Goal: Contribute content: Contribute content

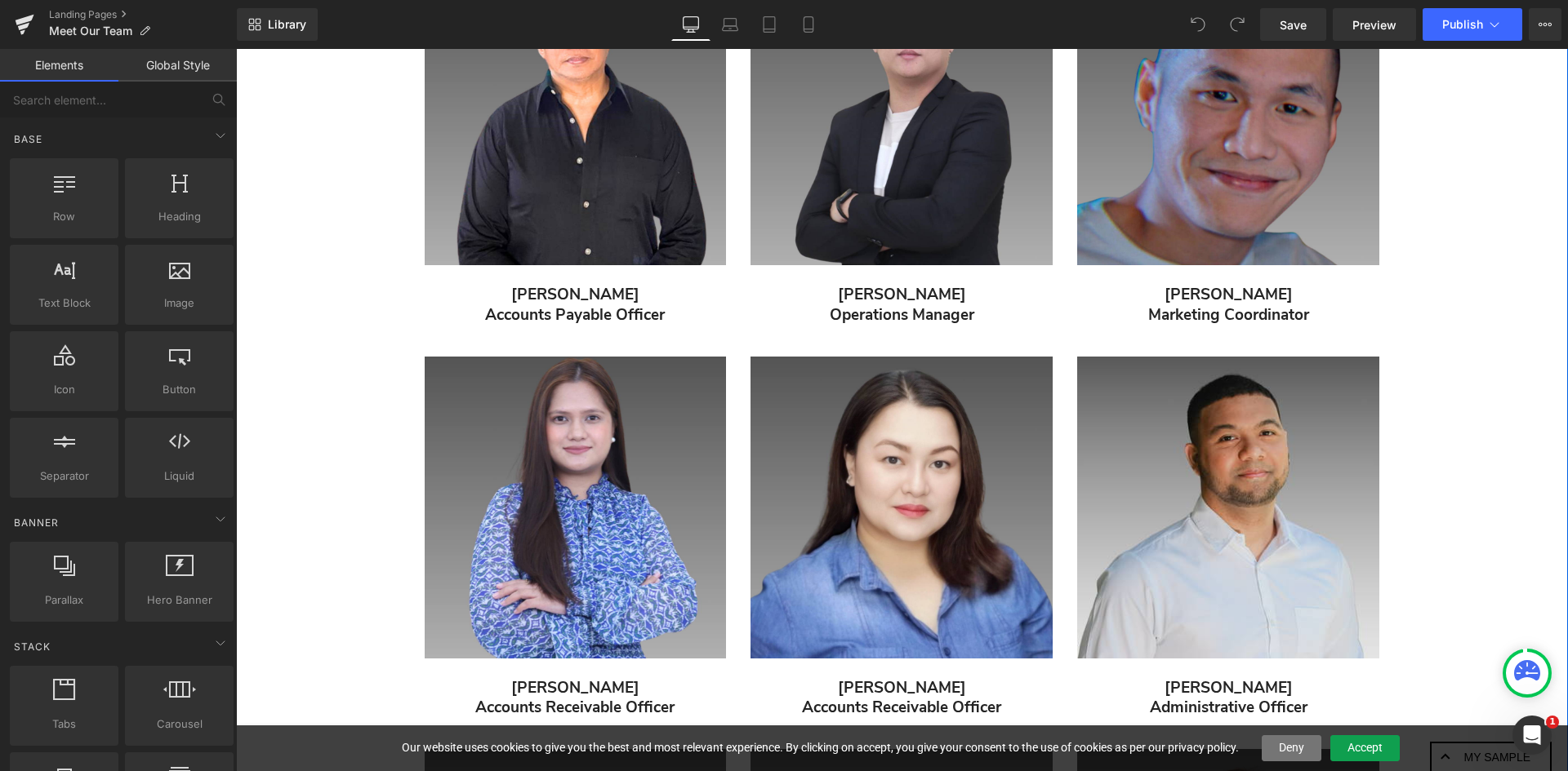
scroll to position [1251, 0]
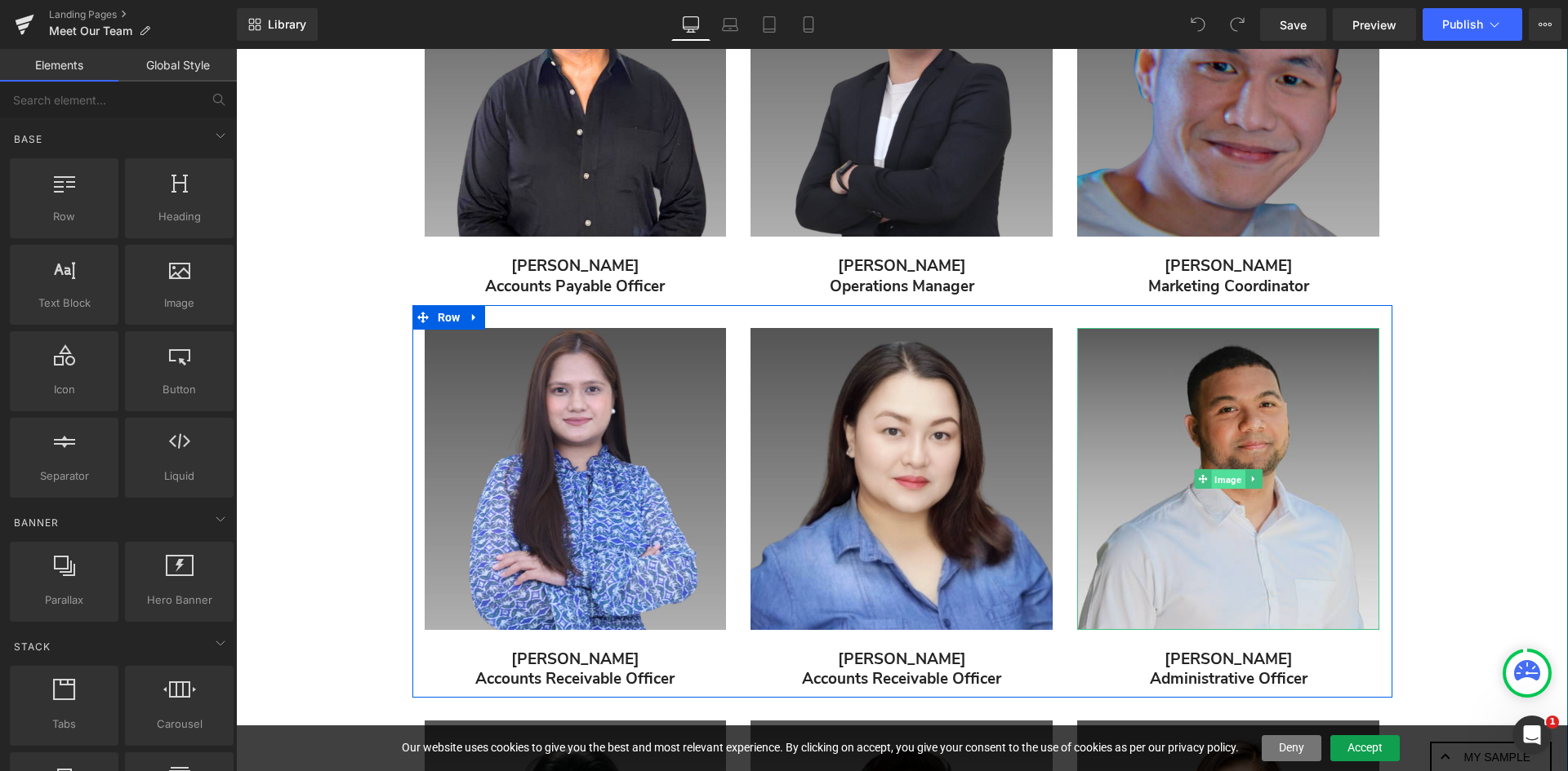
click at [1221, 479] on span "Image" at bounding box center [1229, 479] width 34 height 20
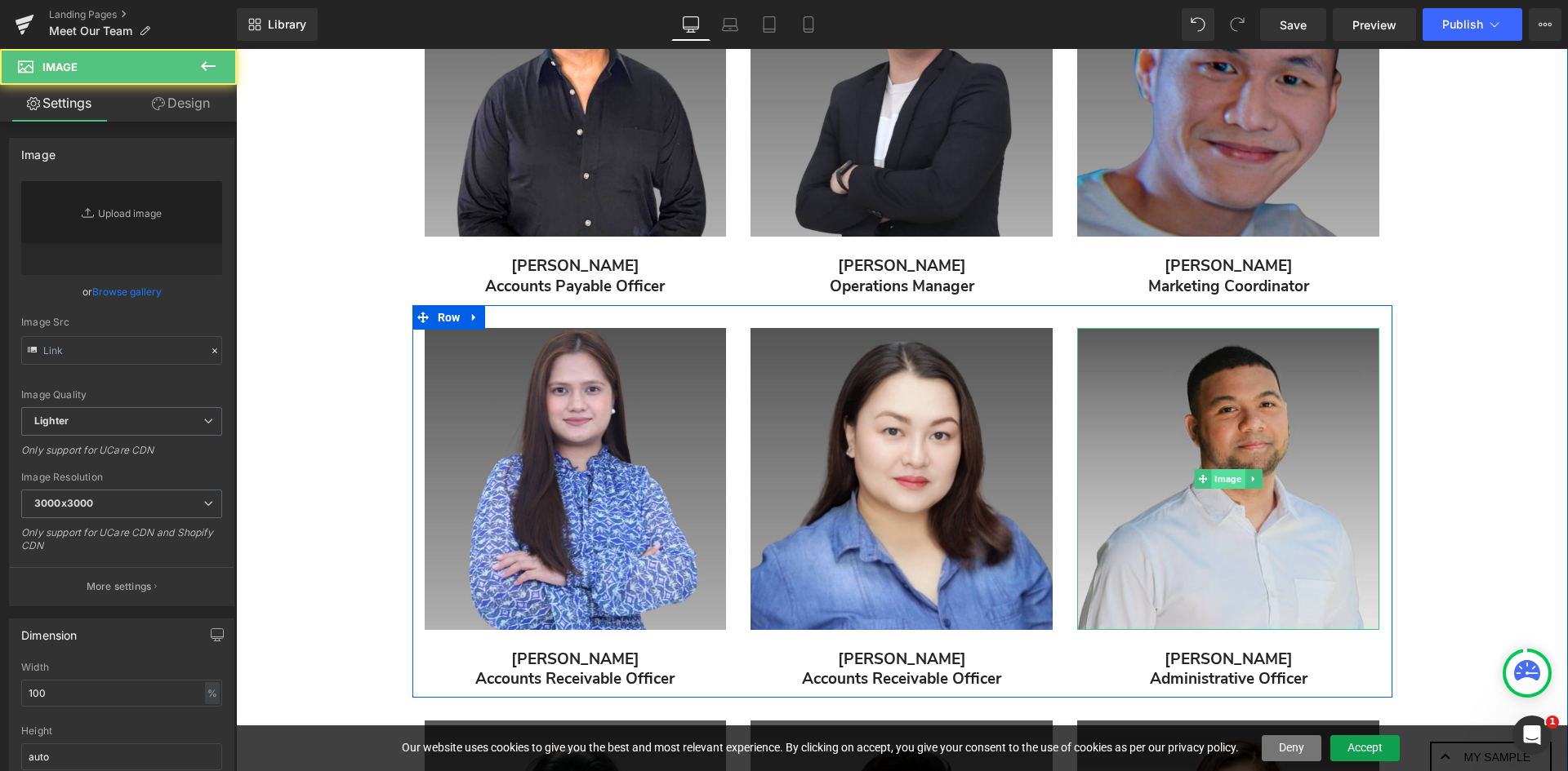
type input "[URL][DOMAIN_NAME]"
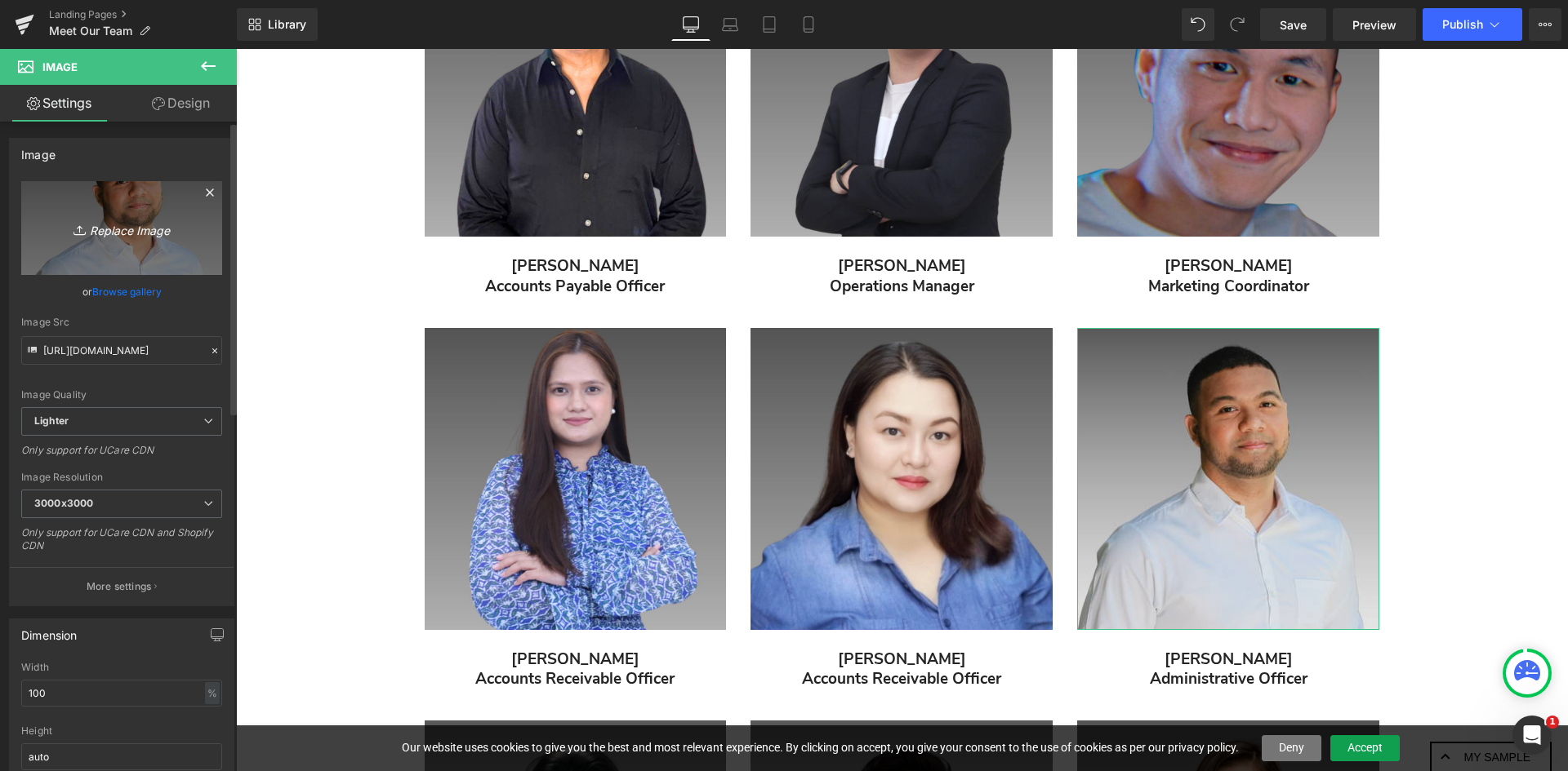
click at [113, 230] on icon "Replace Image" at bounding box center [121, 229] width 130 height 21
type input "C:\fakepath\3.png"
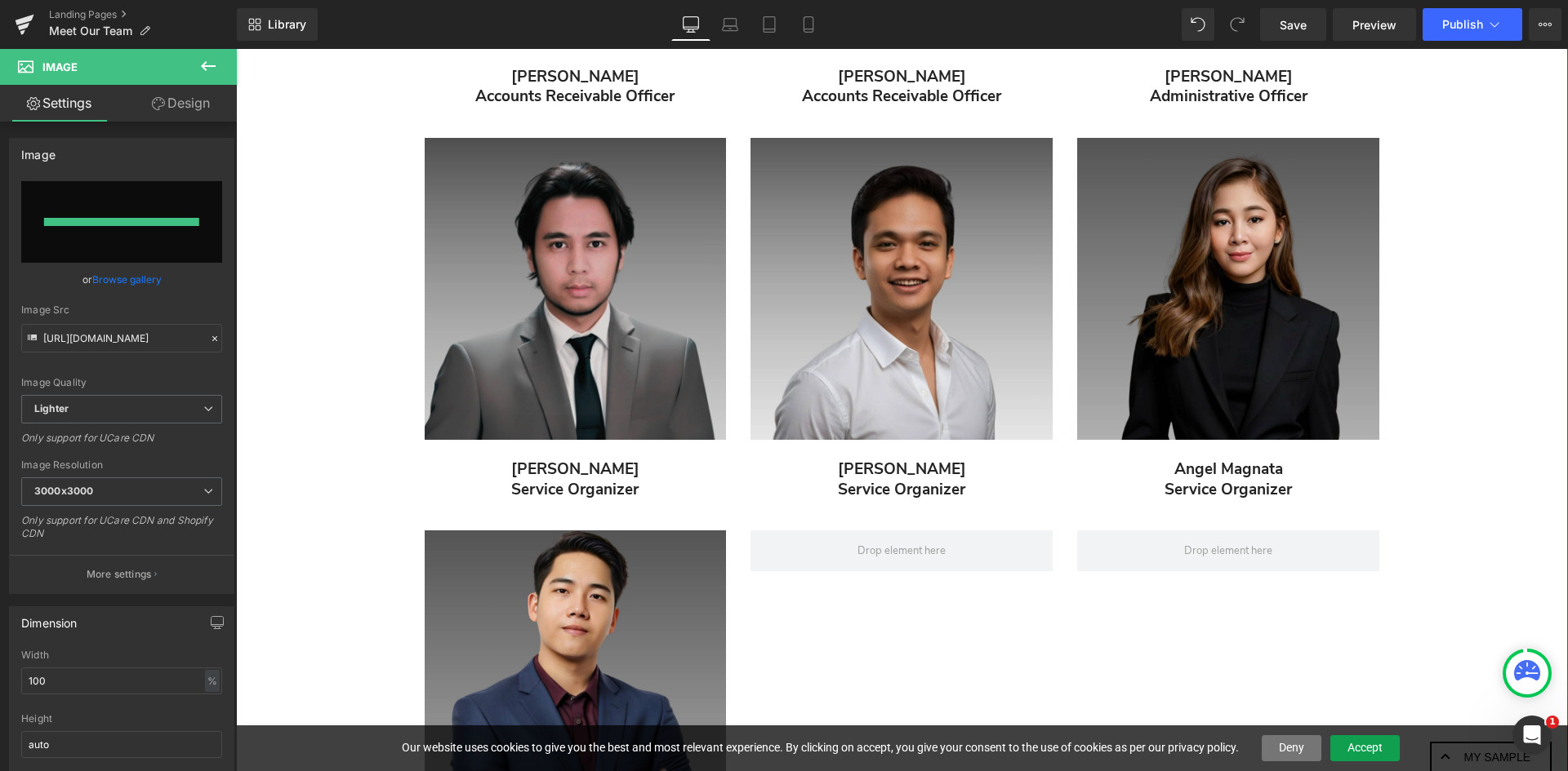
type input "[URL][DOMAIN_NAME]"
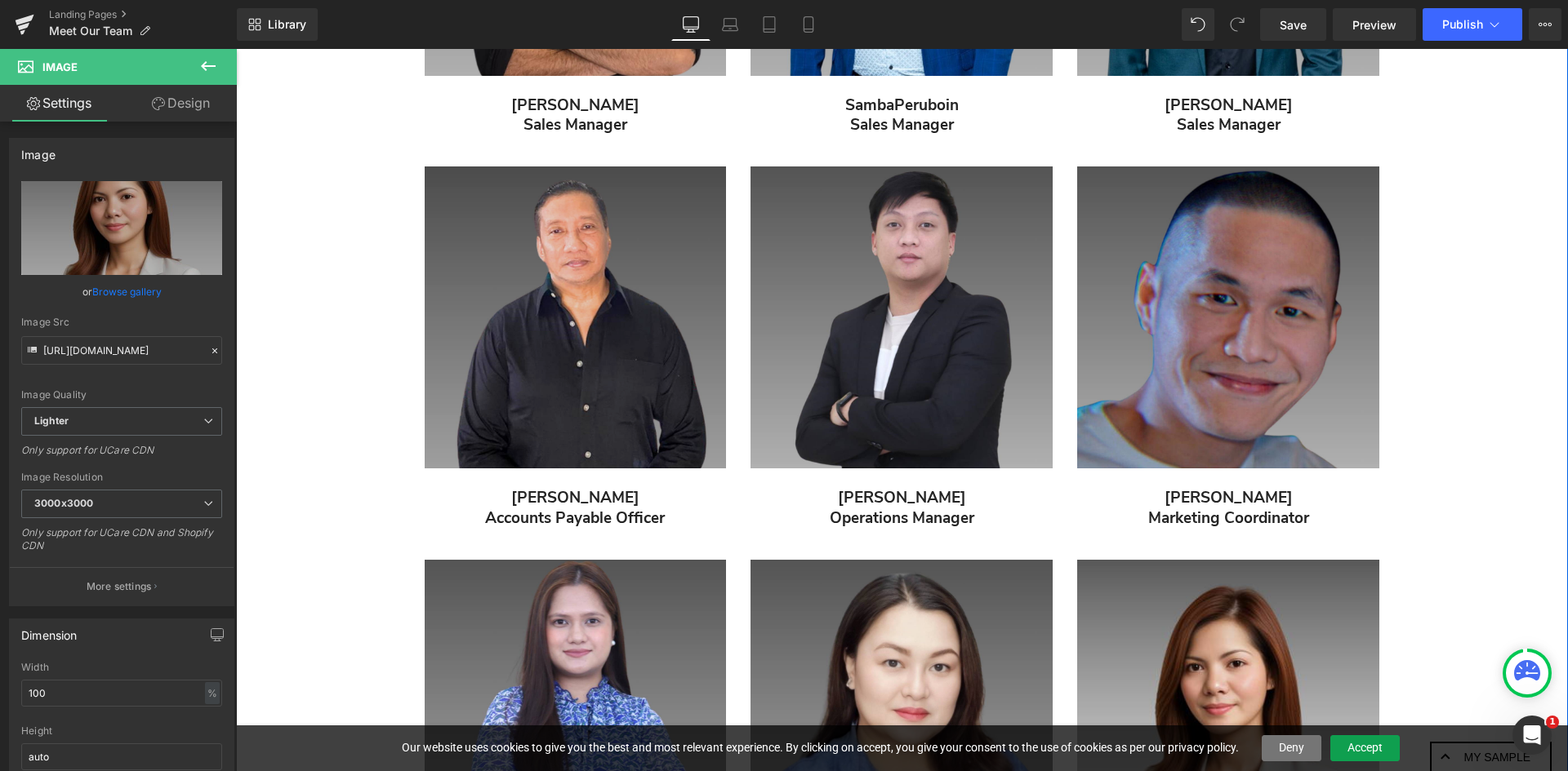
scroll to position [1006, 0]
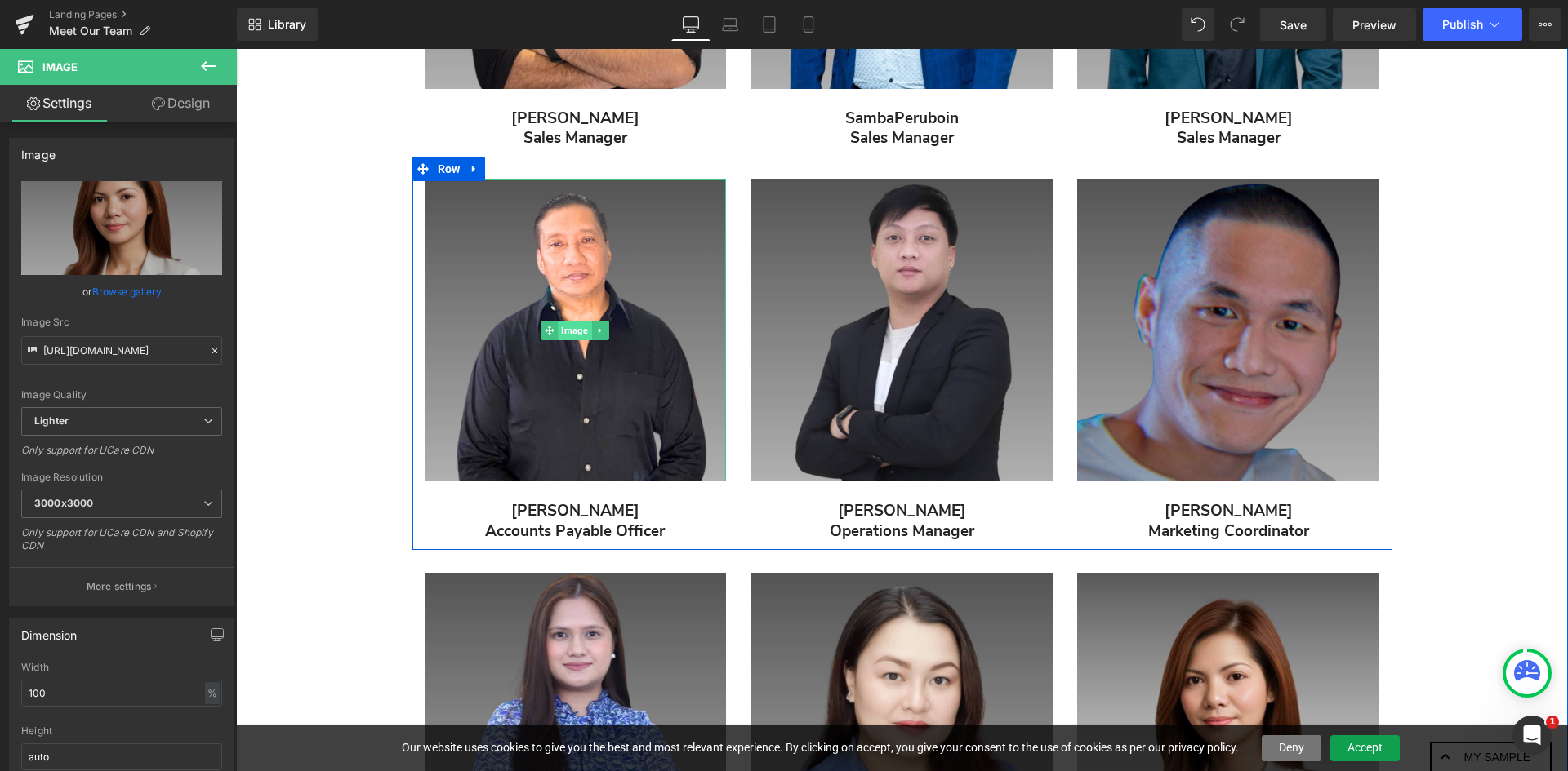
click at [564, 324] on span "Image" at bounding box center [575, 330] width 34 height 20
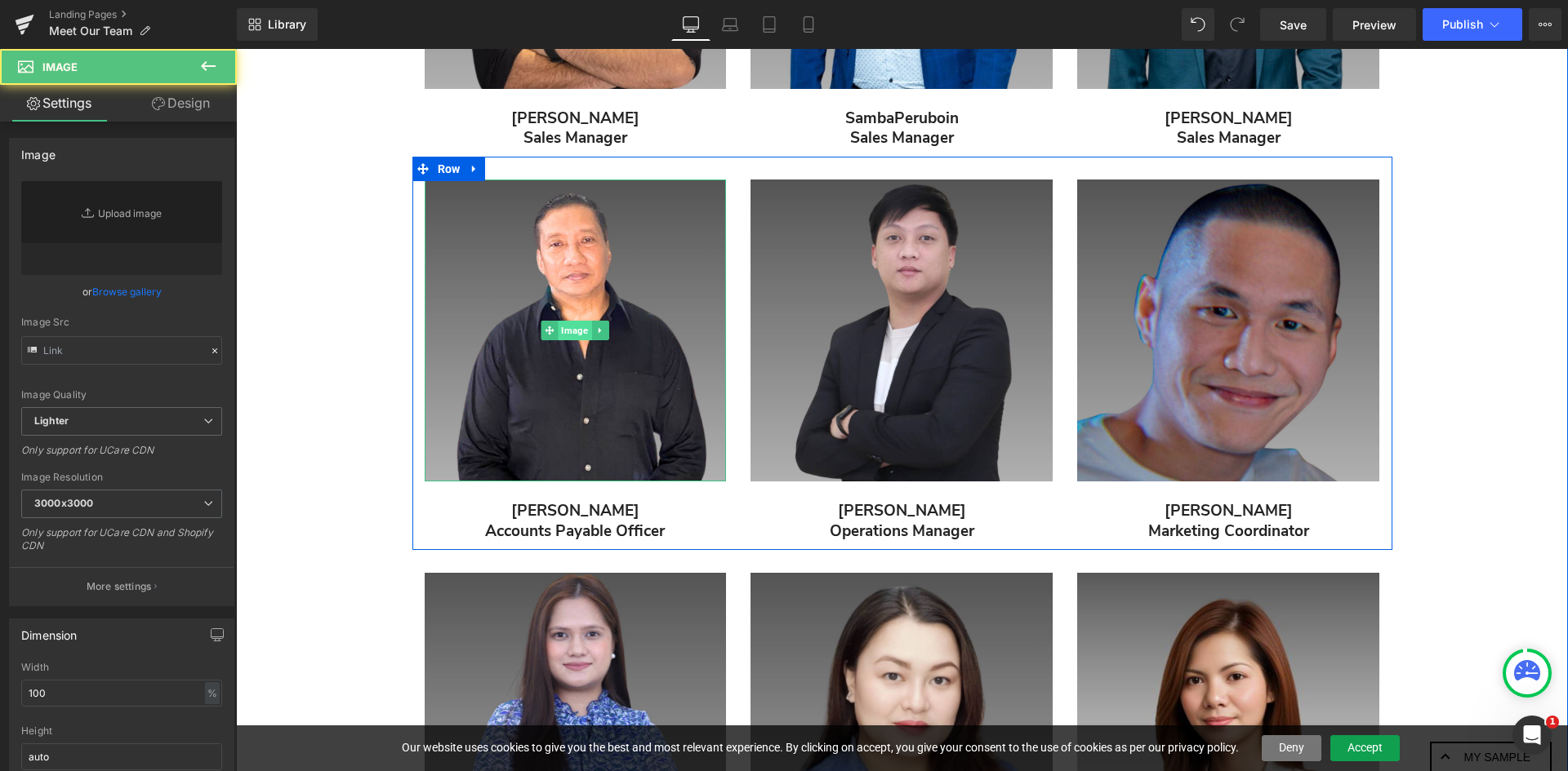
type input "[URL][DOMAIN_NAME]"
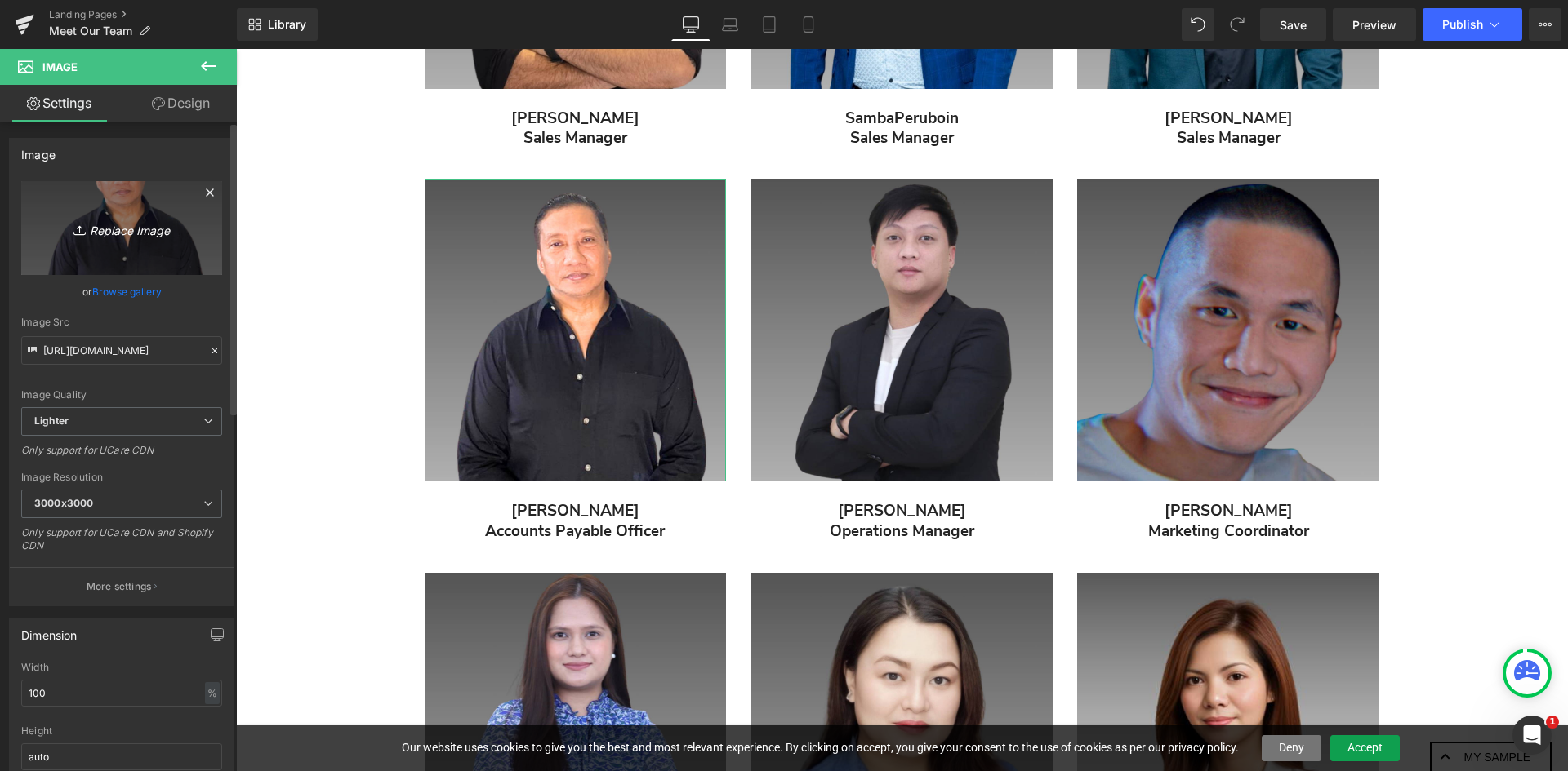
click at [126, 237] on icon "Replace Image" at bounding box center [121, 229] width 130 height 21
type input "C:\fakepath\pao.jpg"
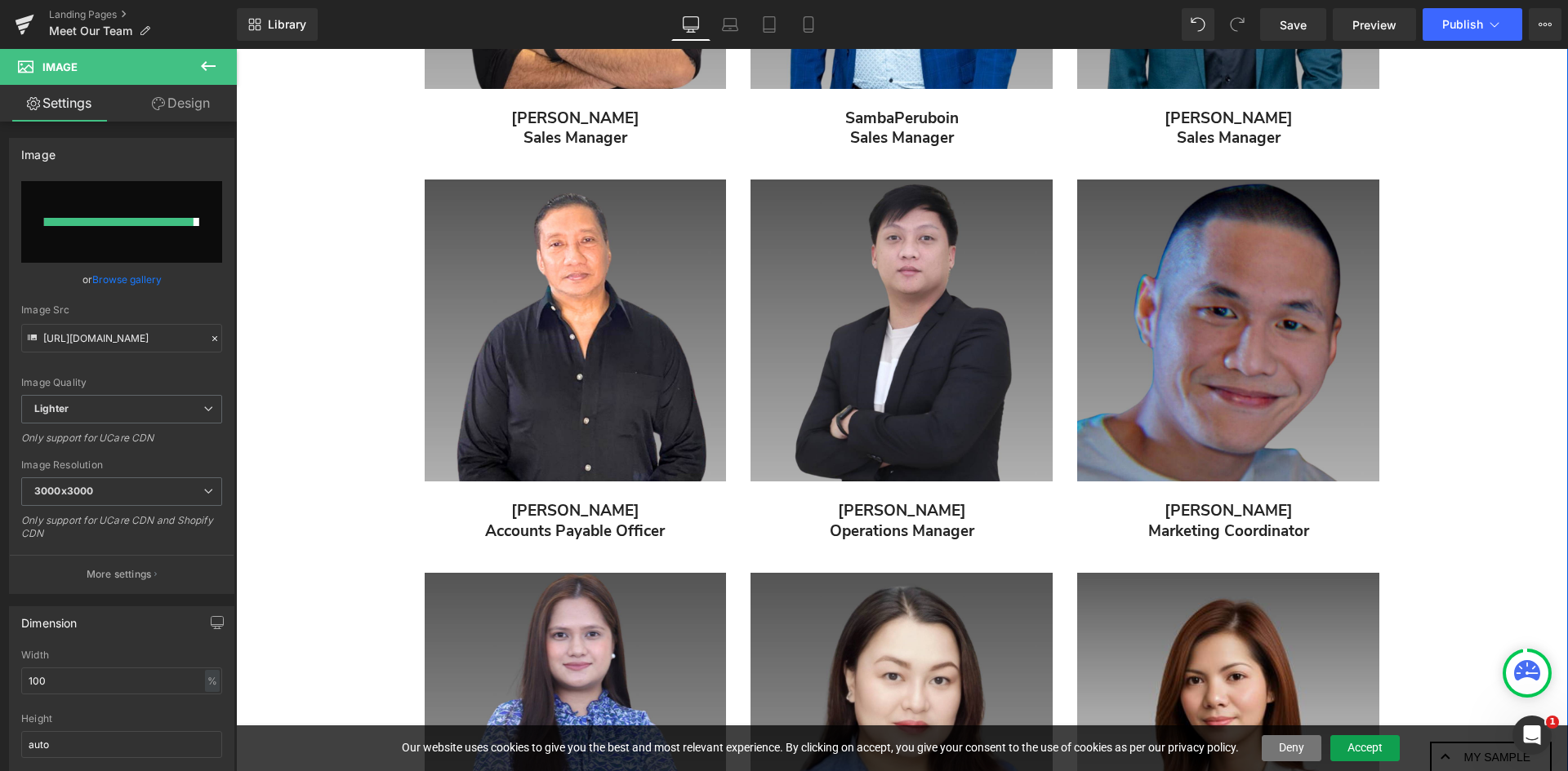
type input "[URL][DOMAIN_NAME]"
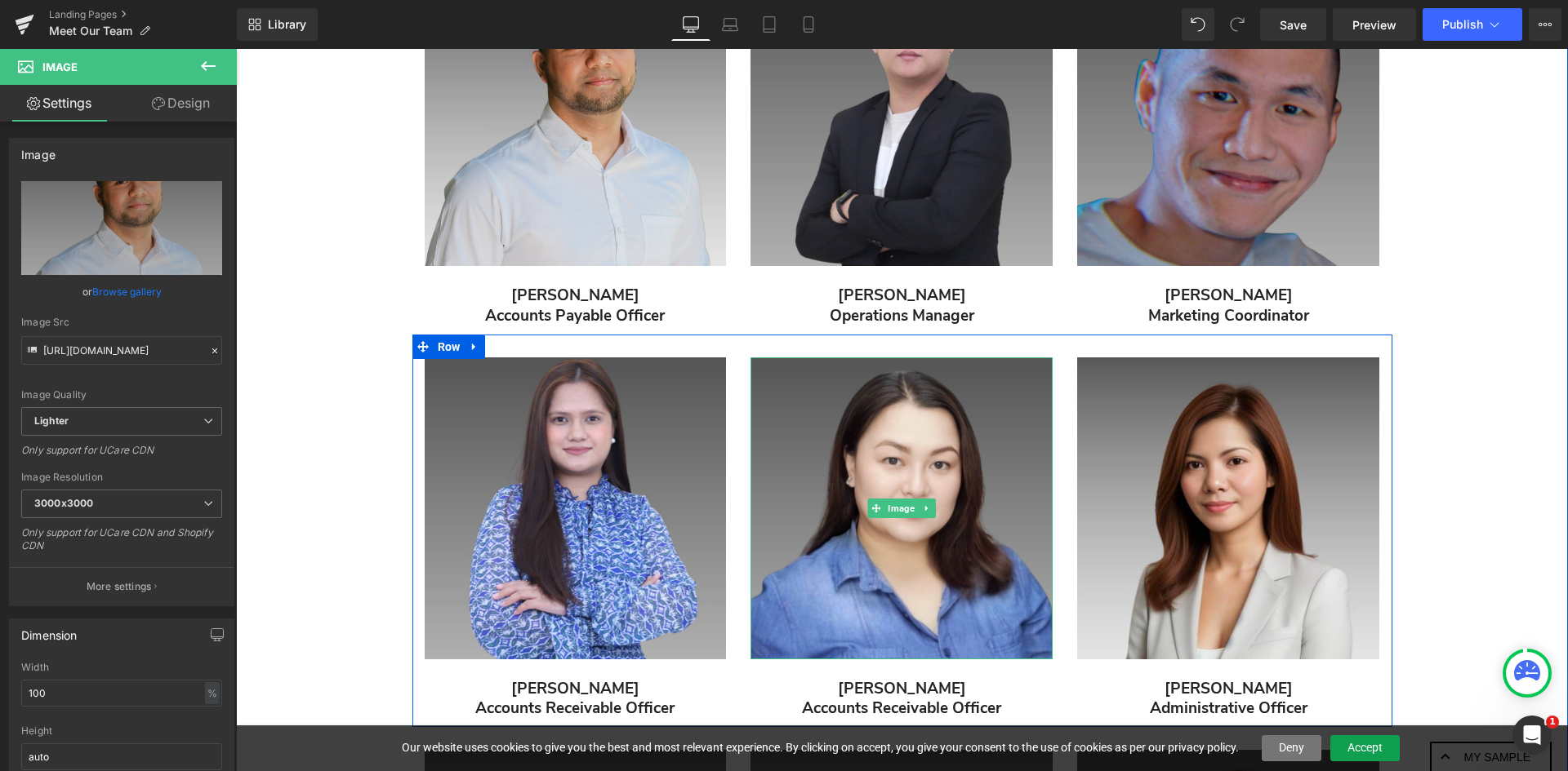
scroll to position [1169, 0]
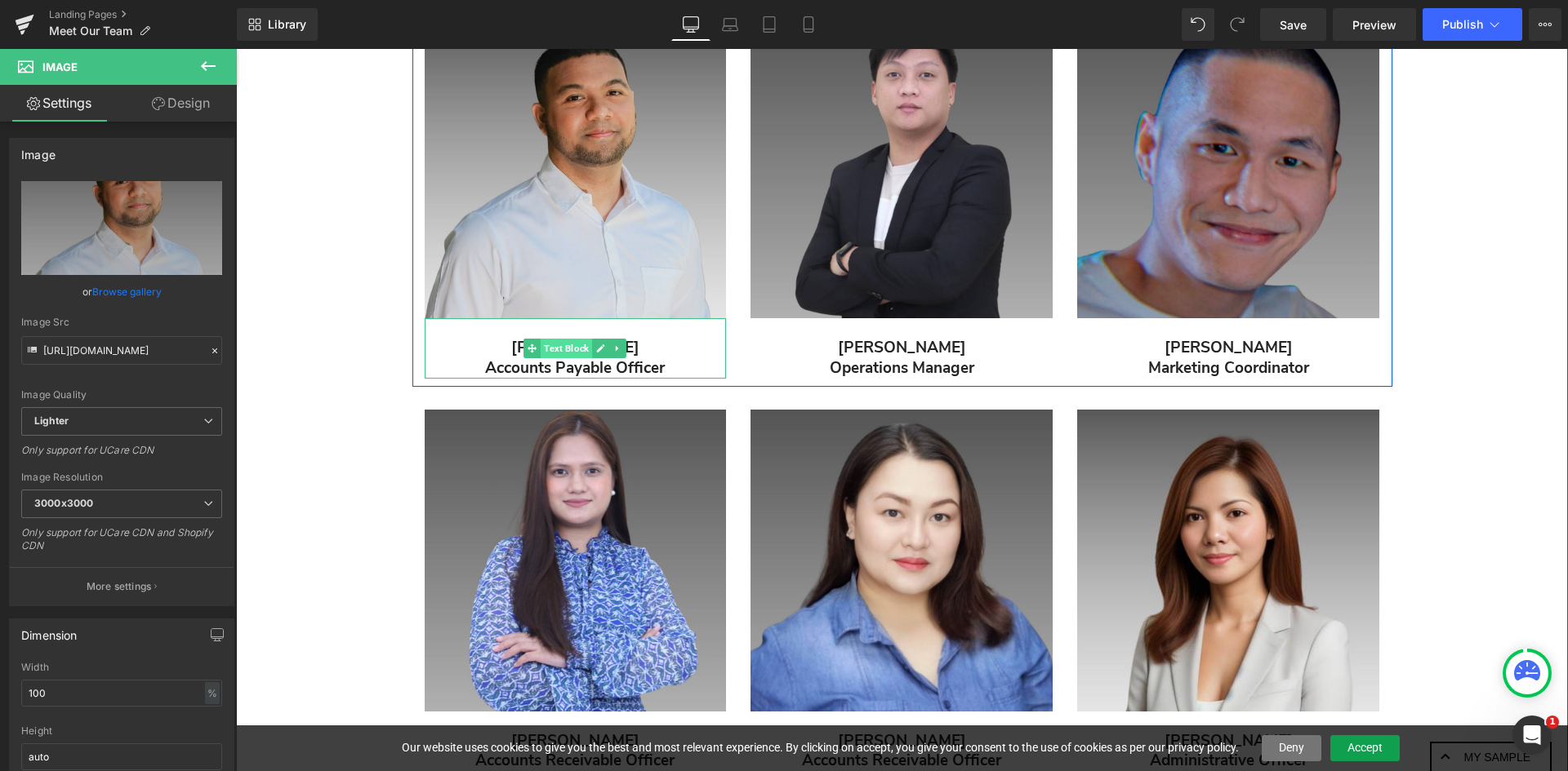
click at [570, 346] on span "Text Block" at bounding box center [566, 348] width 52 height 20
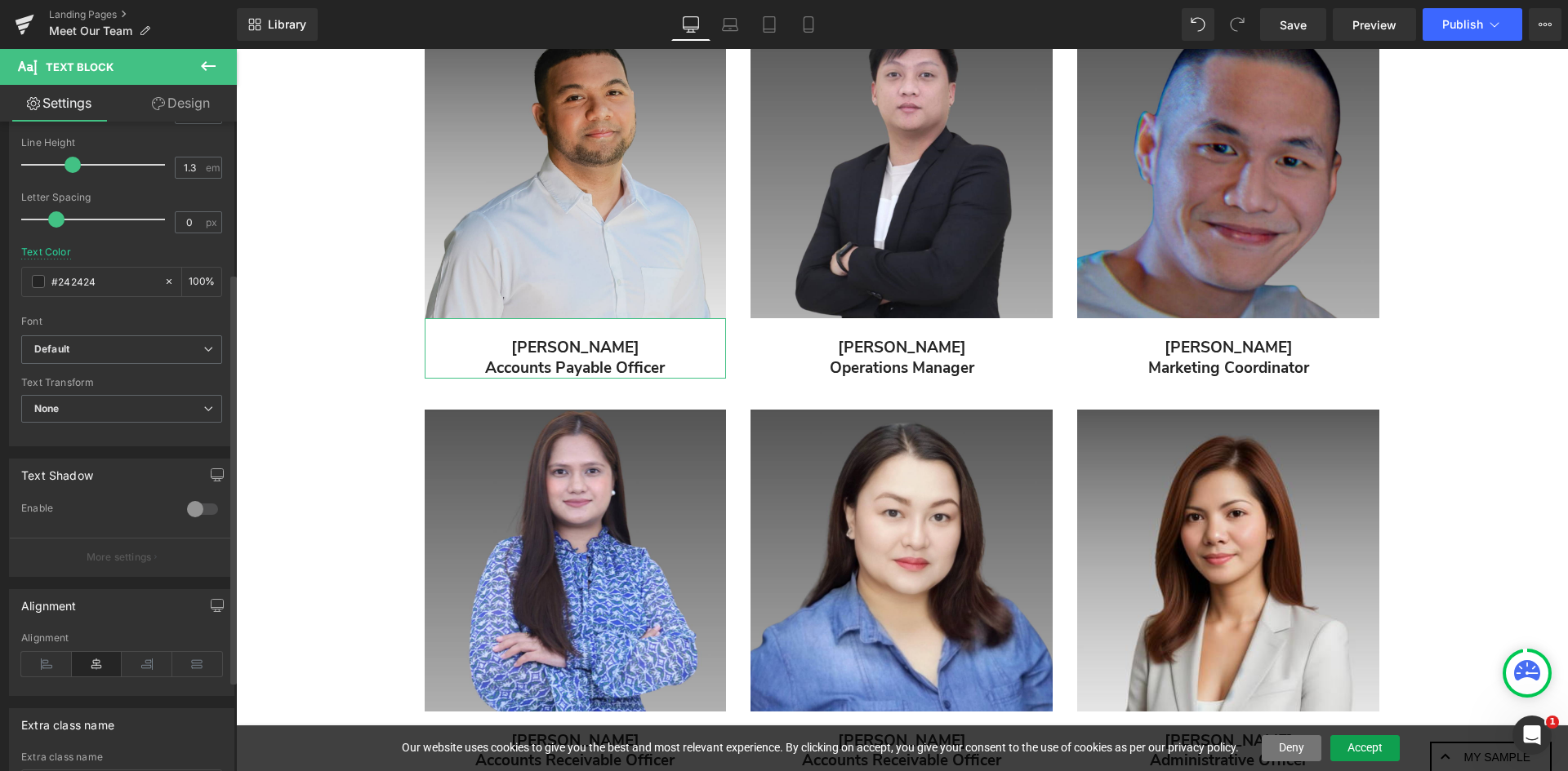
scroll to position [0, 0]
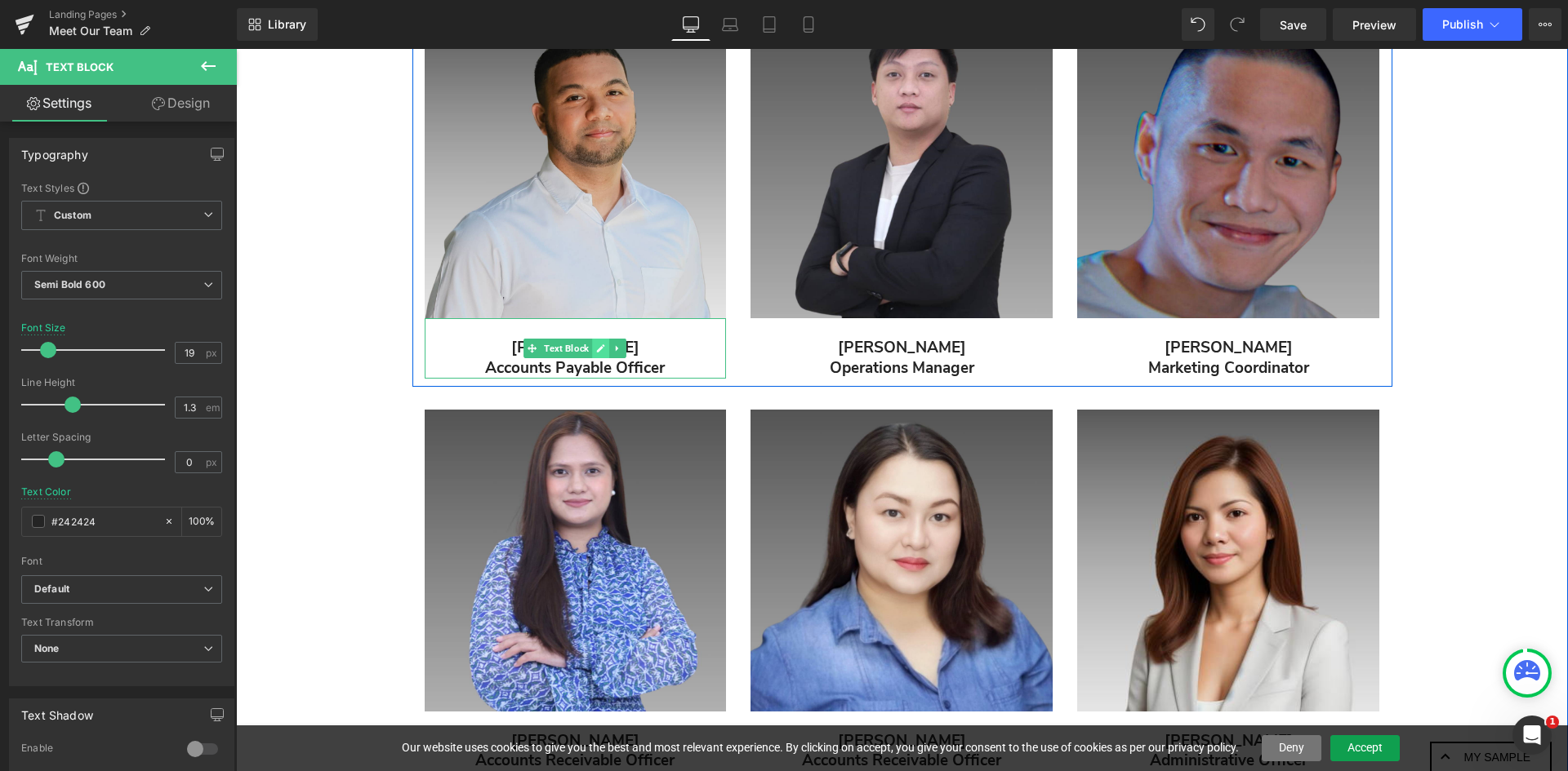
click at [597, 352] on icon "Main content" at bounding box center [601, 348] width 8 height 8
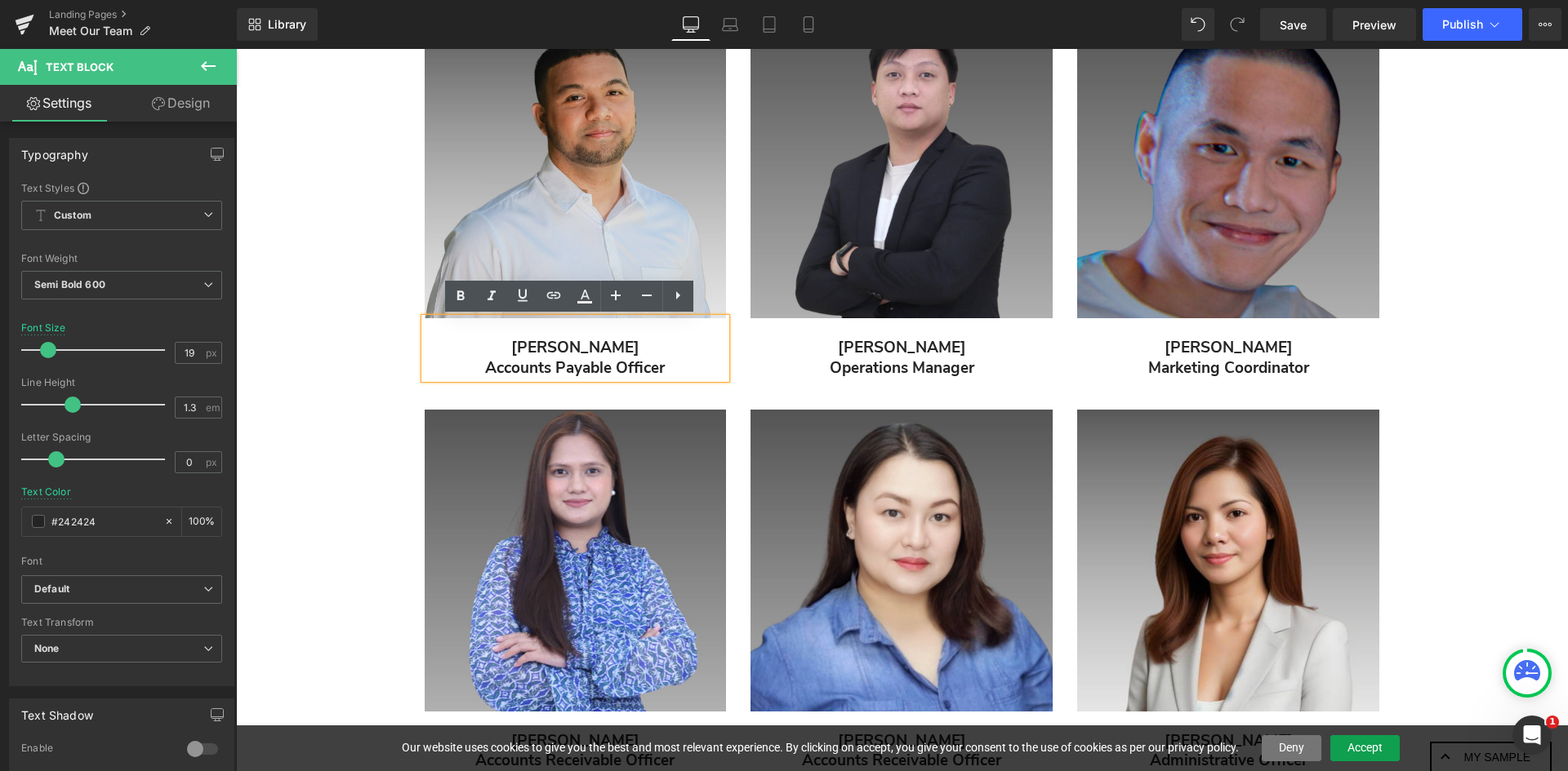
click at [628, 344] on p "[PERSON_NAME]" at bounding box center [575, 348] width 302 height 21
drag, startPoint x: 625, startPoint y: 346, endPoint x: 502, endPoint y: 343, distance: 123.0
click at [502, 343] on p "[PERSON_NAME]" at bounding box center [575, 348] width 302 height 21
drag, startPoint x: 647, startPoint y: 344, endPoint x: 502, endPoint y: 346, distance: 145.0
click at [502, 346] on p "[PERSON_NAME]" at bounding box center [575, 348] width 302 height 21
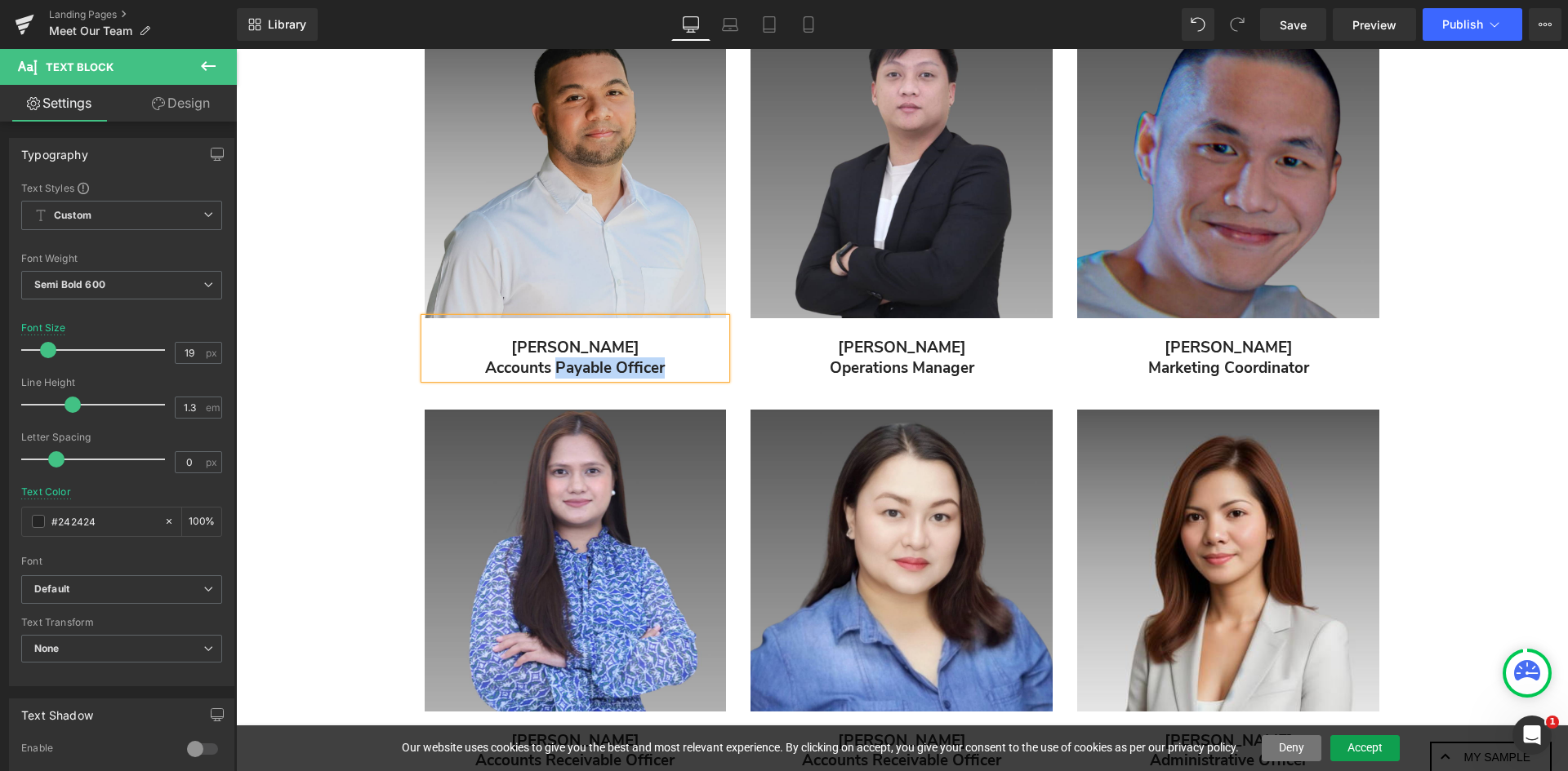
drag, startPoint x: 660, startPoint y: 368, endPoint x: 551, endPoint y: 373, distance: 109.1
click at [551, 373] on p "Accounts Payable Officer" at bounding box center [575, 369] width 302 height 21
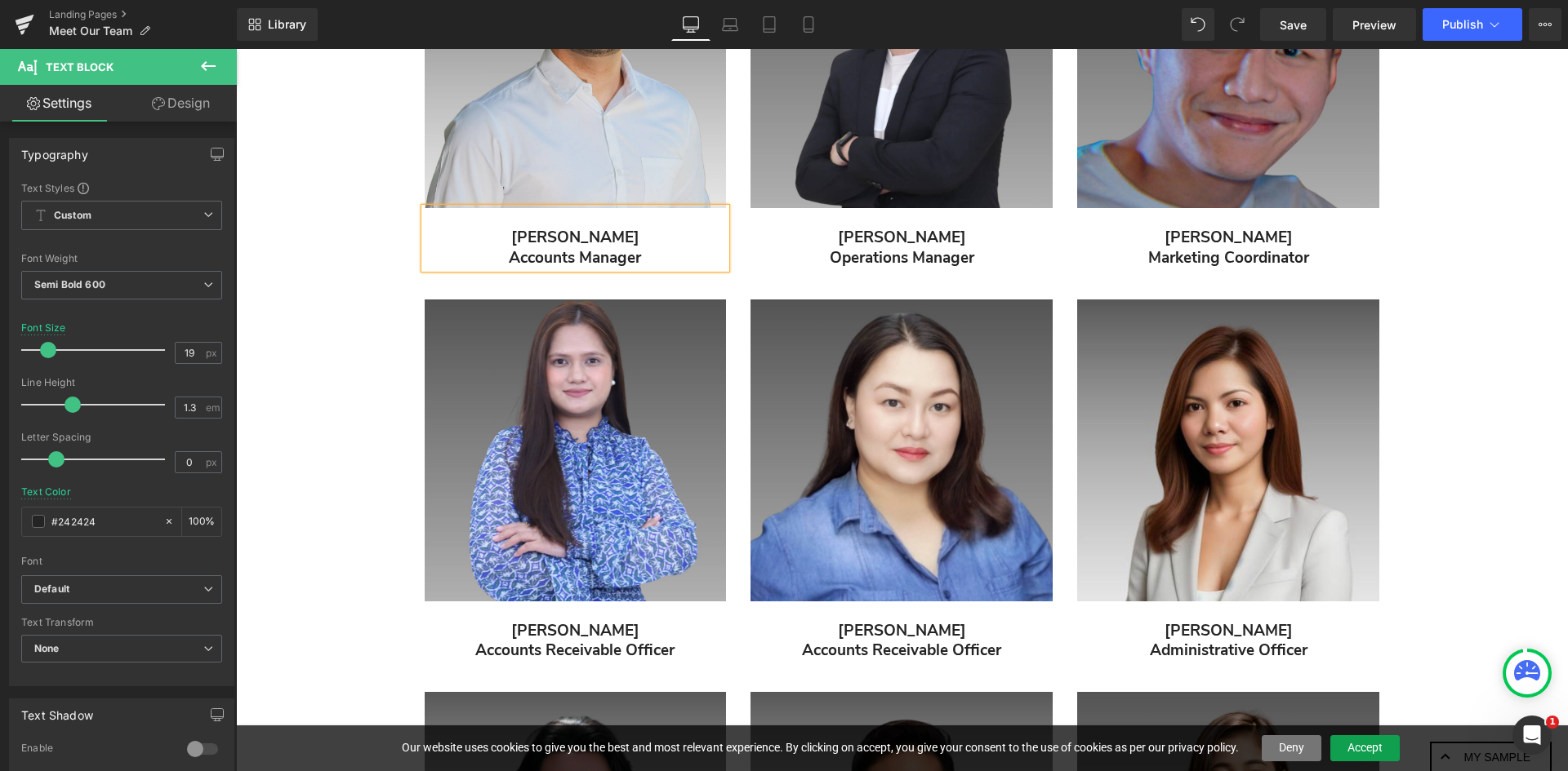
scroll to position [1251, 0]
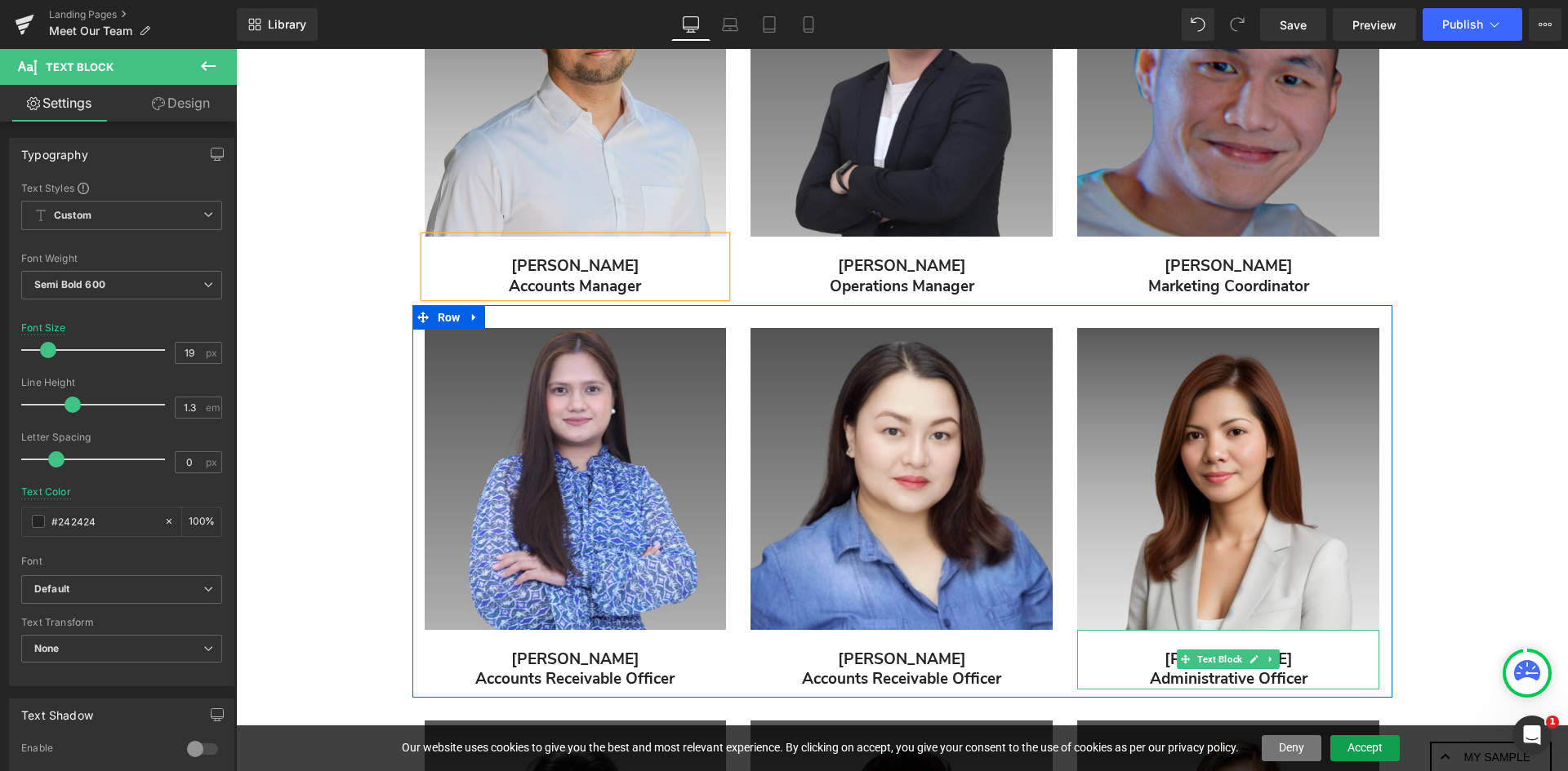
click at [1230, 680] on p "Administrative Officer" at bounding box center [1228, 680] width 302 height 21
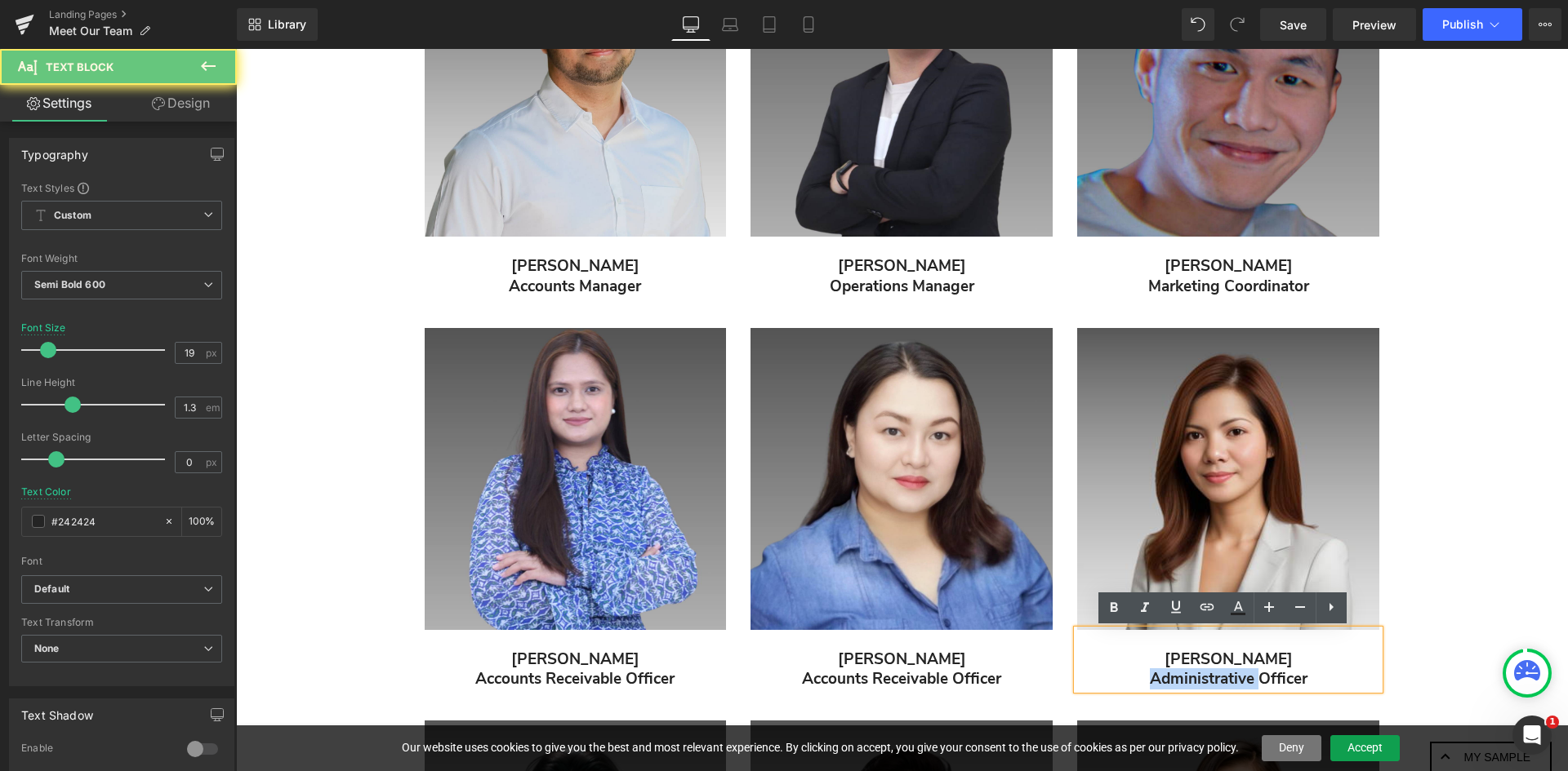
click at [1230, 680] on p "Administrative Officer" at bounding box center [1228, 680] width 302 height 21
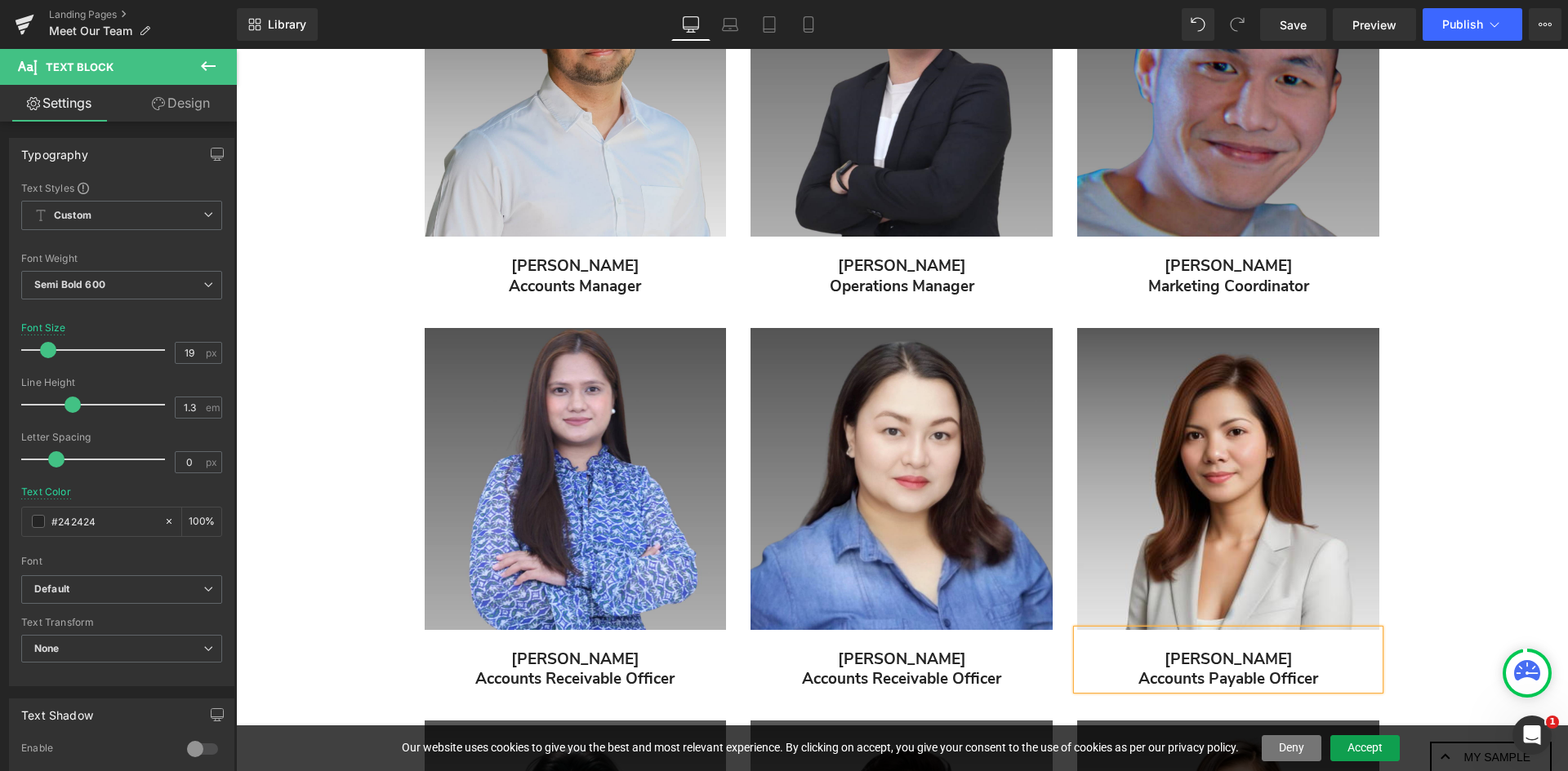
drag, startPoint x: 1289, startPoint y: 663, endPoint x: 1155, endPoint y: 660, distance: 134.0
click at [1155, 660] on p "[PERSON_NAME]" at bounding box center [1228, 660] width 302 height 21
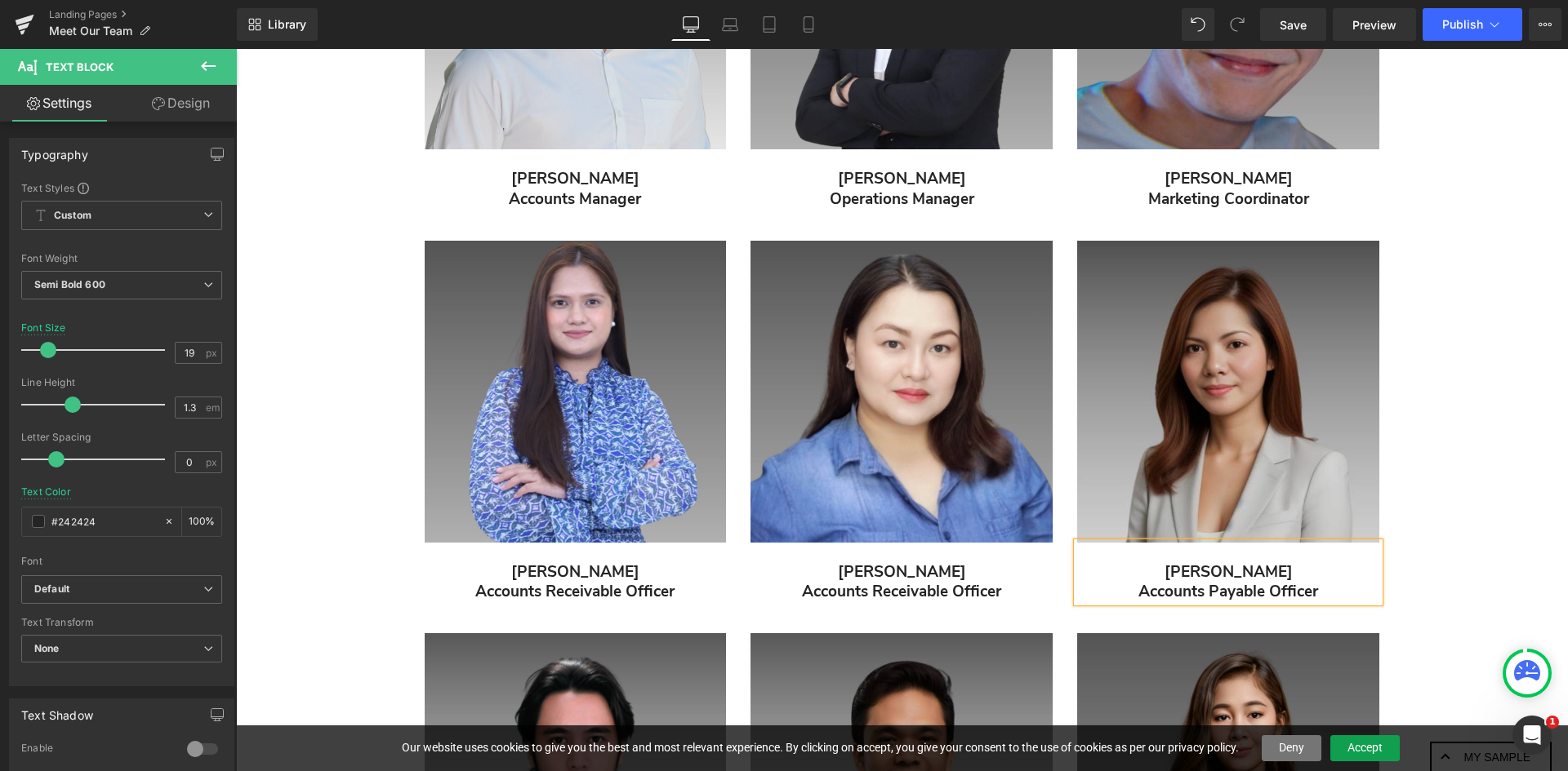
scroll to position [1332, 0]
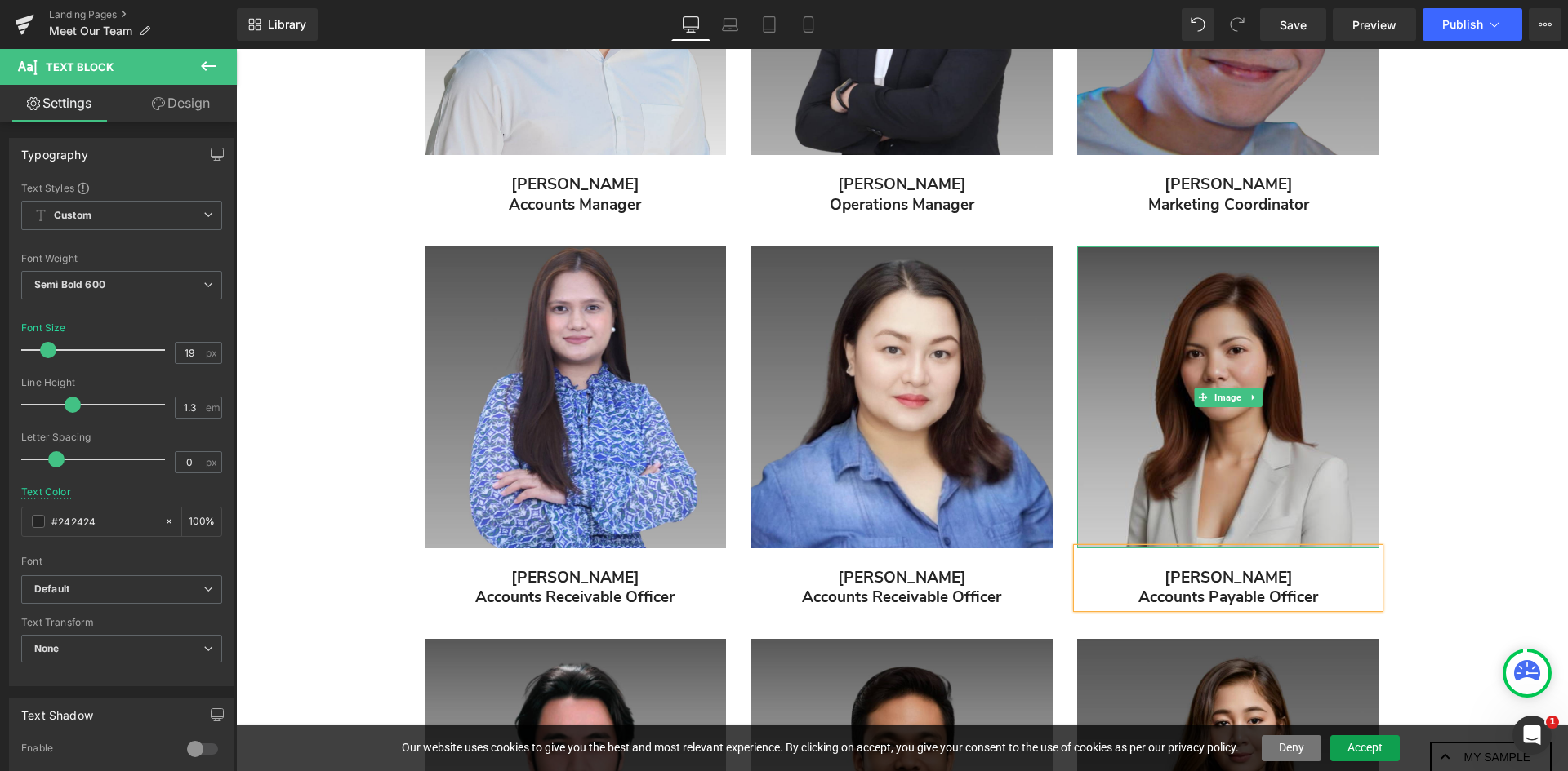
click at [1283, 423] on img "Main content" at bounding box center [1228, 397] width 302 height 302
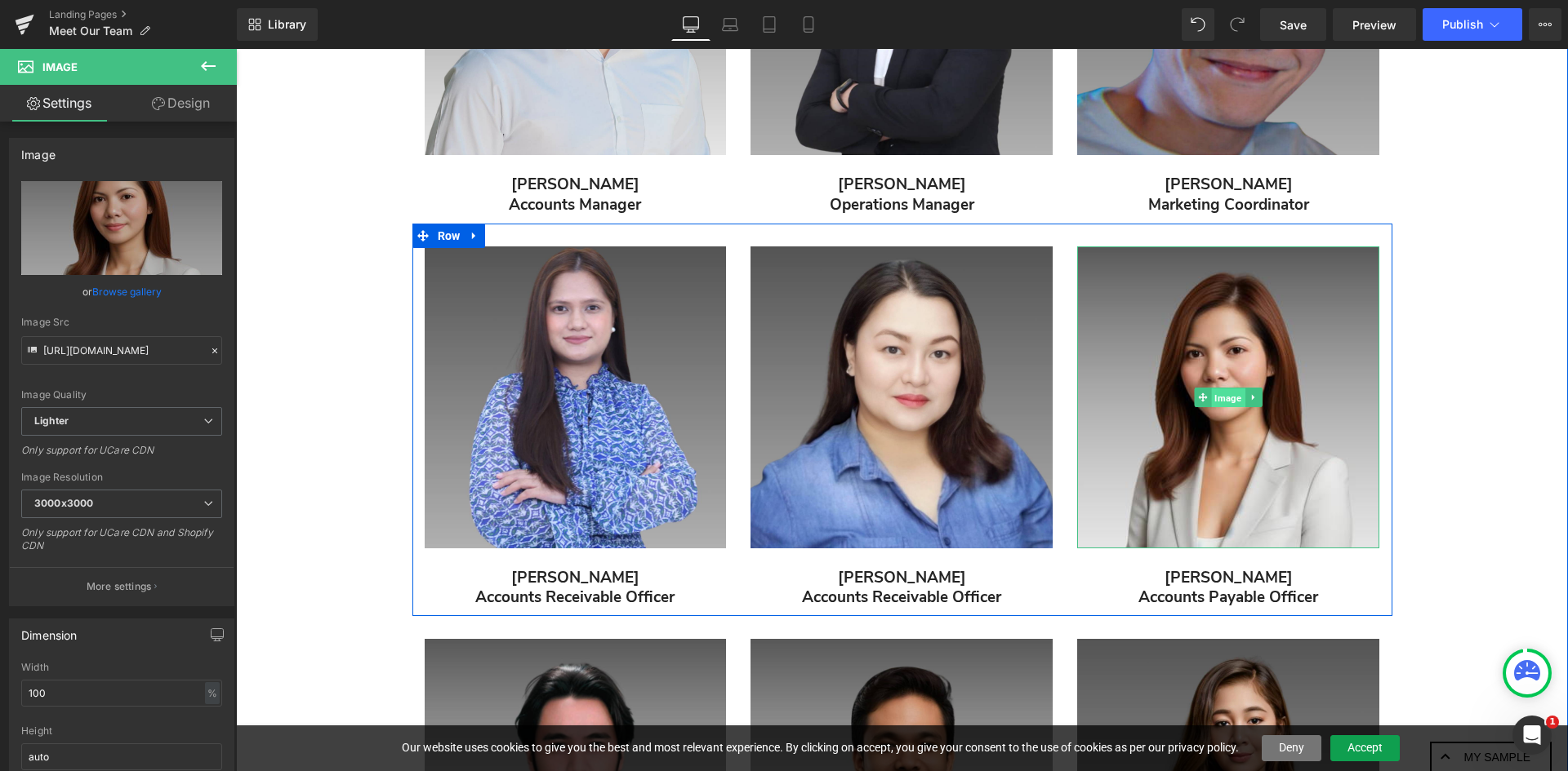
click at [1229, 395] on span "Image" at bounding box center [1229, 397] width 34 height 20
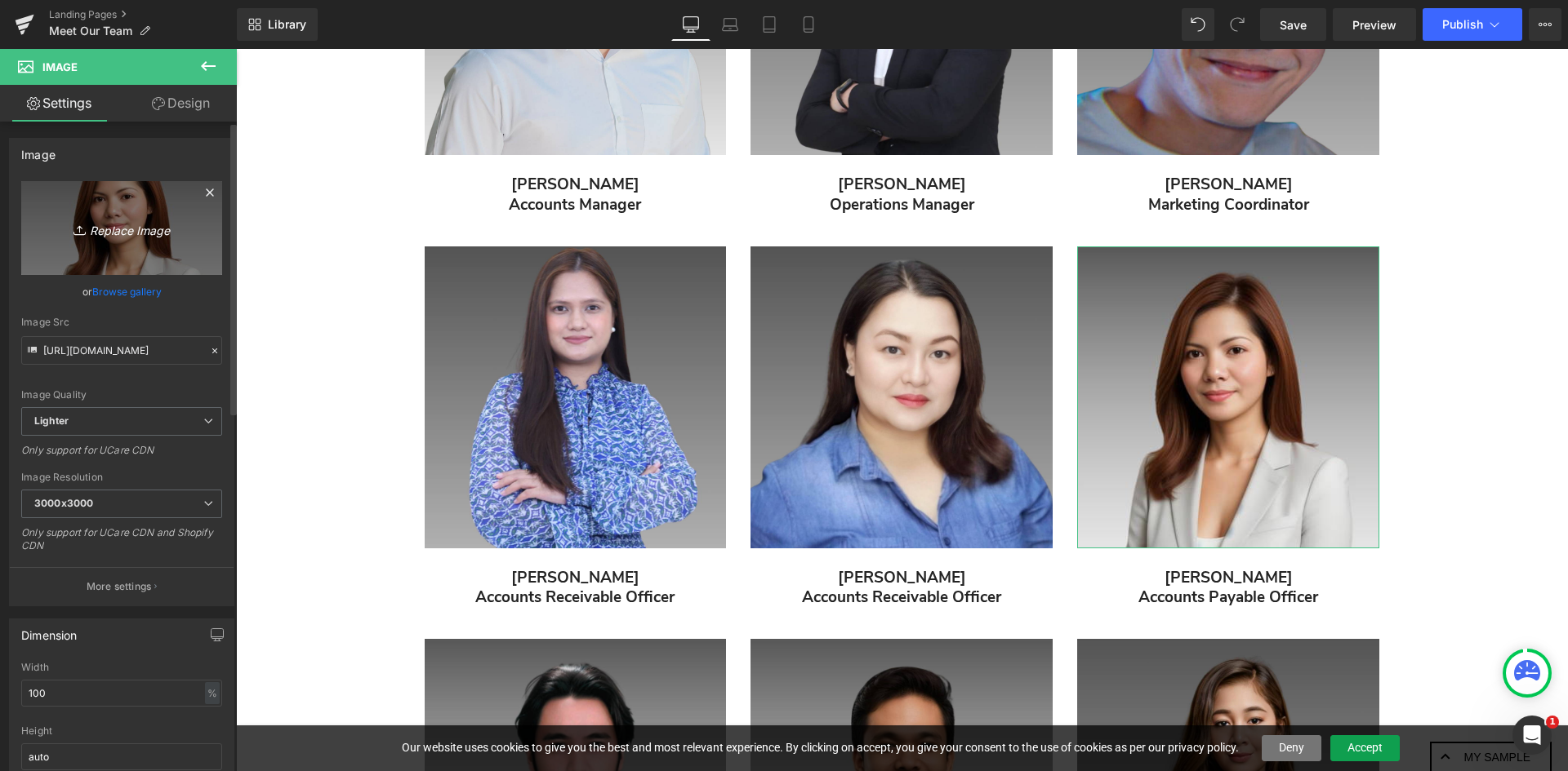
click at [81, 221] on icon "Replace Image" at bounding box center [121, 229] width 130 height 21
type input "C:\fakepath\2.png"
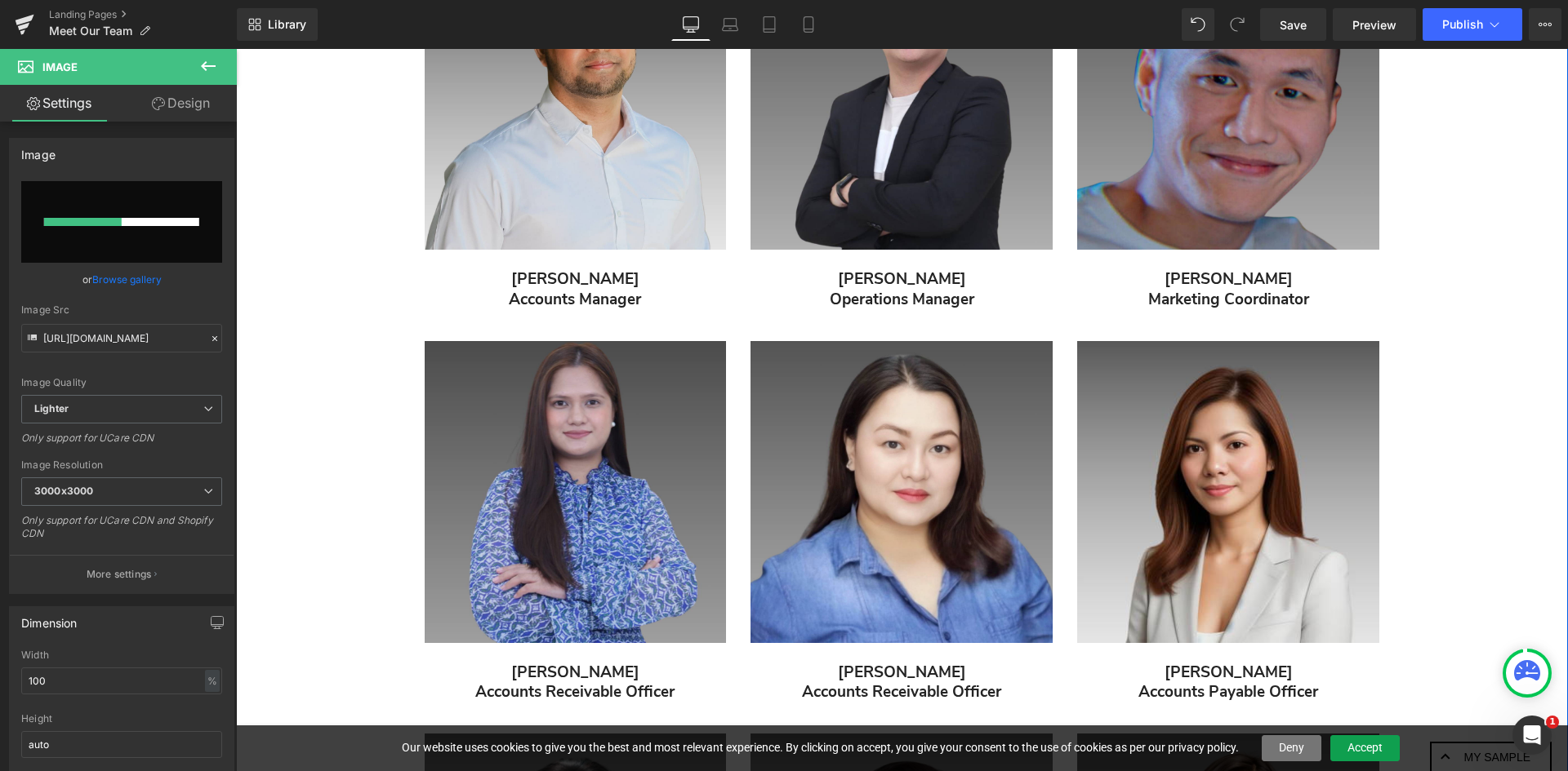
scroll to position [1006, 0]
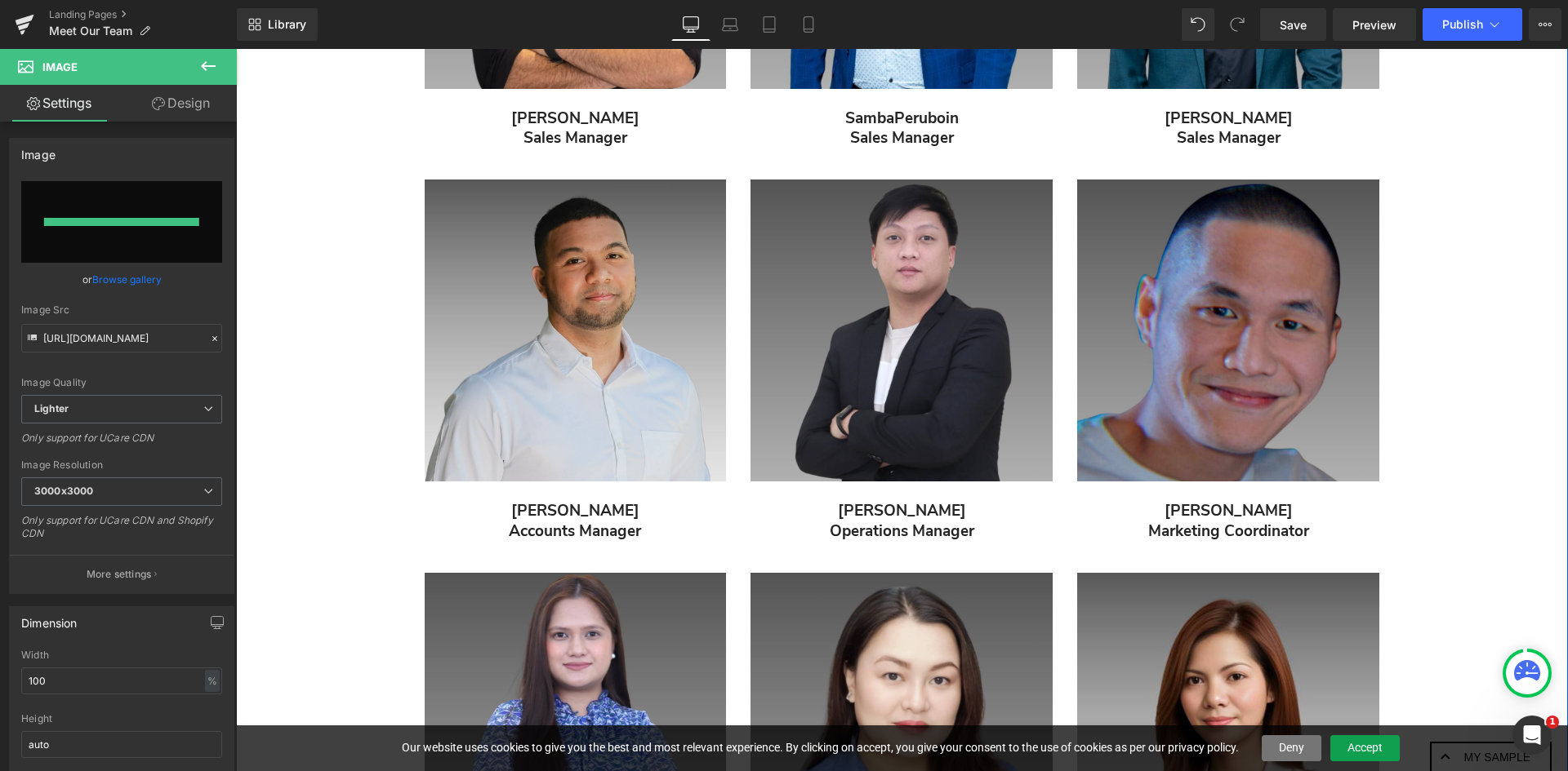
type input "[URL][DOMAIN_NAME]"
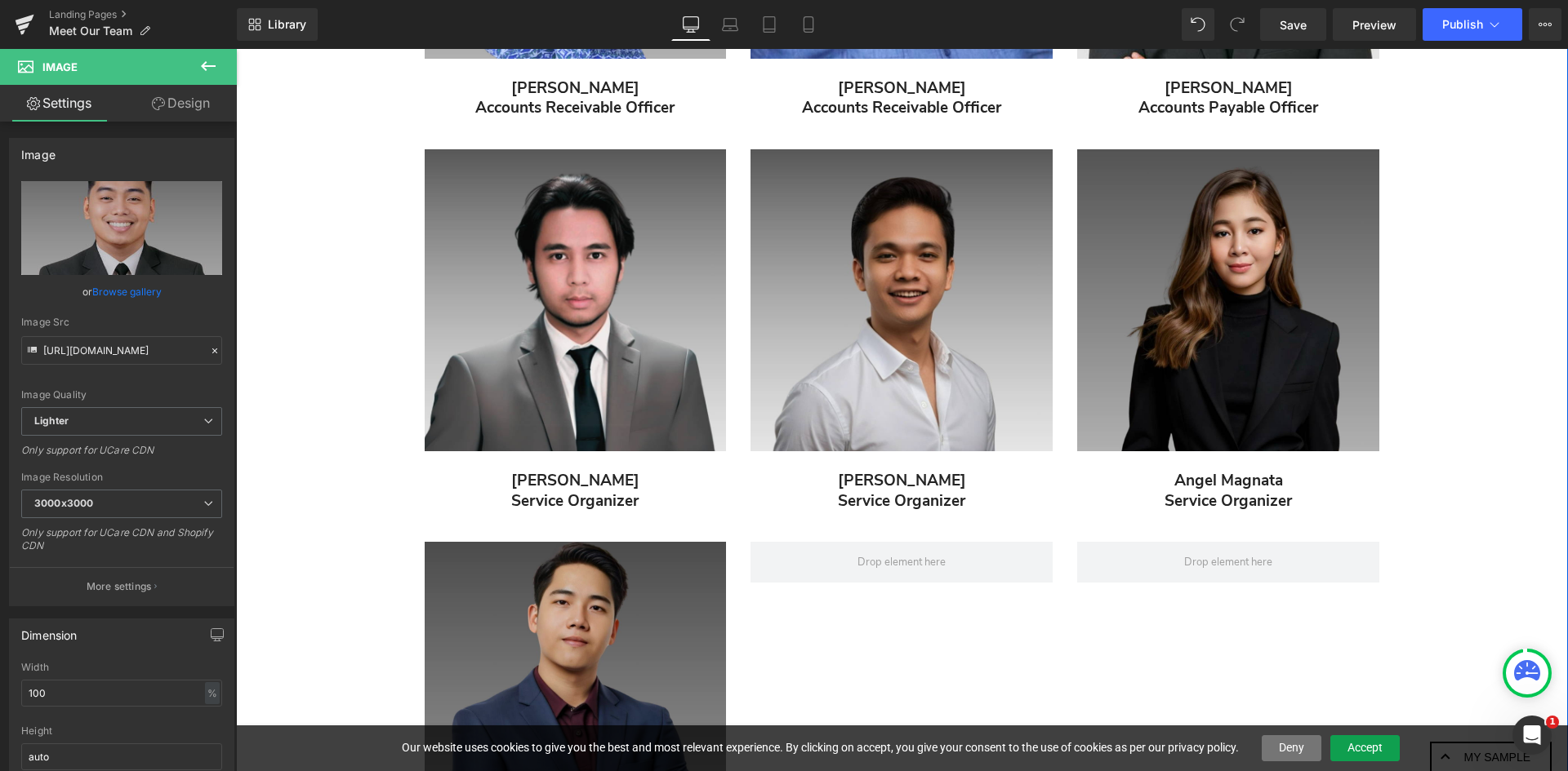
scroll to position [1985, 0]
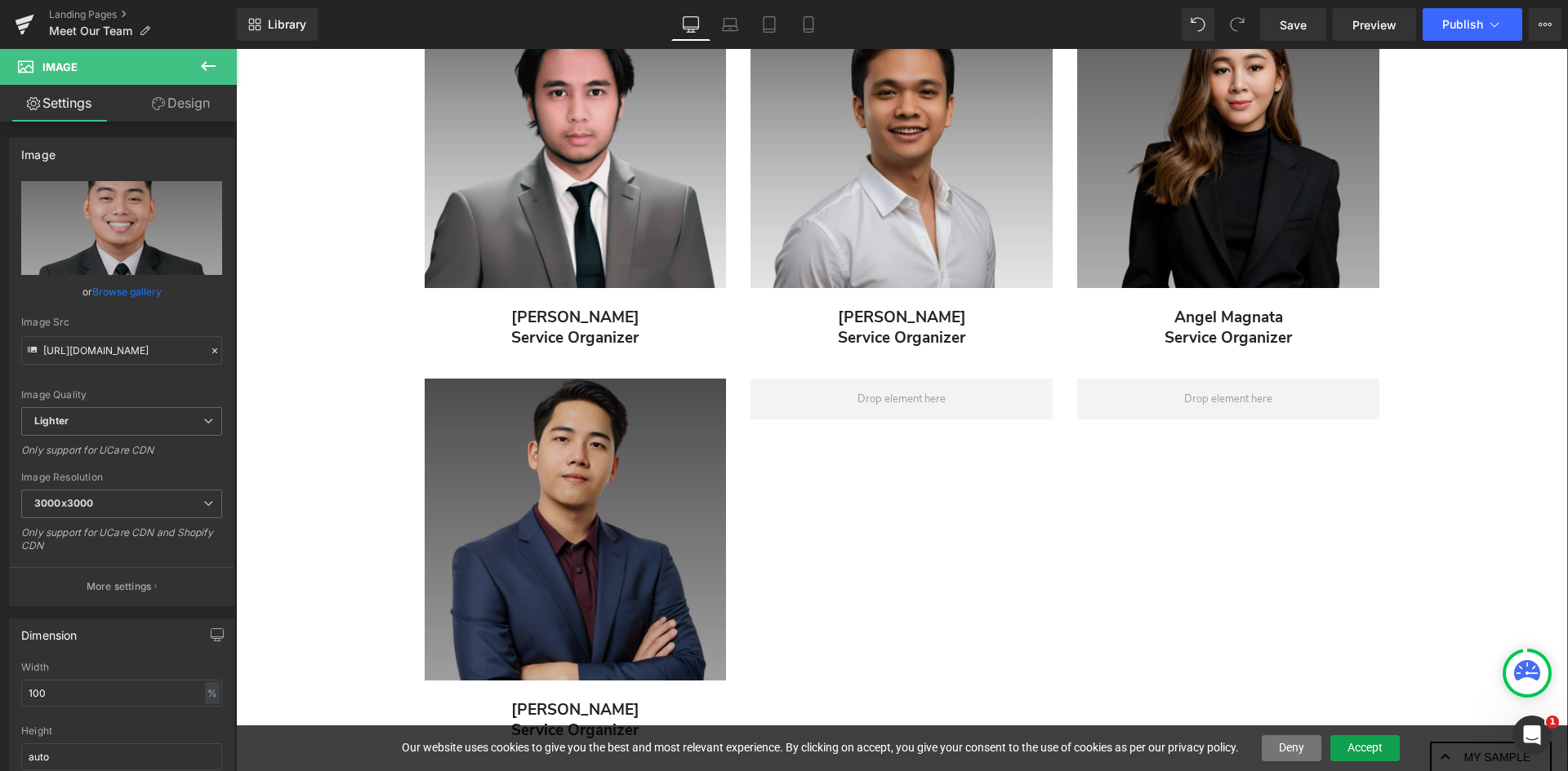
click at [549, 551] on img "Main content" at bounding box center [575, 529] width 302 height 302
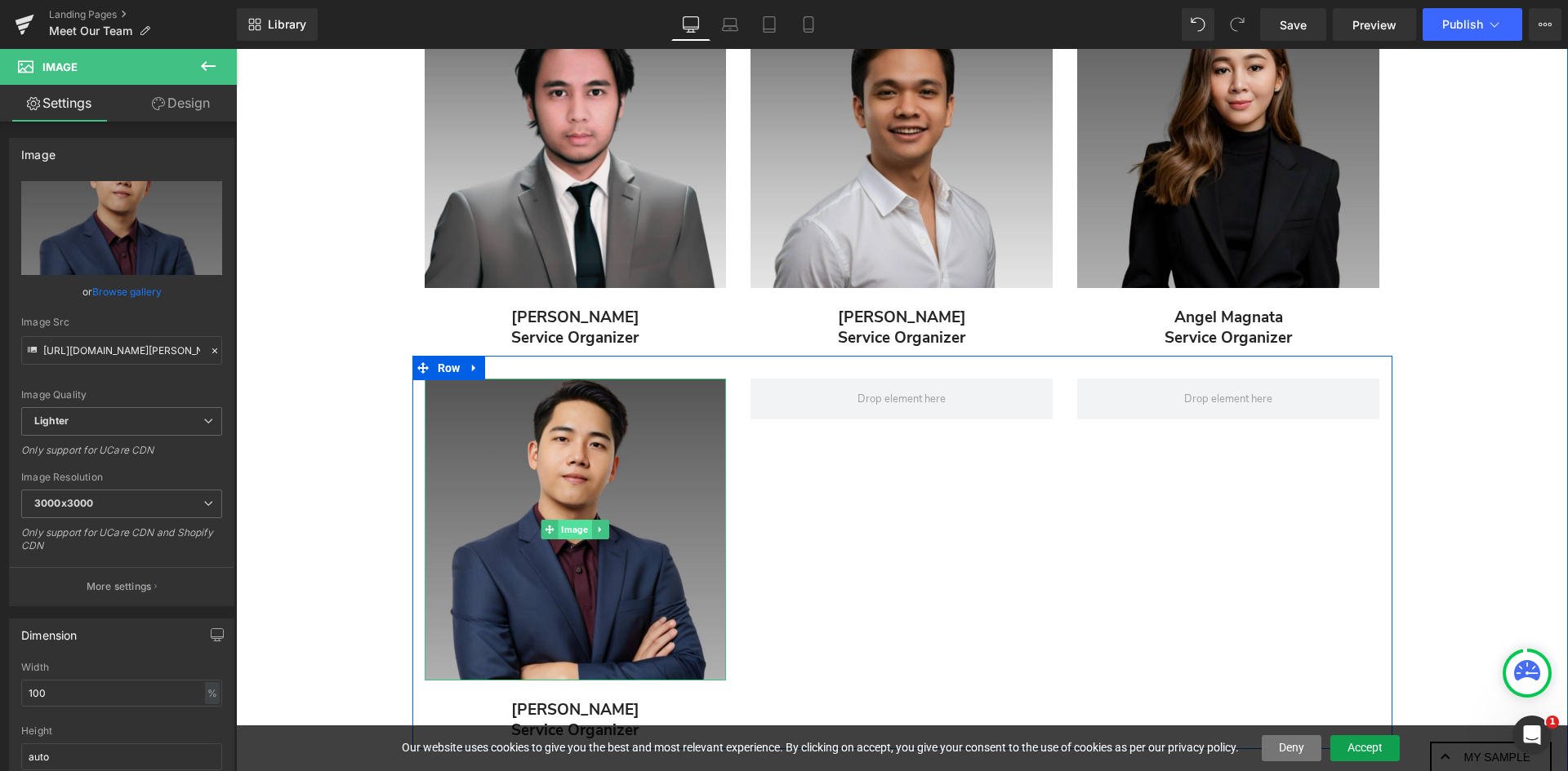
click at [574, 532] on span "Image" at bounding box center [575, 529] width 34 height 20
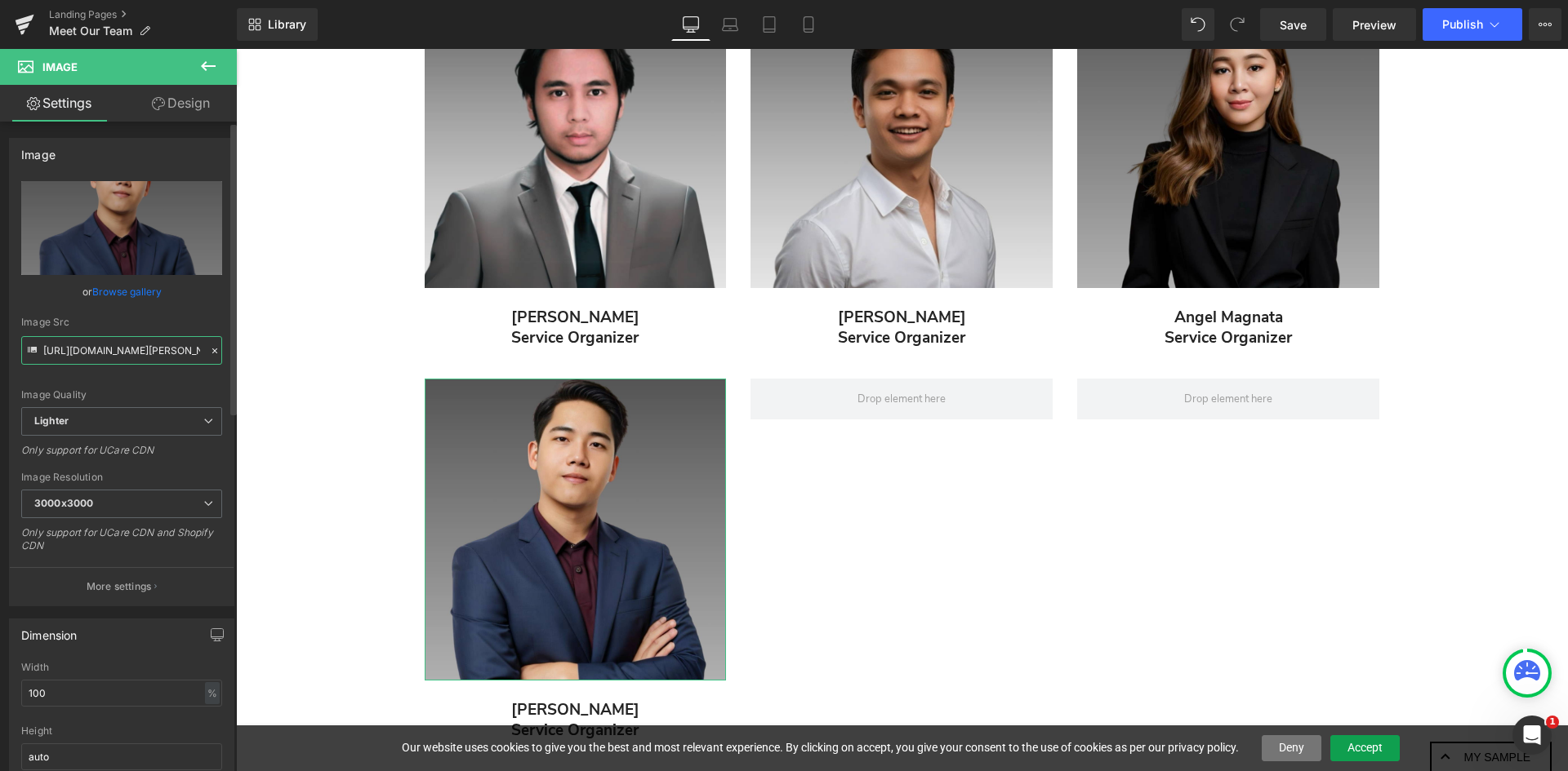
click at [131, 352] on input "[URL][DOMAIN_NAME][PERSON_NAME]" at bounding box center [122, 350] width 201 height 28
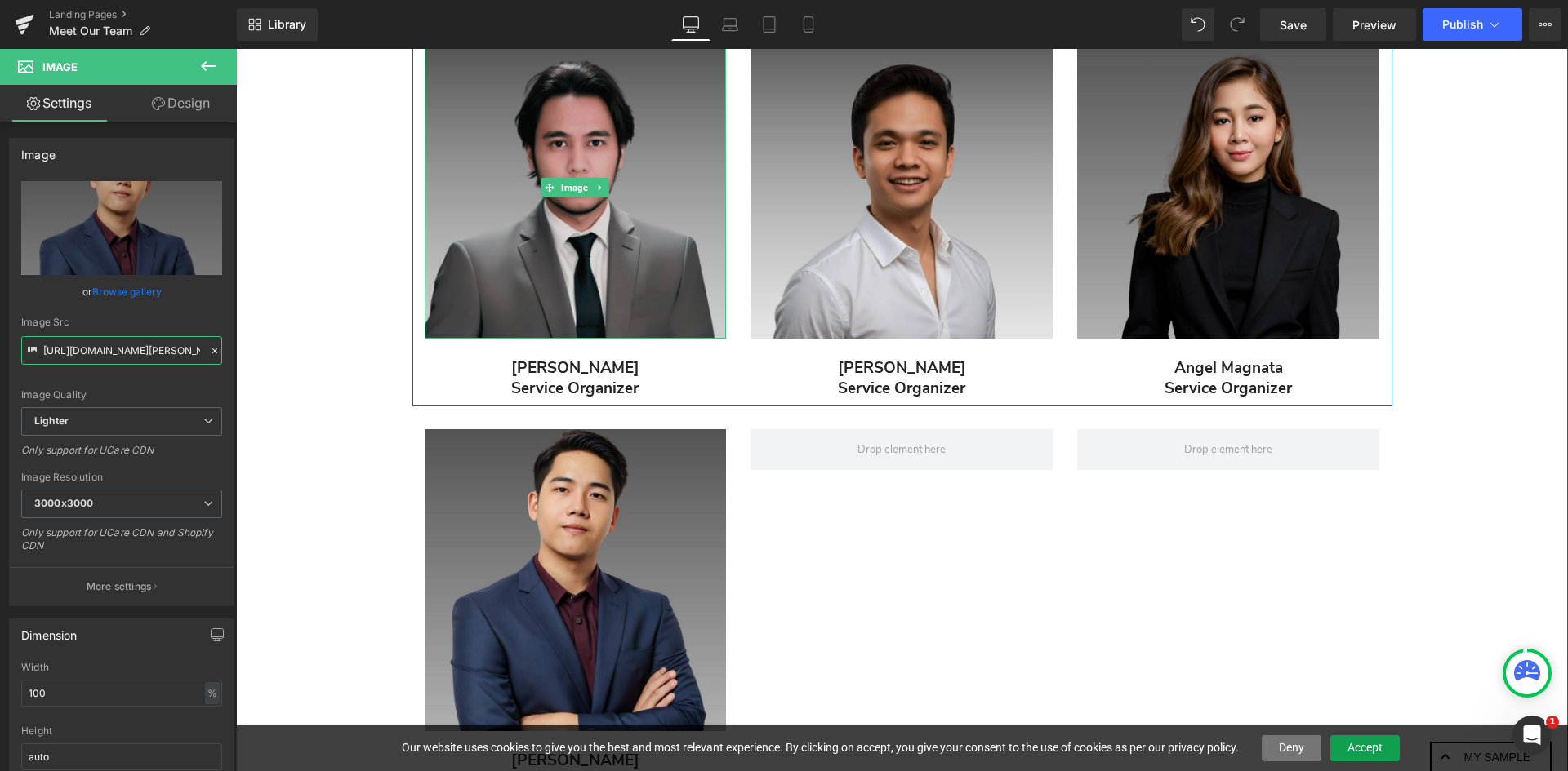
scroll to position [2148, 0]
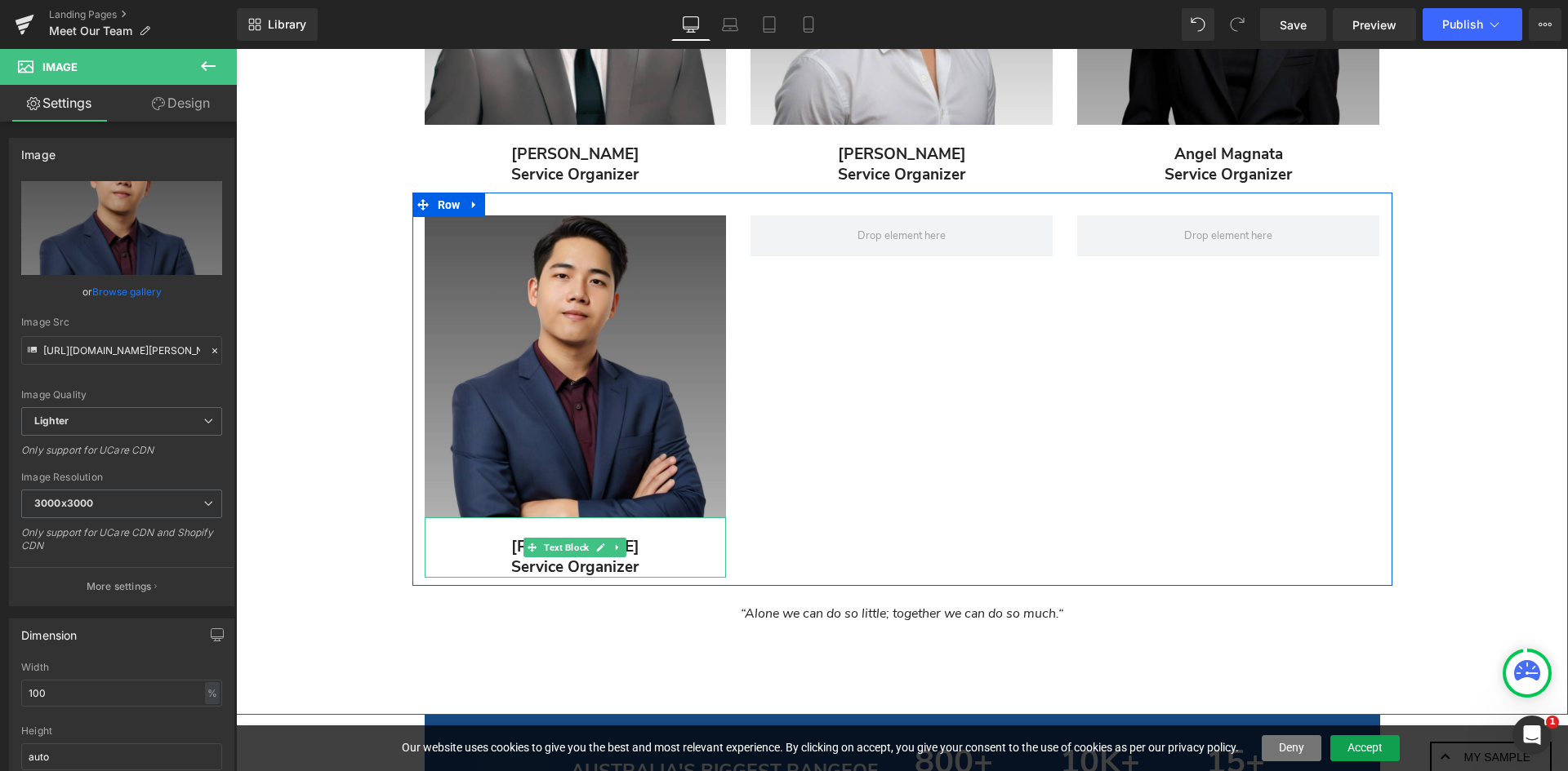
click at [604, 569] on p "Service Organizer" at bounding box center [575, 568] width 302 height 21
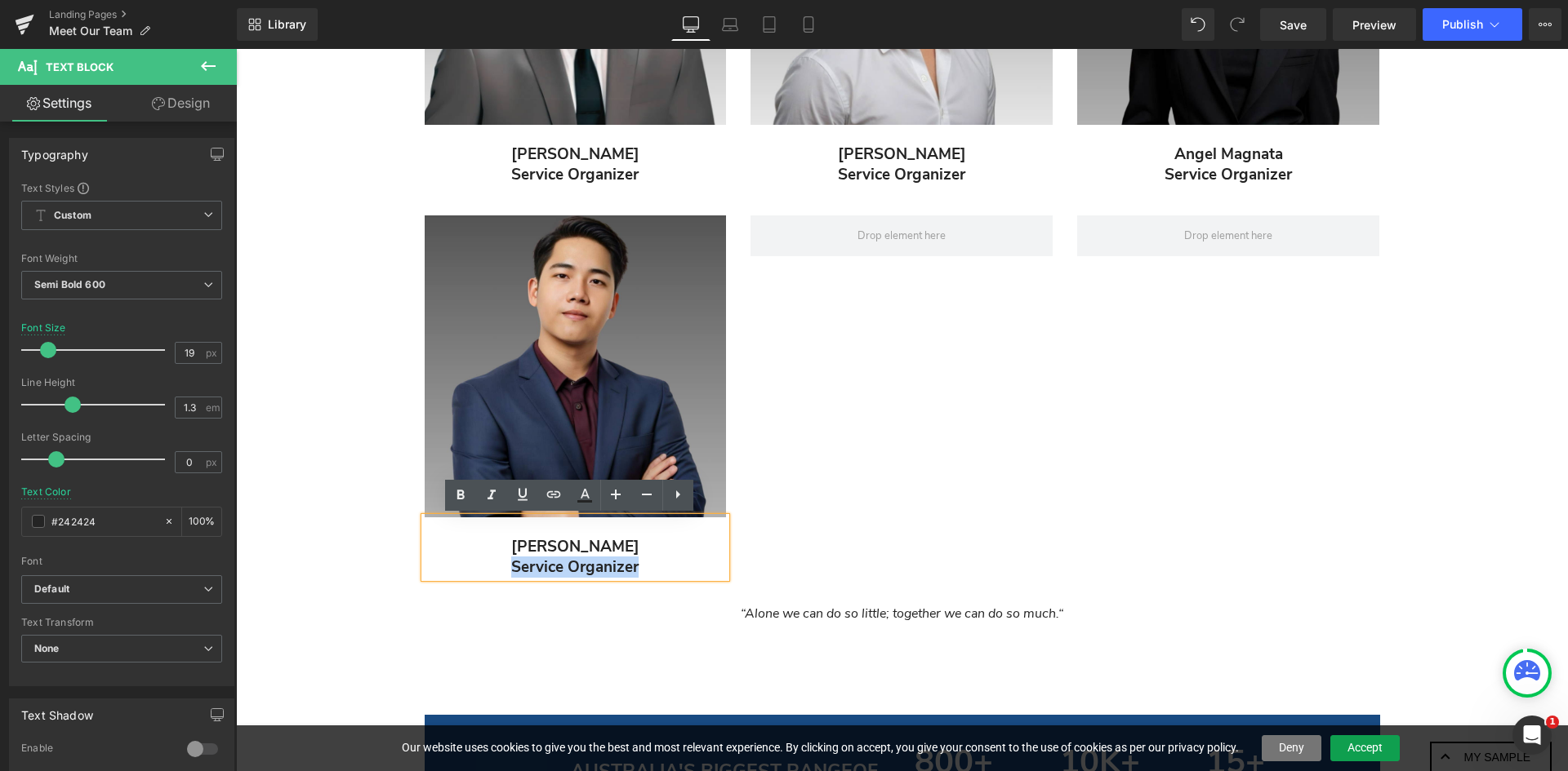
drag, startPoint x: 638, startPoint y: 568, endPoint x: 510, endPoint y: 562, distance: 128.1
click at [510, 562] on p "Service Organizer" at bounding box center [575, 568] width 302 height 21
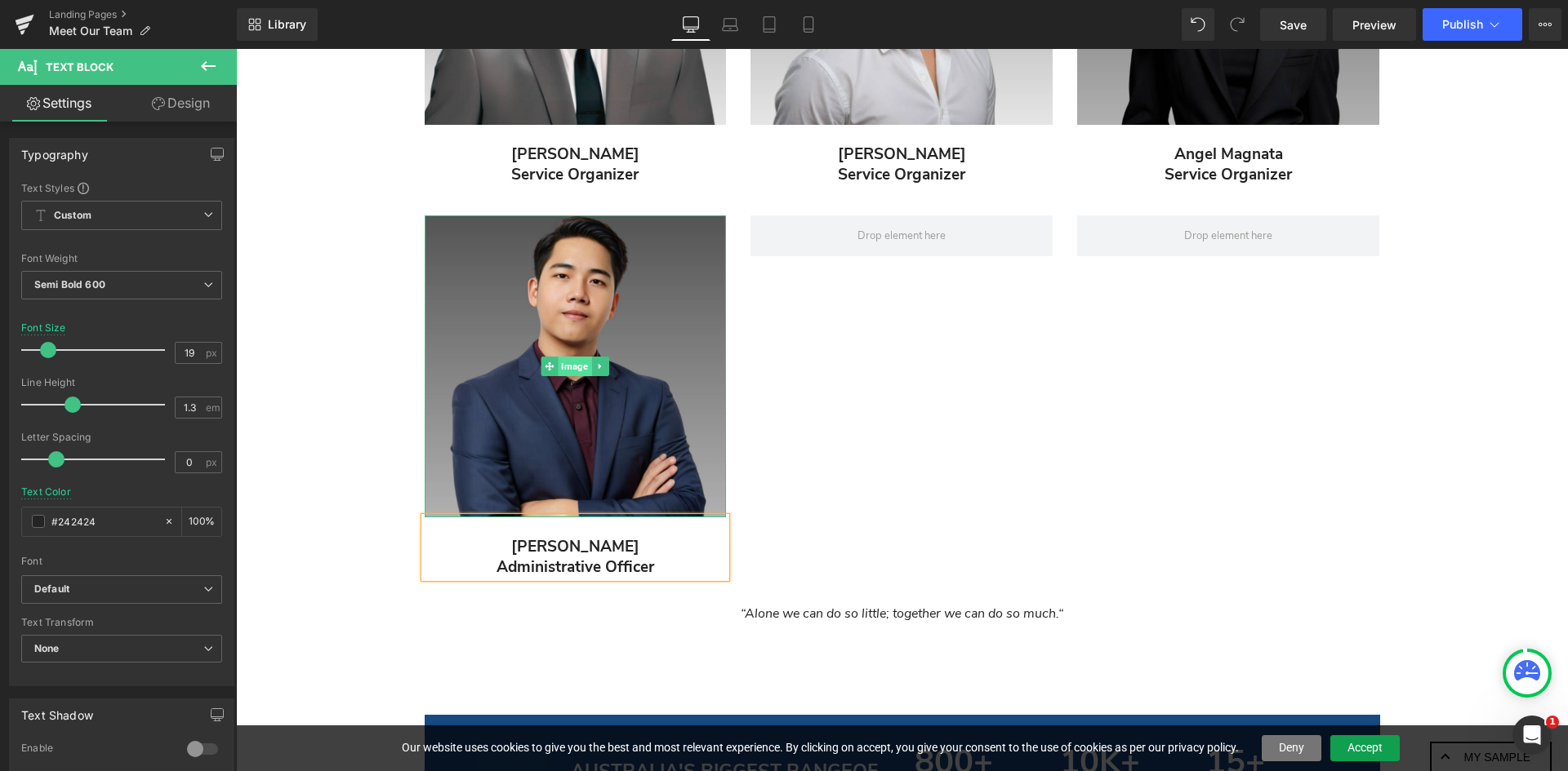
click at [561, 358] on span "Image" at bounding box center [575, 366] width 34 height 20
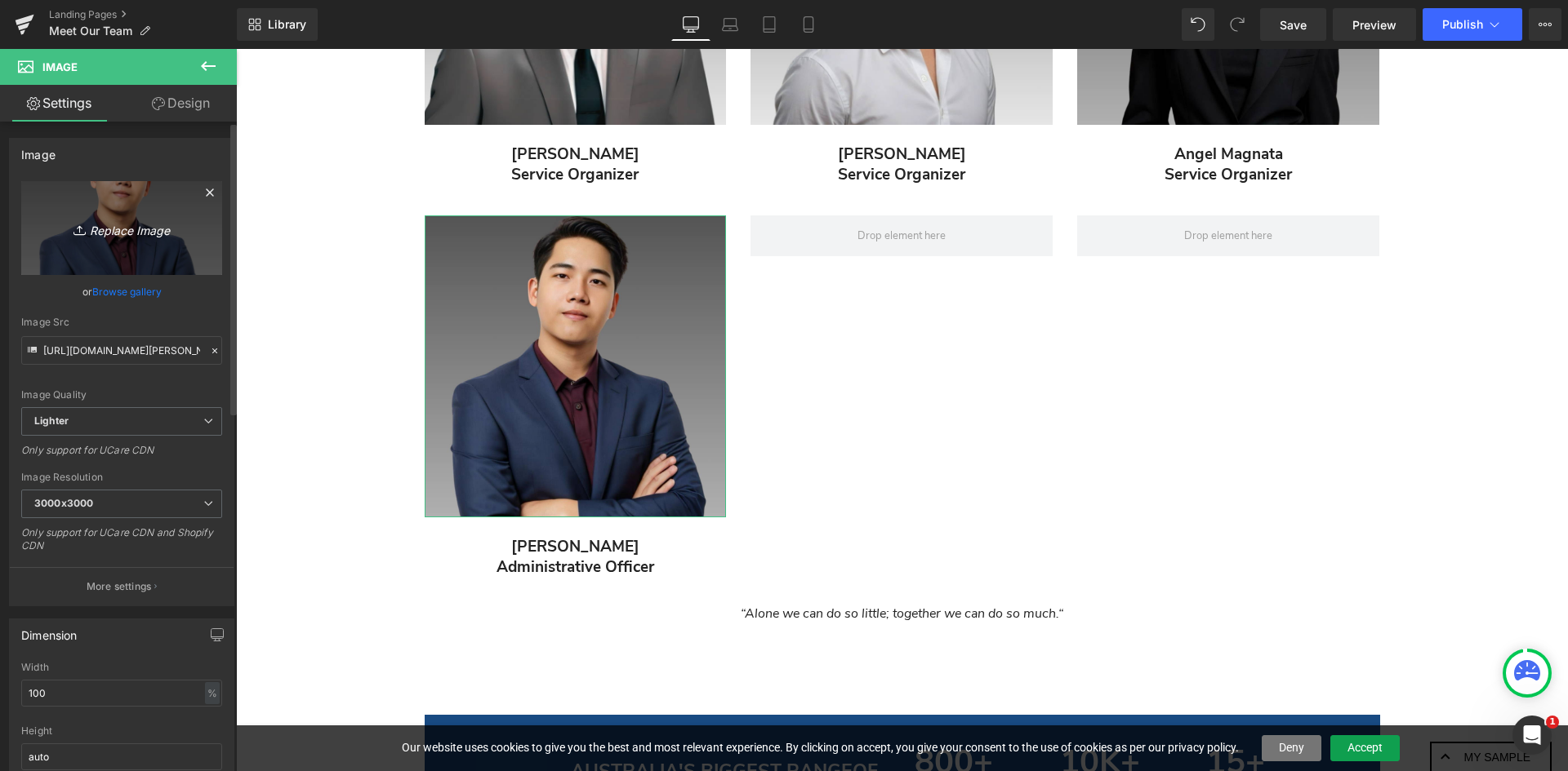
click at [125, 230] on icon "Replace Image" at bounding box center [121, 229] width 130 height 21
type input "C:\fakepath\3.png"
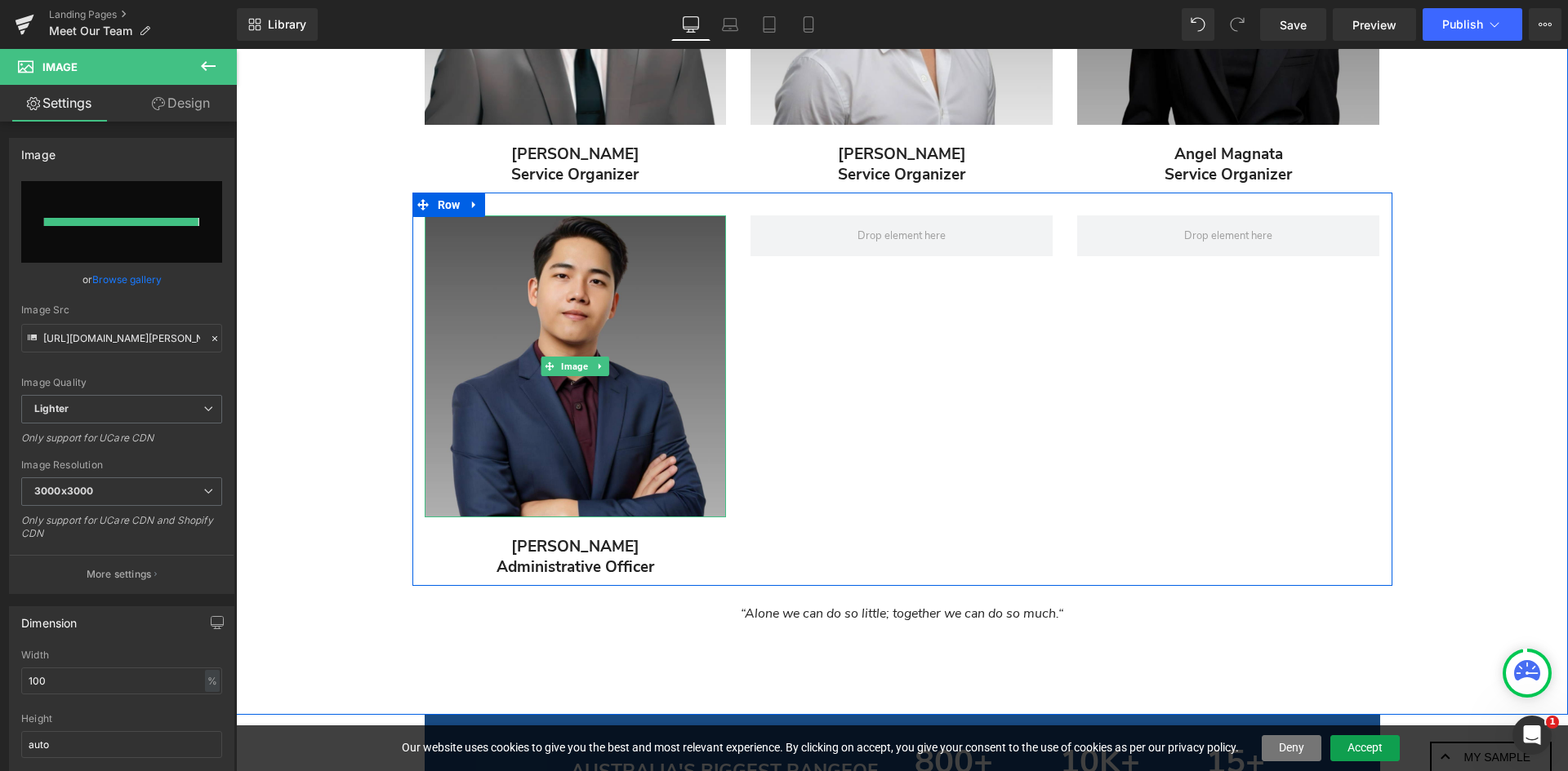
type input "[URL][DOMAIN_NAME]"
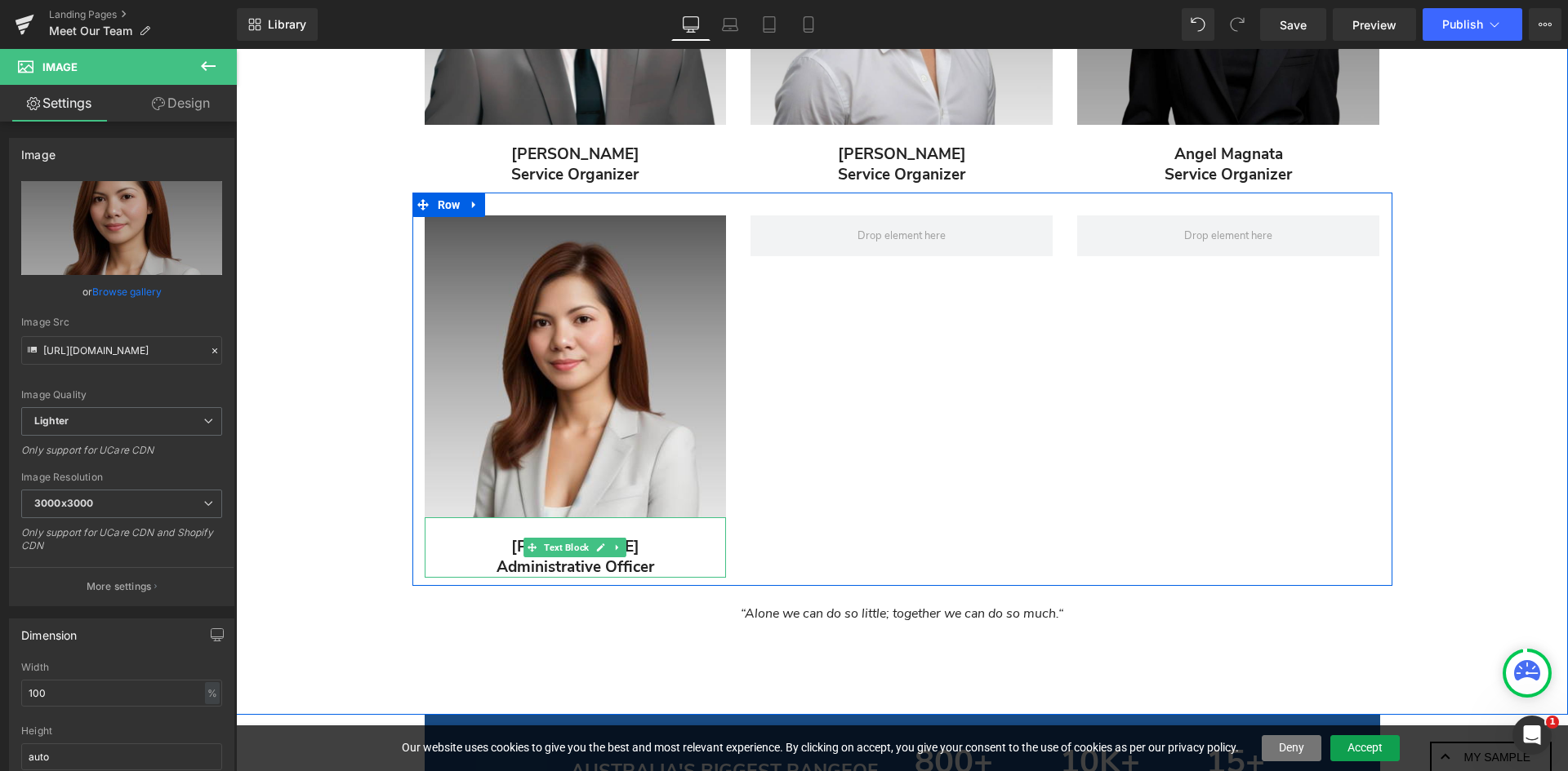
click at [648, 547] on p "[PERSON_NAME]" at bounding box center [575, 547] width 302 height 21
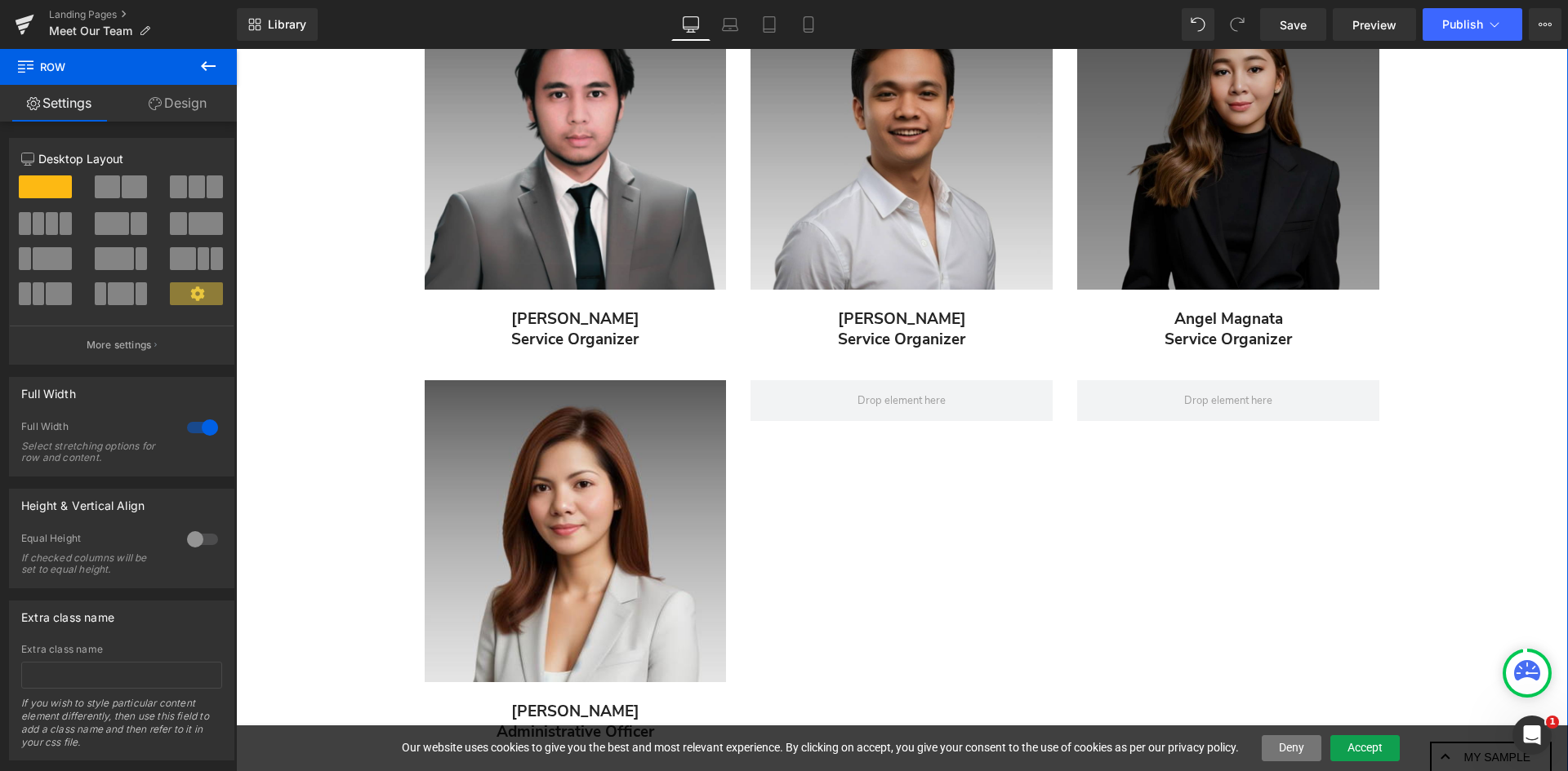
scroll to position [1904, 0]
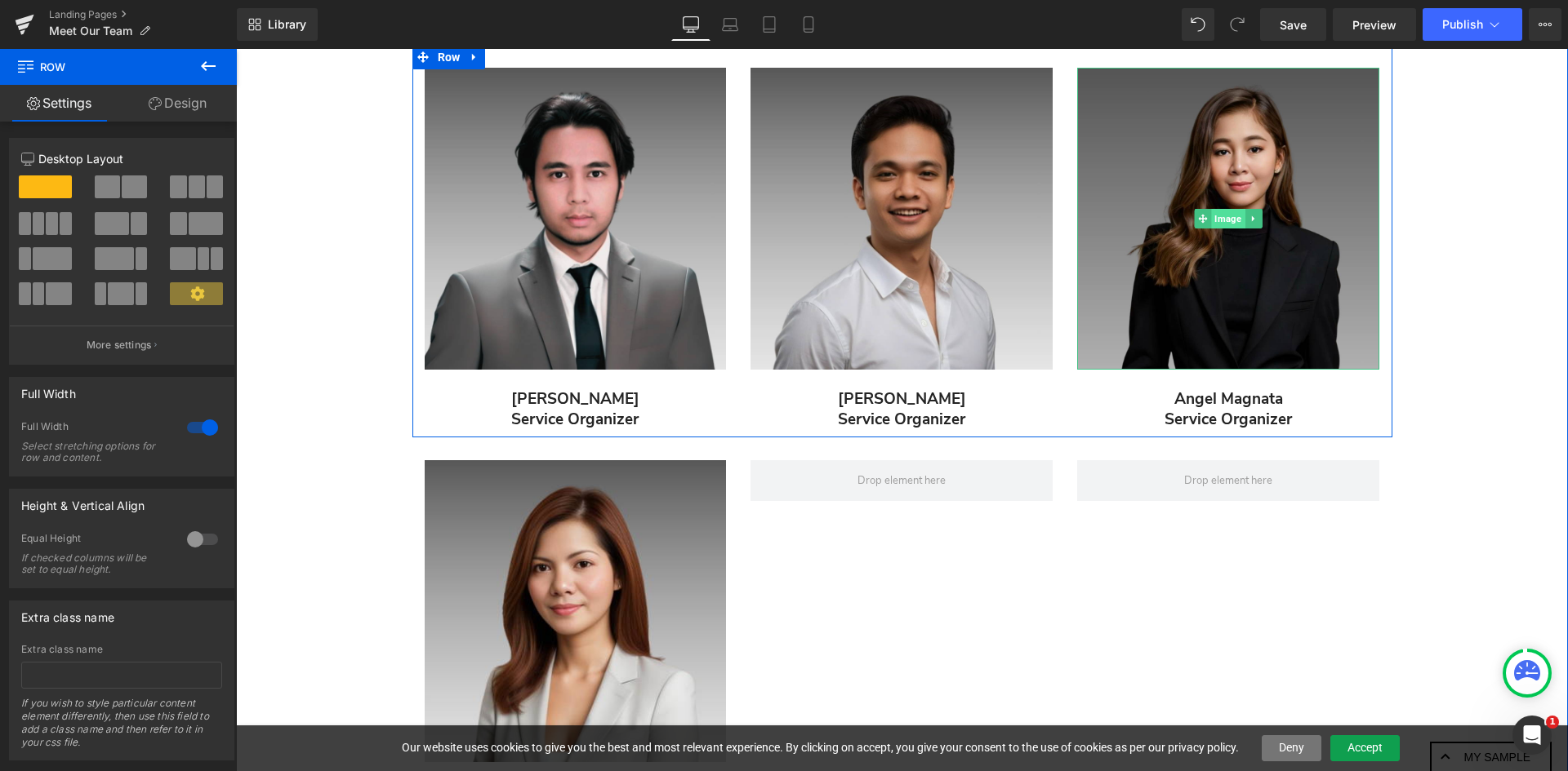
click at [1222, 219] on span "Image" at bounding box center [1229, 218] width 34 height 20
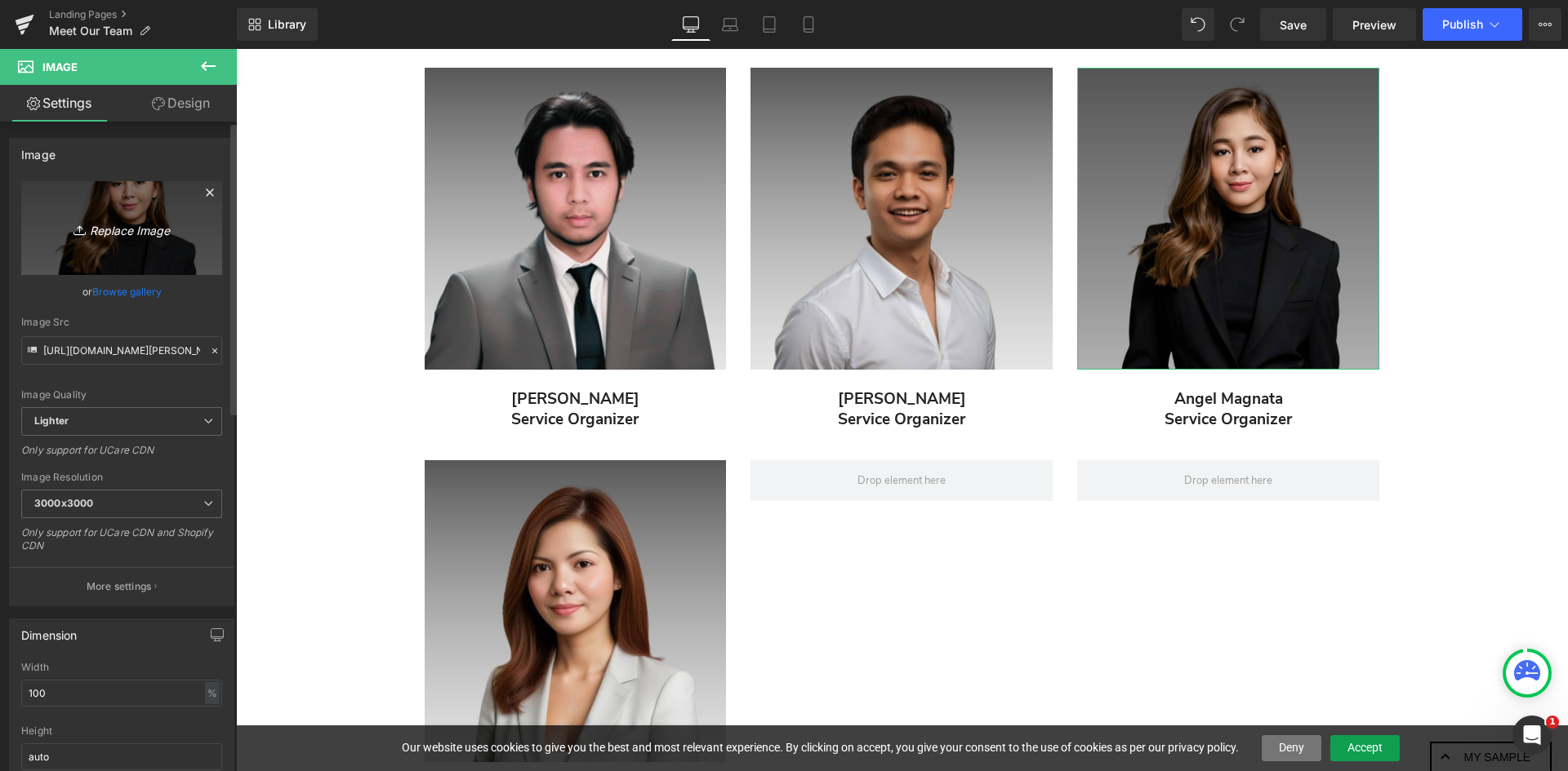
click at [114, 234] on icon "Replace Image" at bounding box center [121, 229] width 130 height 21
type input "C:\fakepath\RAY BON AI (1).png"
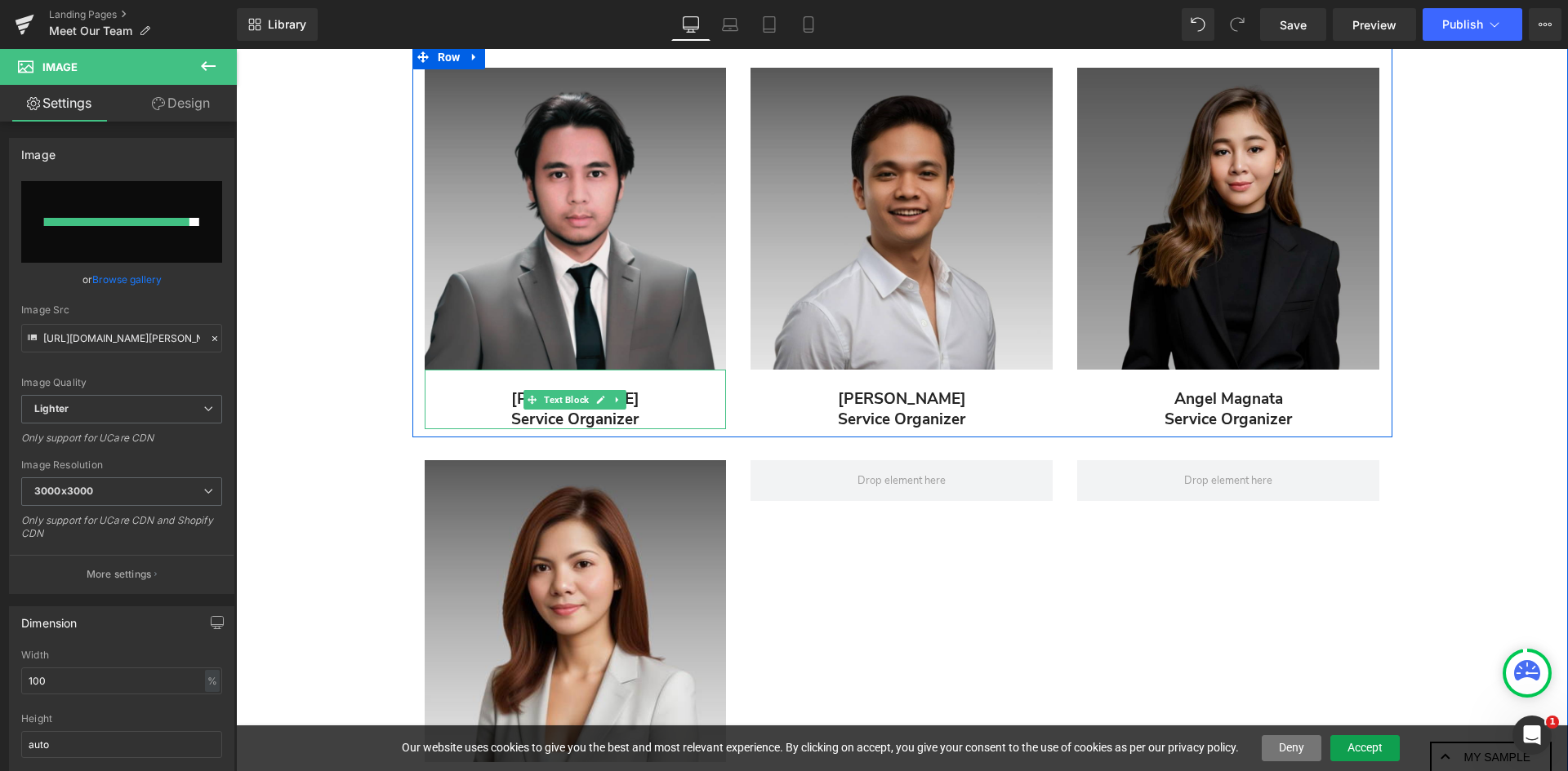
type input "[URL][DOMAIN_NAME]"
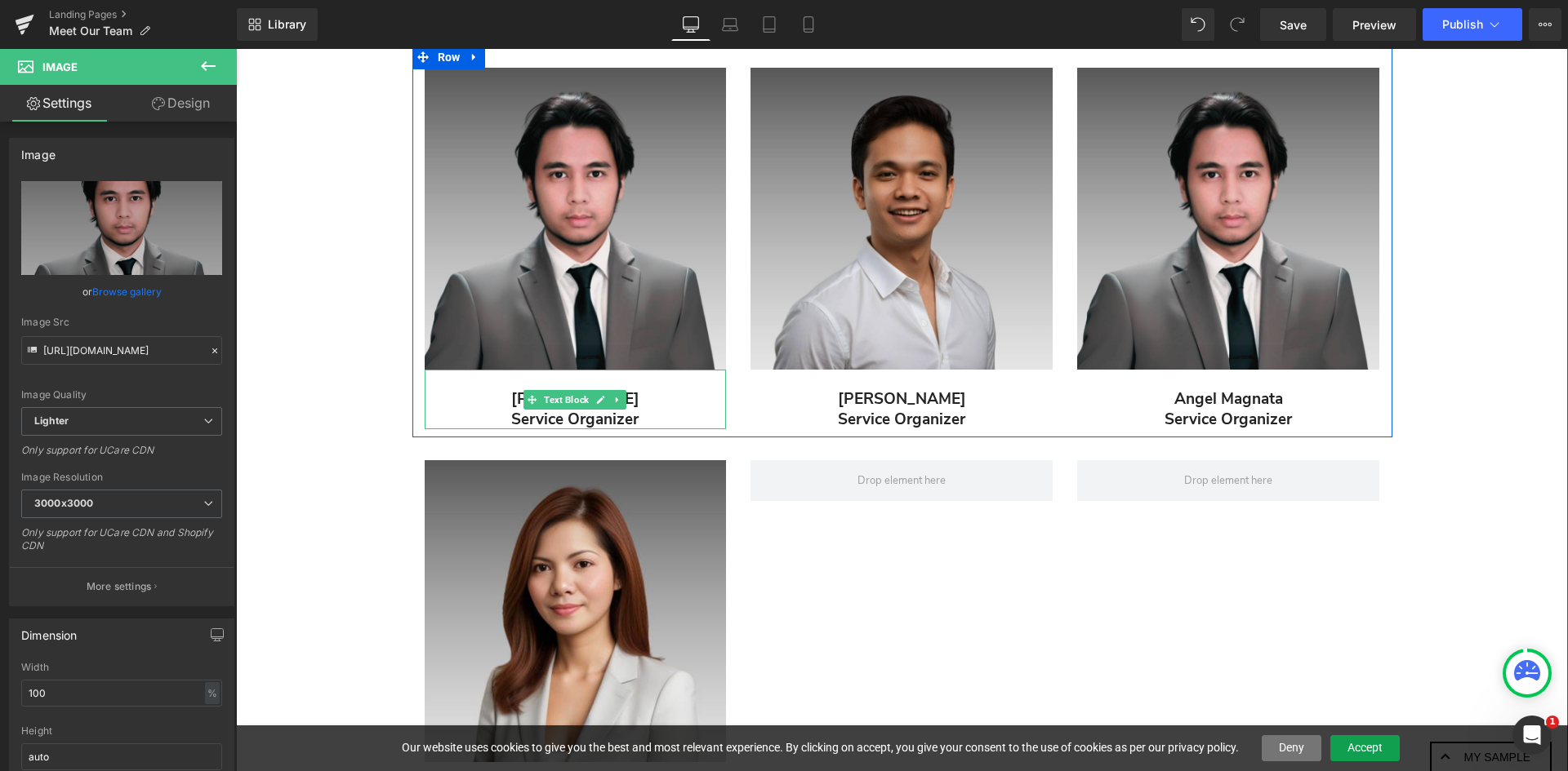
click at [595, 423] on p "Service Organizer" at bounding box center [575, 420] width 302 height 21
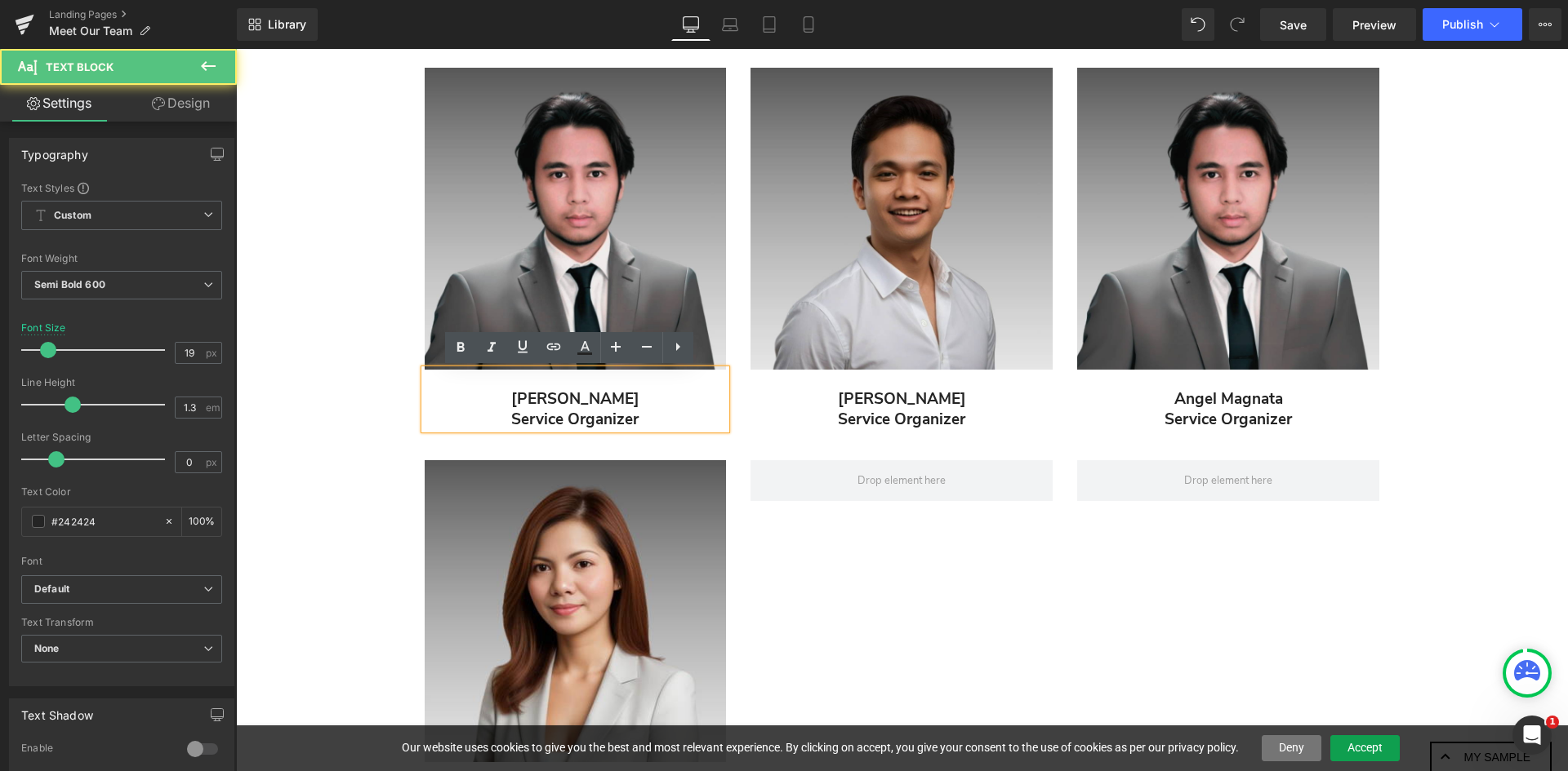
click at [604, 421] on p "Service Organizer" at bounding box center [575, 420] width 302 height 21
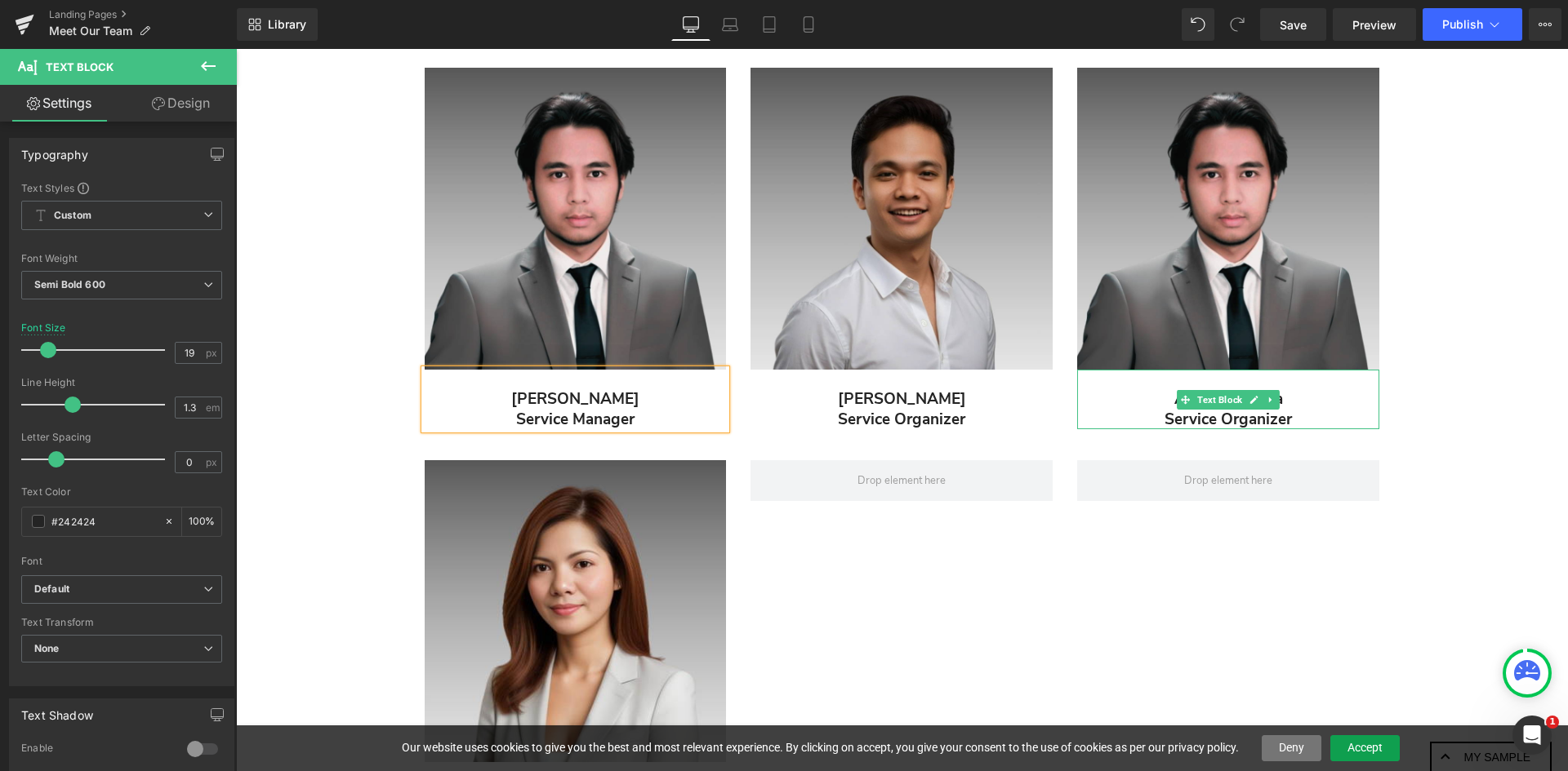
click at [1158, 396] on p "Angel Magnata" at bounding box center [1228, 400] width 302 height 21
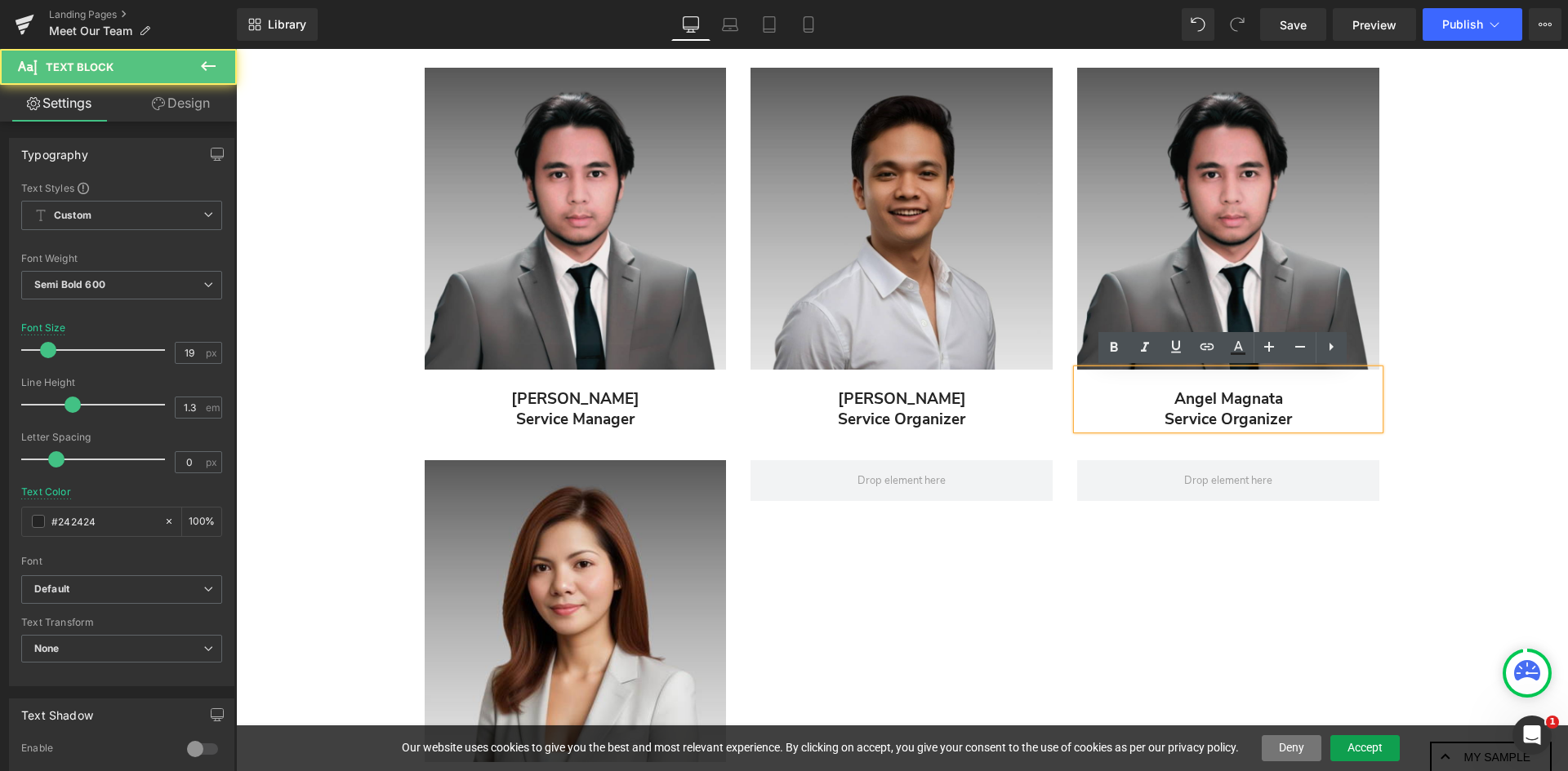
click at [1175, 397] on p "Angel Magnata" at bounding box center [1228, 400] width 302 height 21
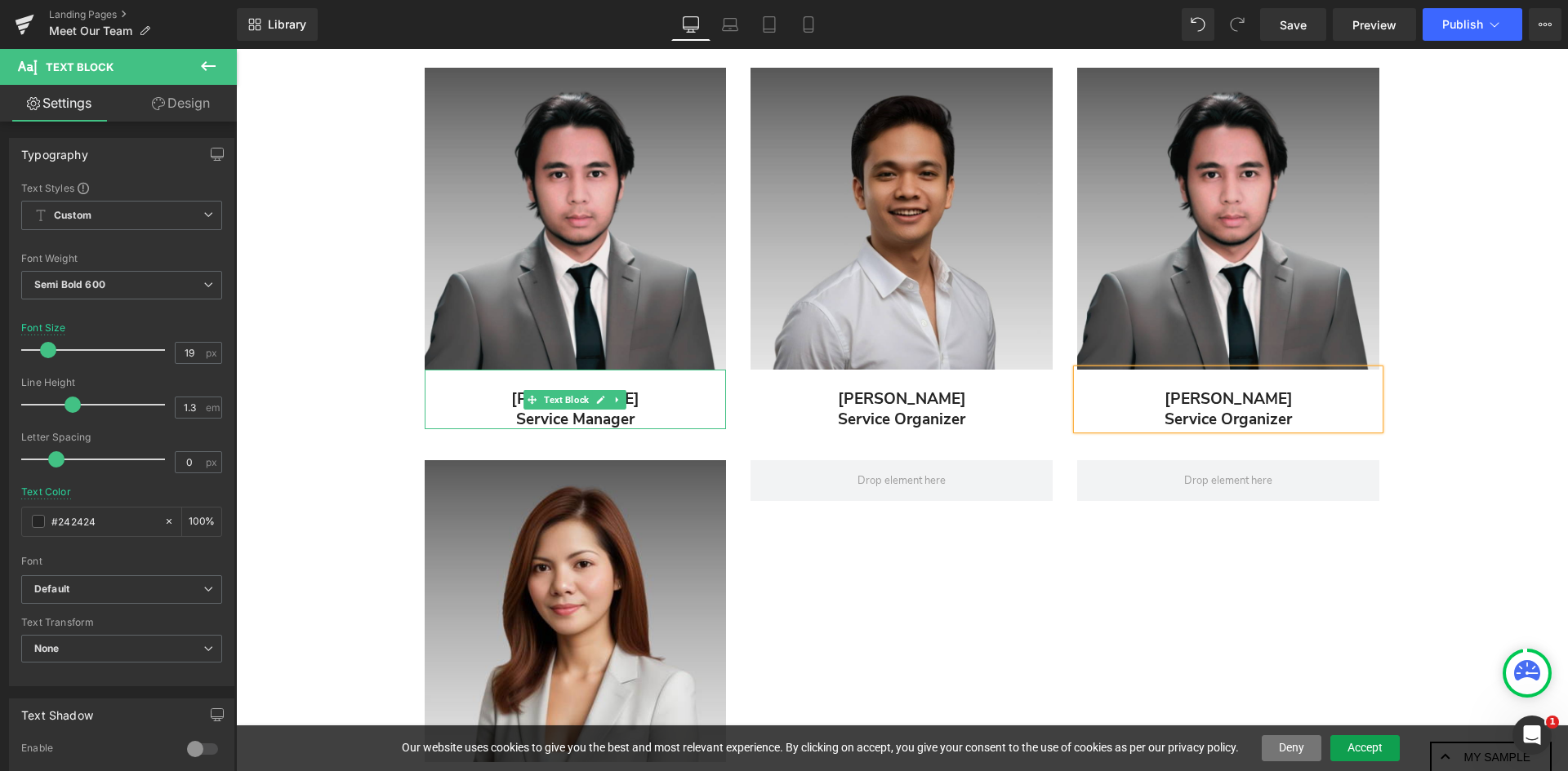
click at [654, 401] on p "[PERSON_NAME]" at bounding box center [575, 400] width 302 height 21
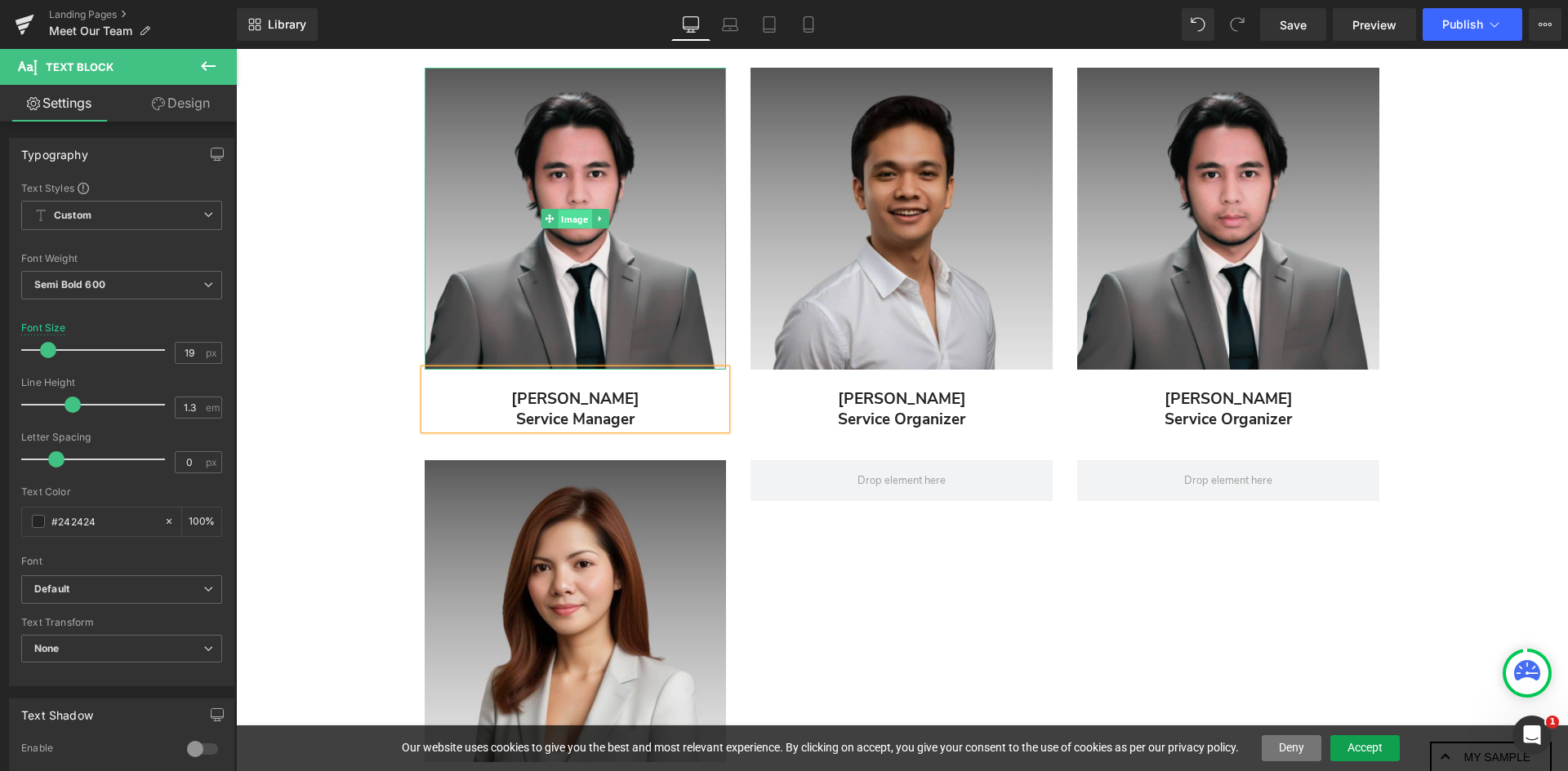
click at [567, 212] on span "Image" at bounding box center [575, 219] width 34 height 20
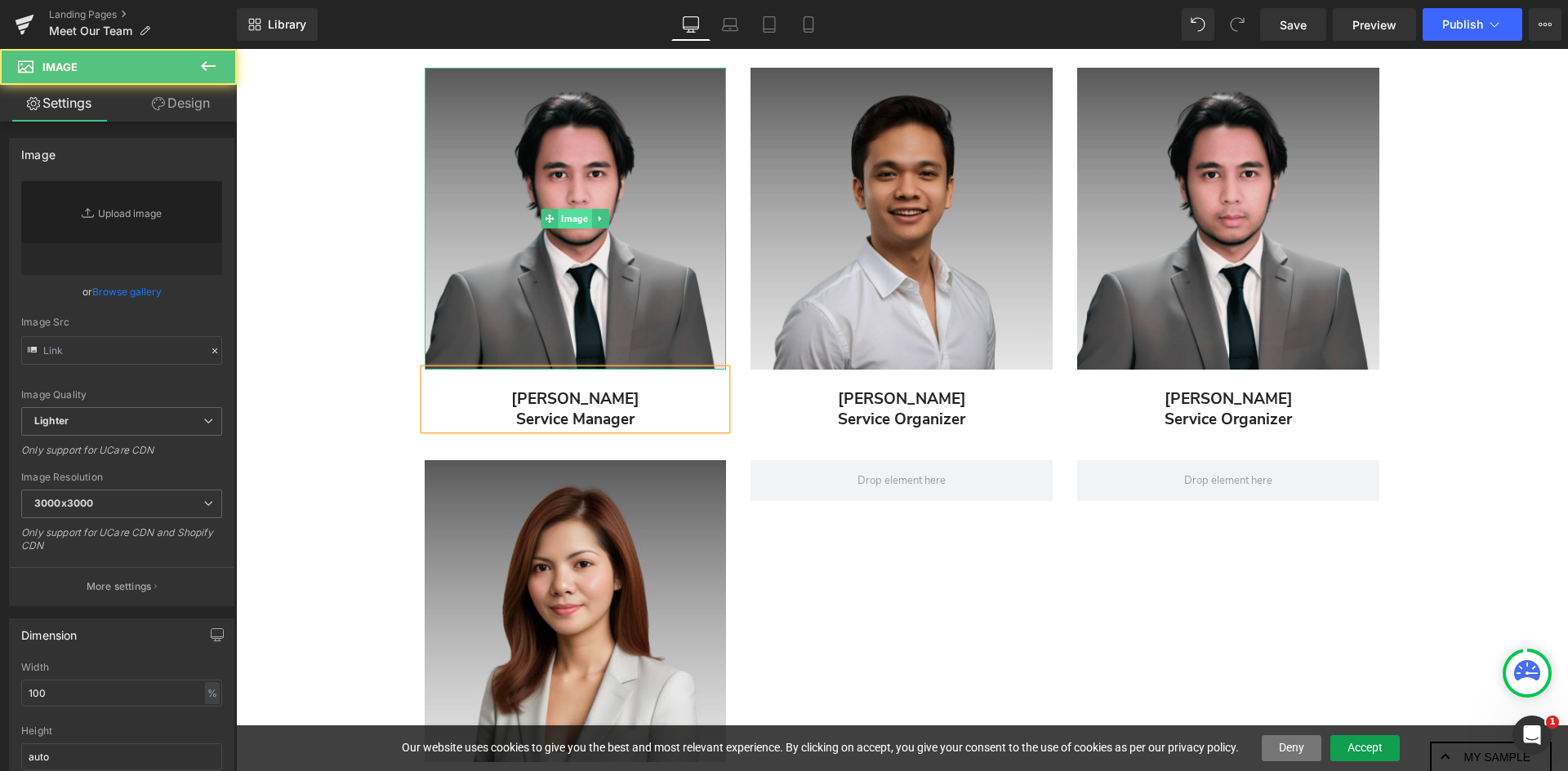
type input "[URL][DOMAIN_NAME]"
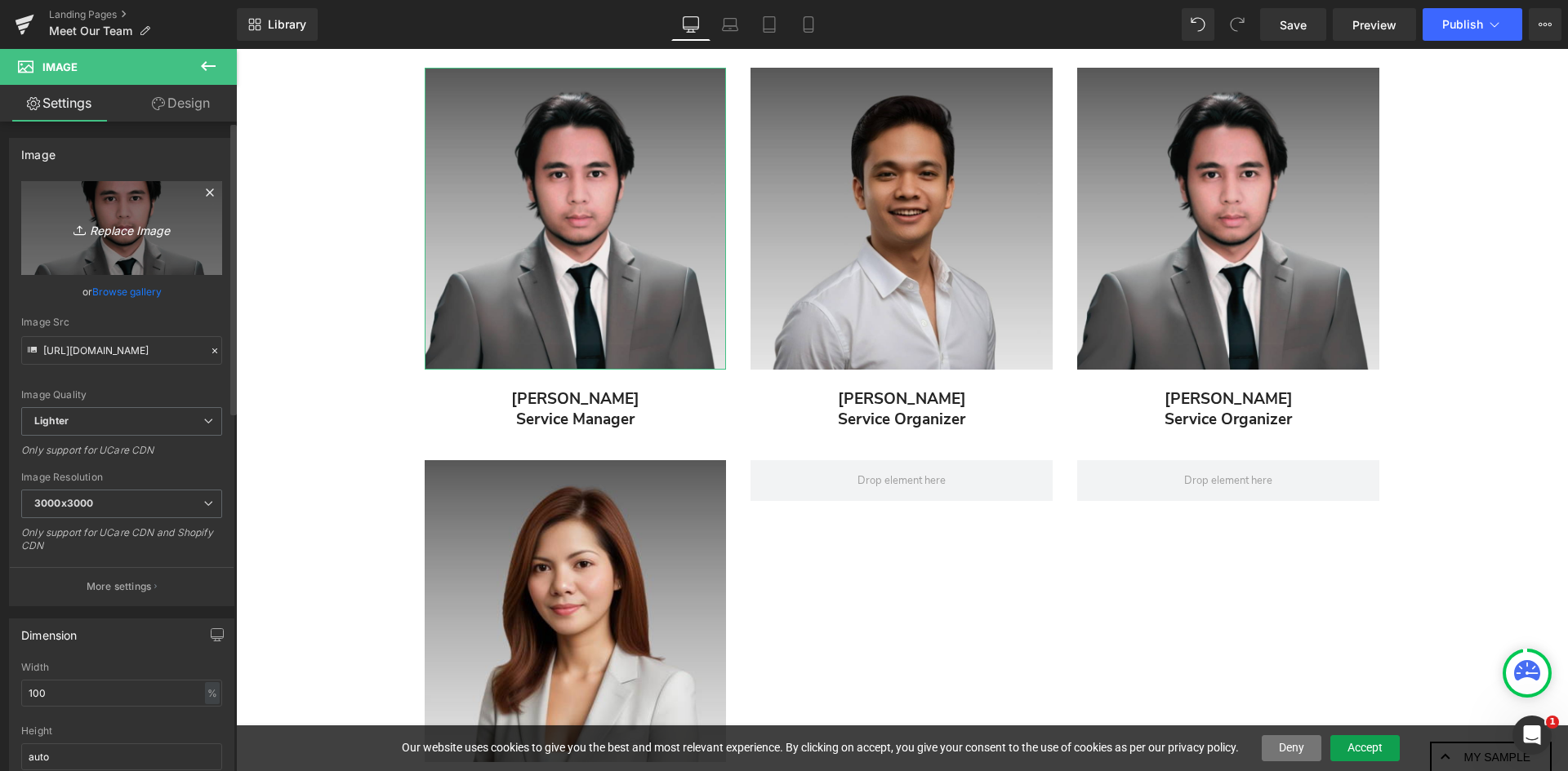
click at [137, 231] on icon "Replace Image" at bounding box center [121, 229] width 130 height 21
type input "C:\fakepath\jowee.png"
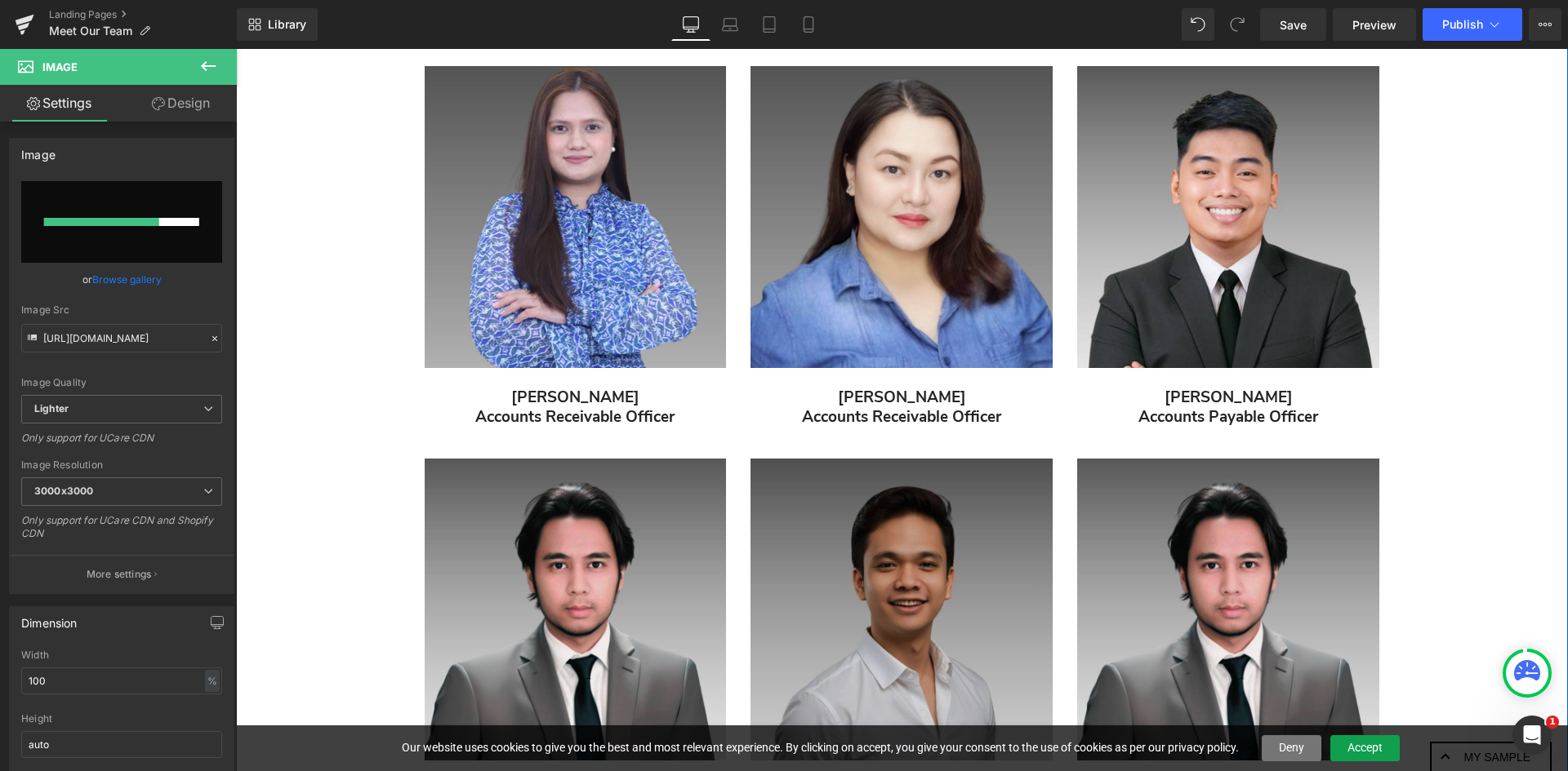
scroll to position [1414, 0]
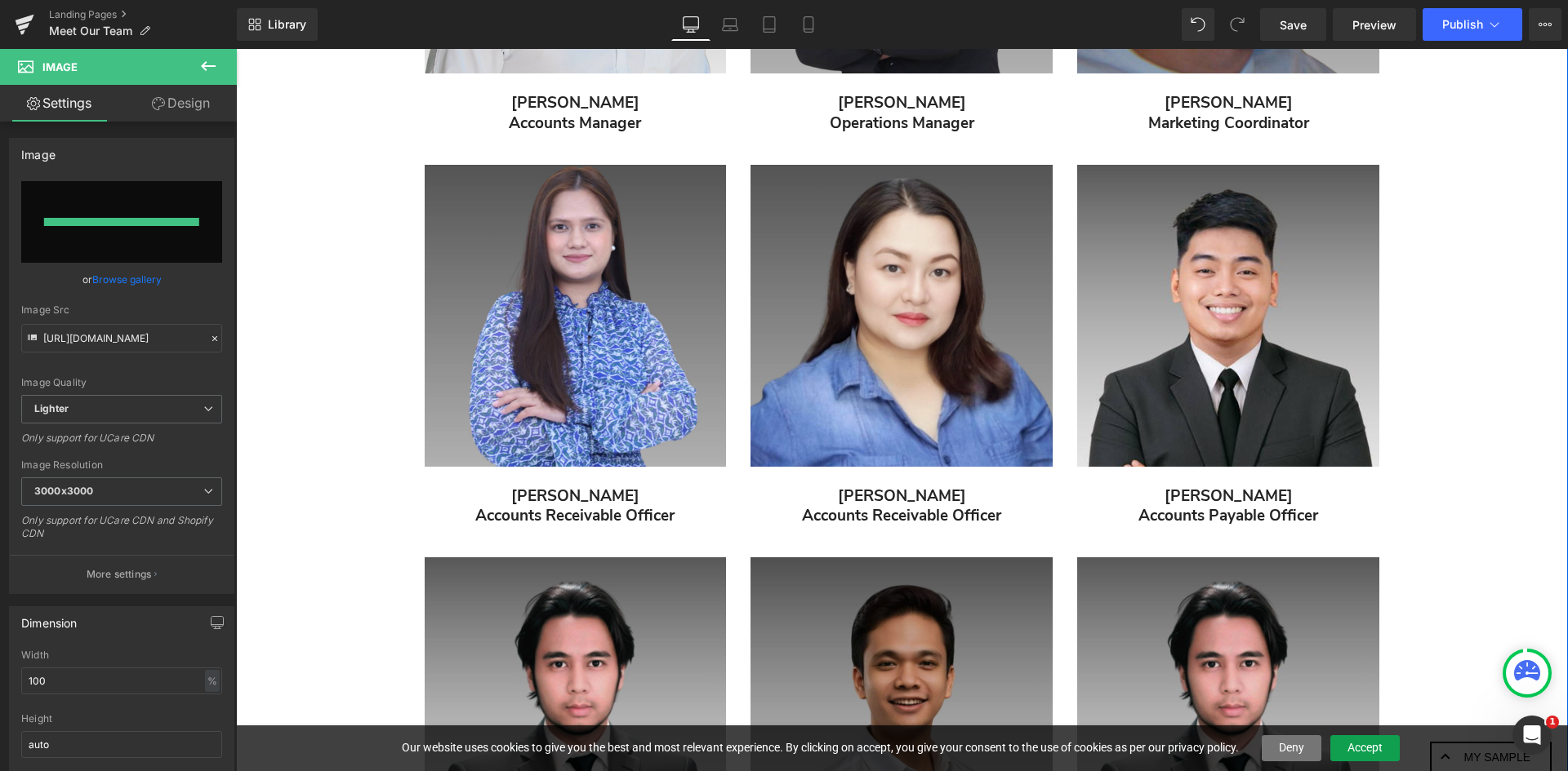
type input "[URL][DOMAIN_NAME]"
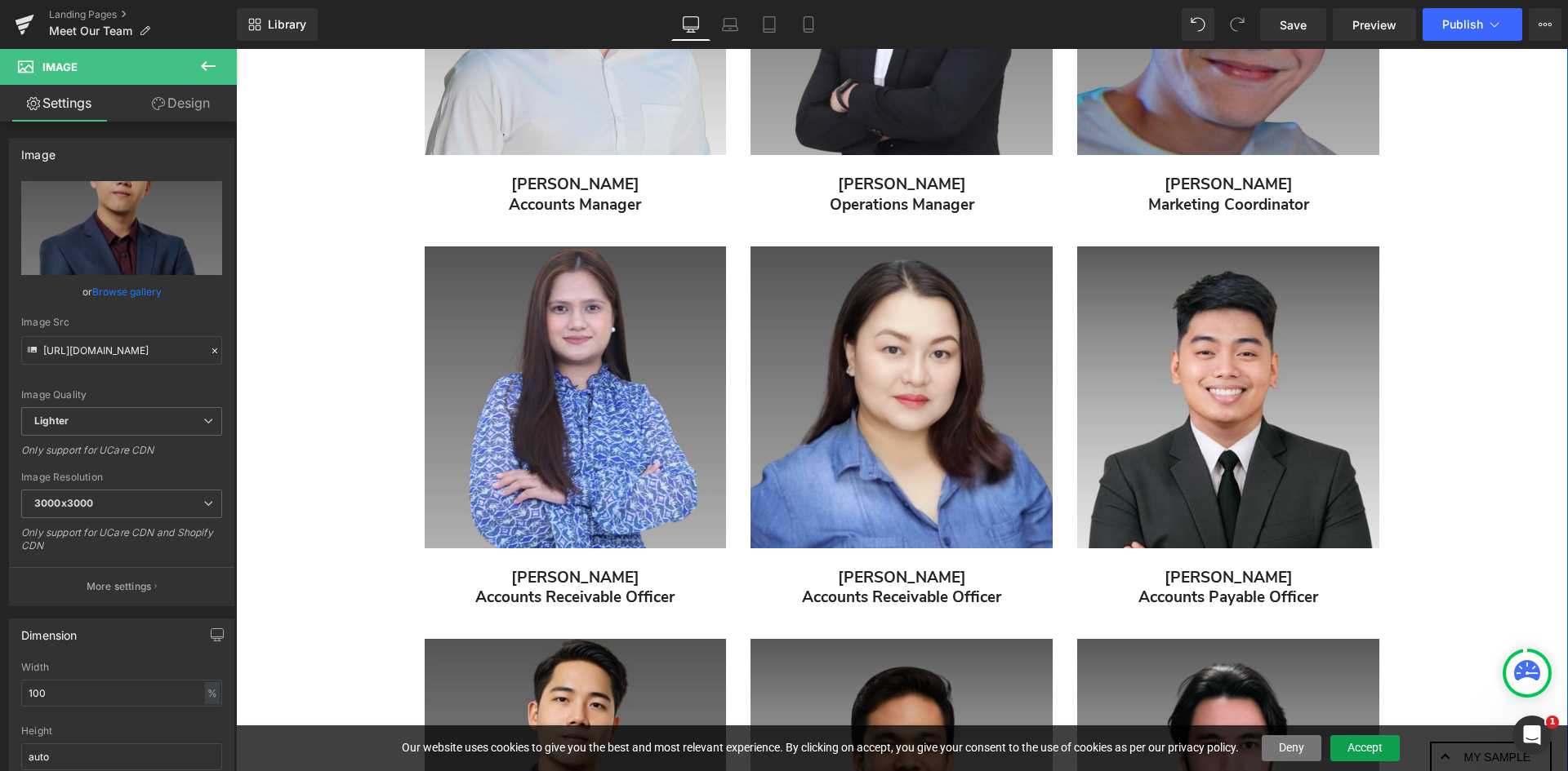
scroll to position [1006, 0]
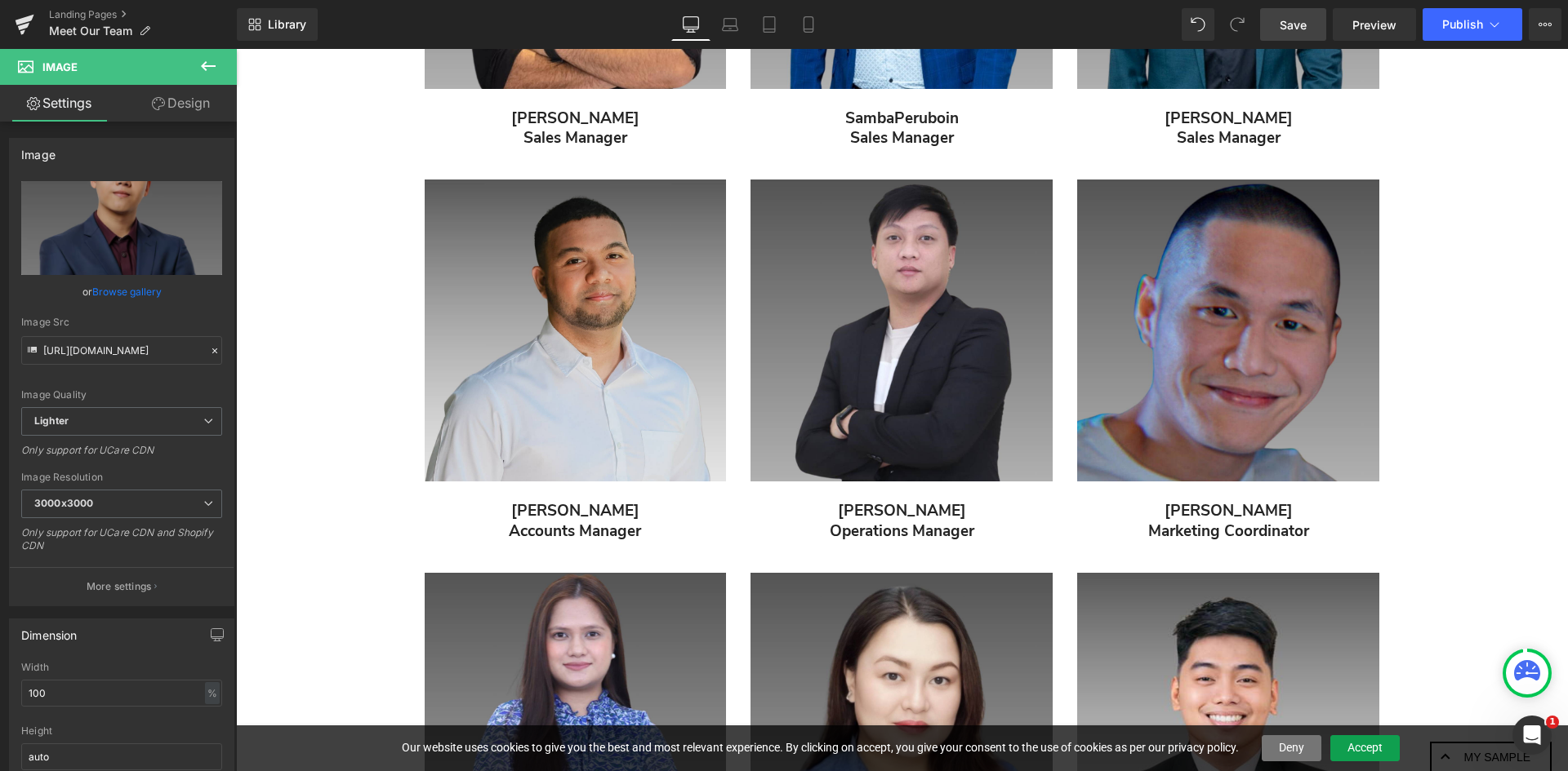
click at [1296, 28] on span "Save" at bounding box center [1292, 24] width 27 height 17
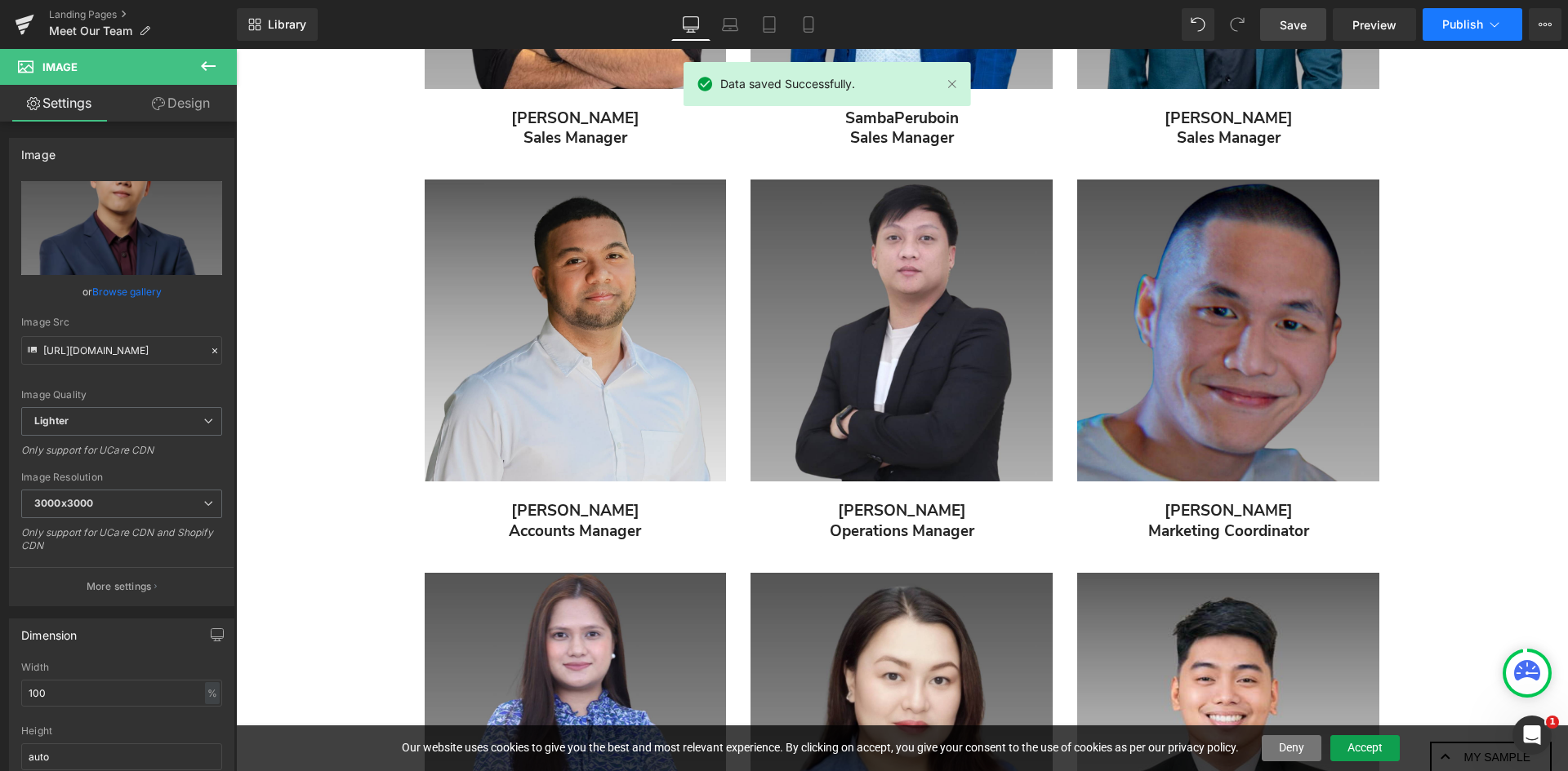
click at [1466, 18] on span "Publish" at bounding box center [1463, 24] width 41 height 13
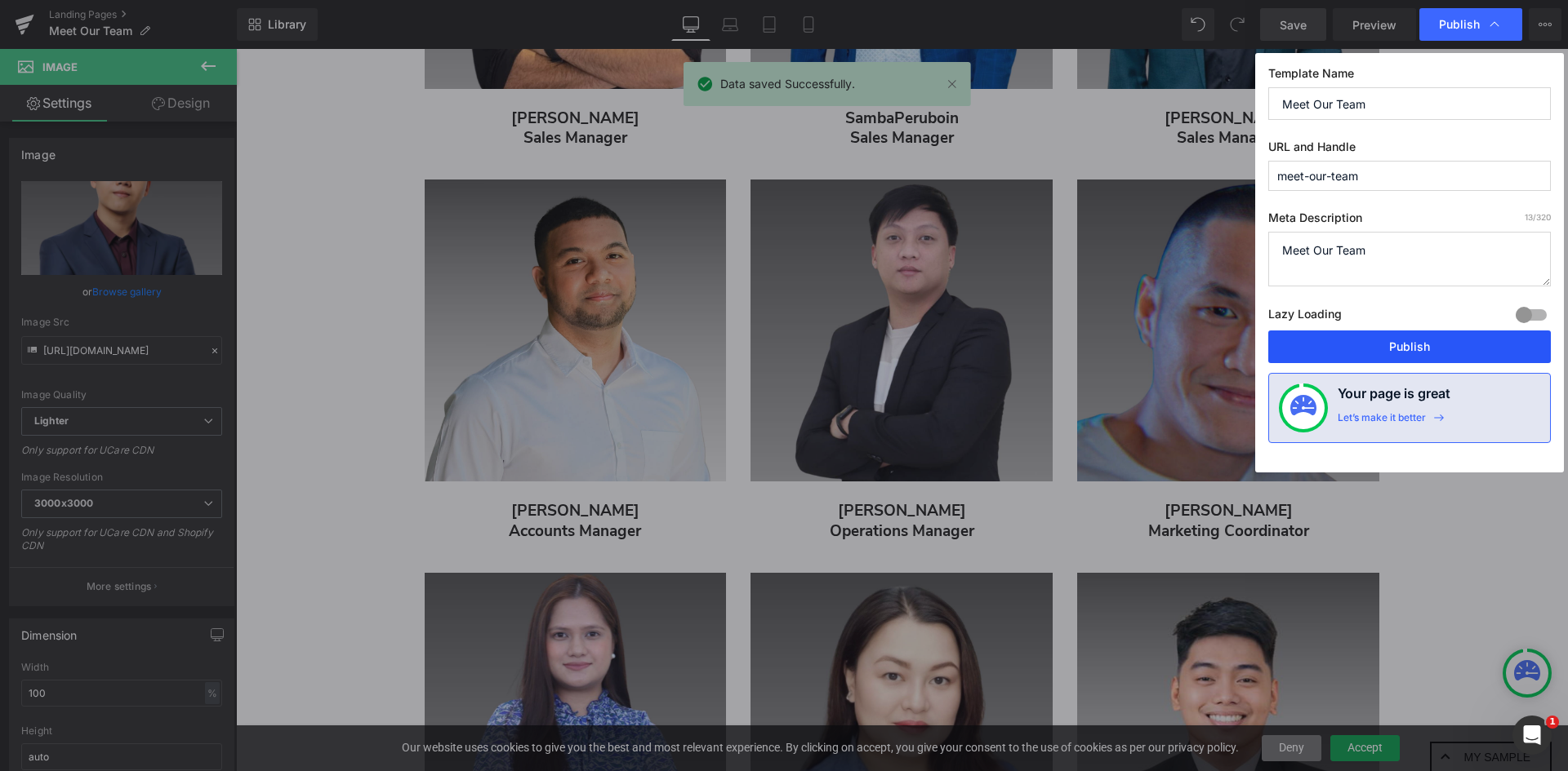
click at [1427, 343] on button "Publish" at bounding box center [1409, 347] width 282 height 33
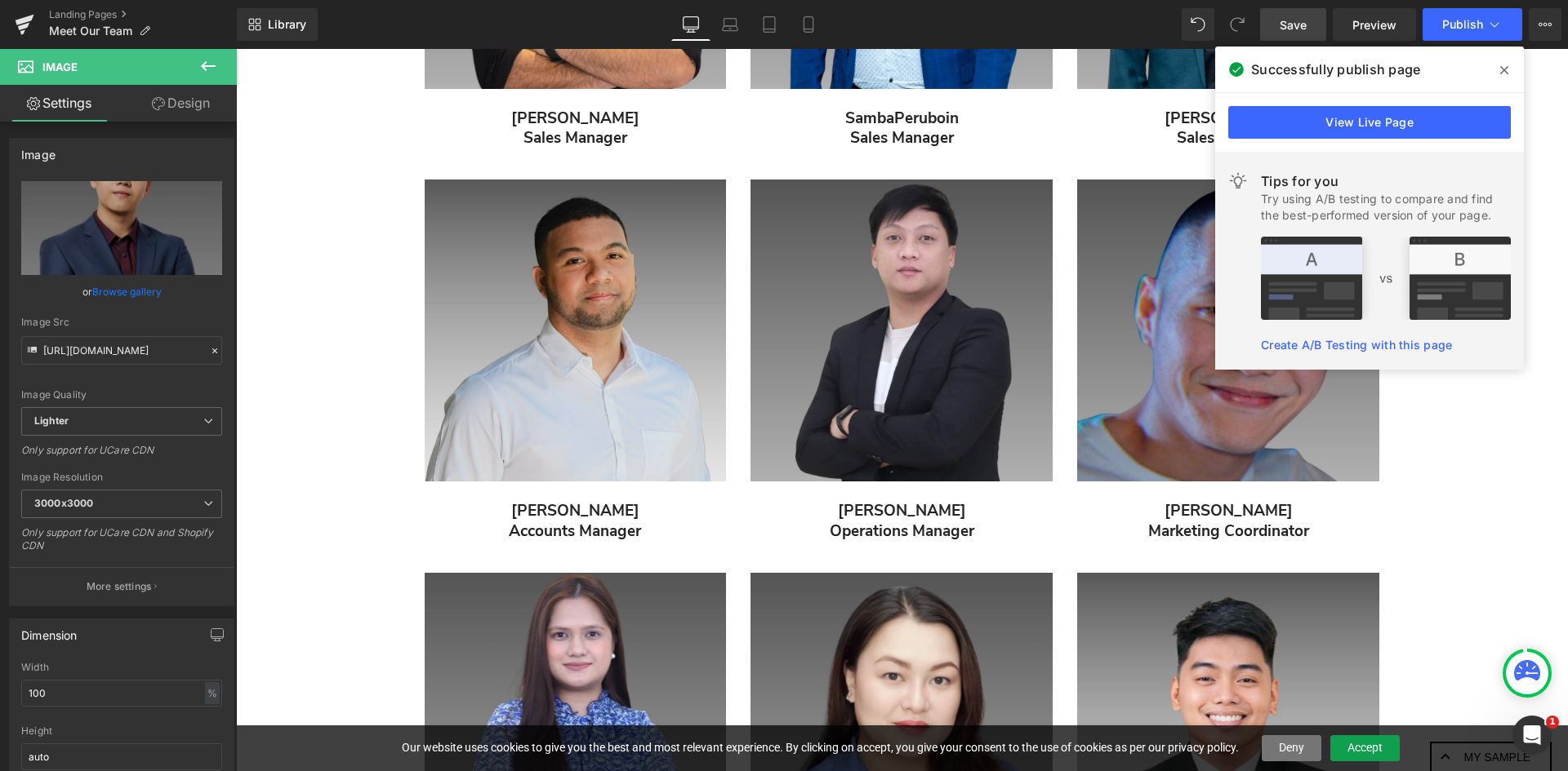
click at [306, 390] on div "Meet Our Team Heading At National Floors Direct , our success is built on the d…" at bounding box center [902, 521] width 1332 height 2505
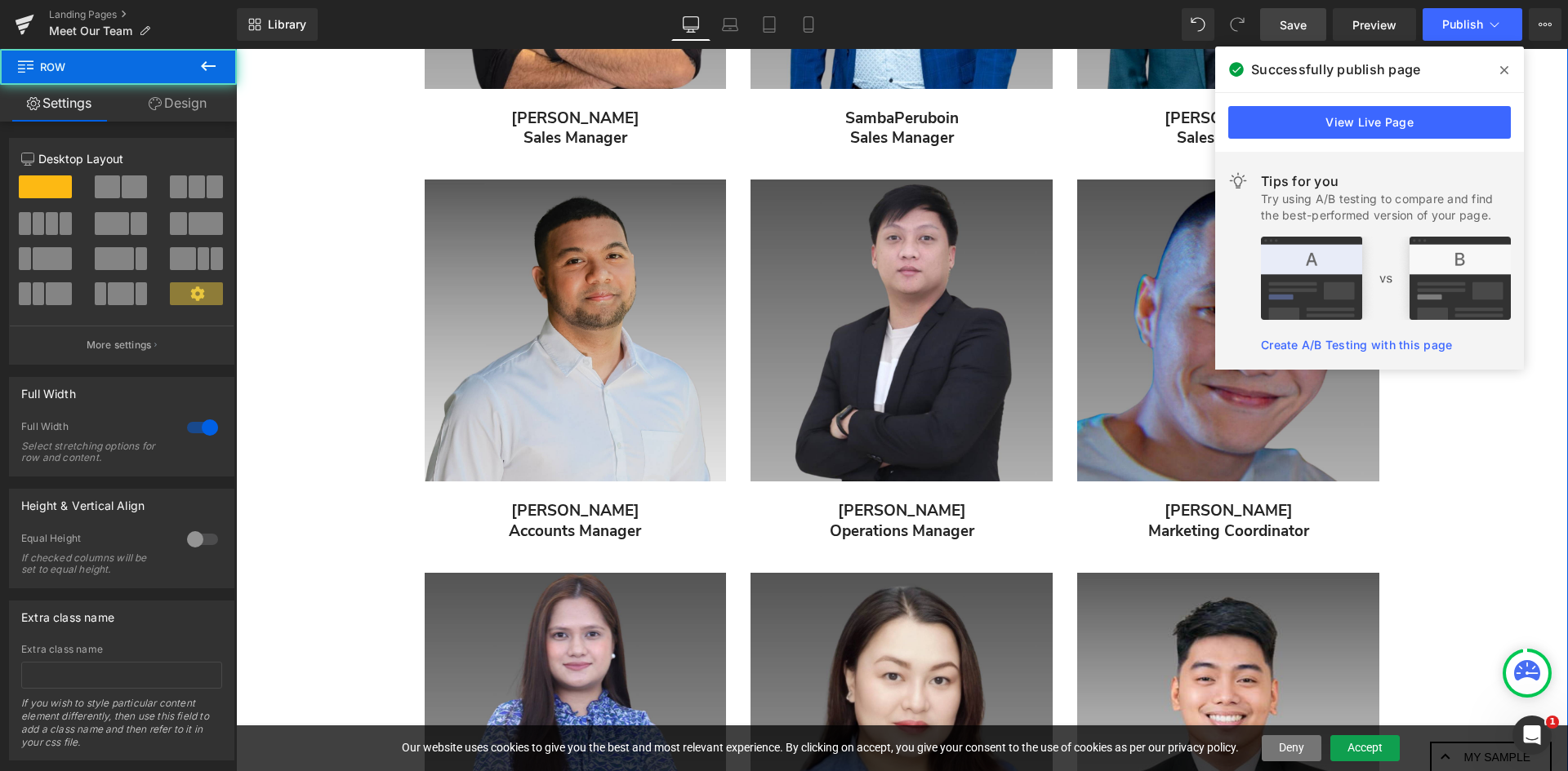
click at [1488, 524] on div "Meet Our Team Heading At National Floors Direct , our success is built on the d…" at bounding box center [902, 521] width 1332 height 2505
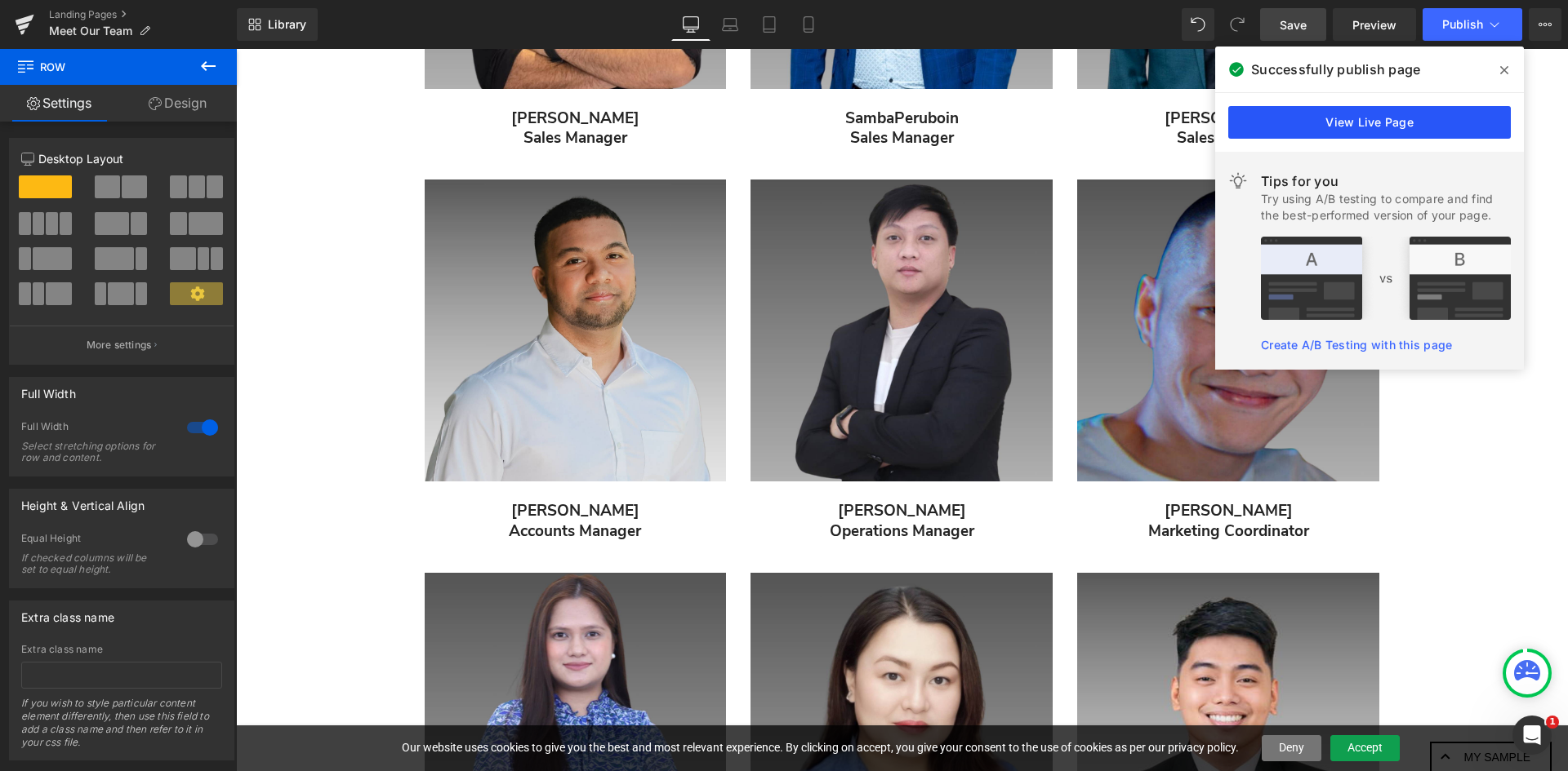
click at [1369, 125] on link "View Live Page" at bounding box center [1369, 122] width 282 height 33
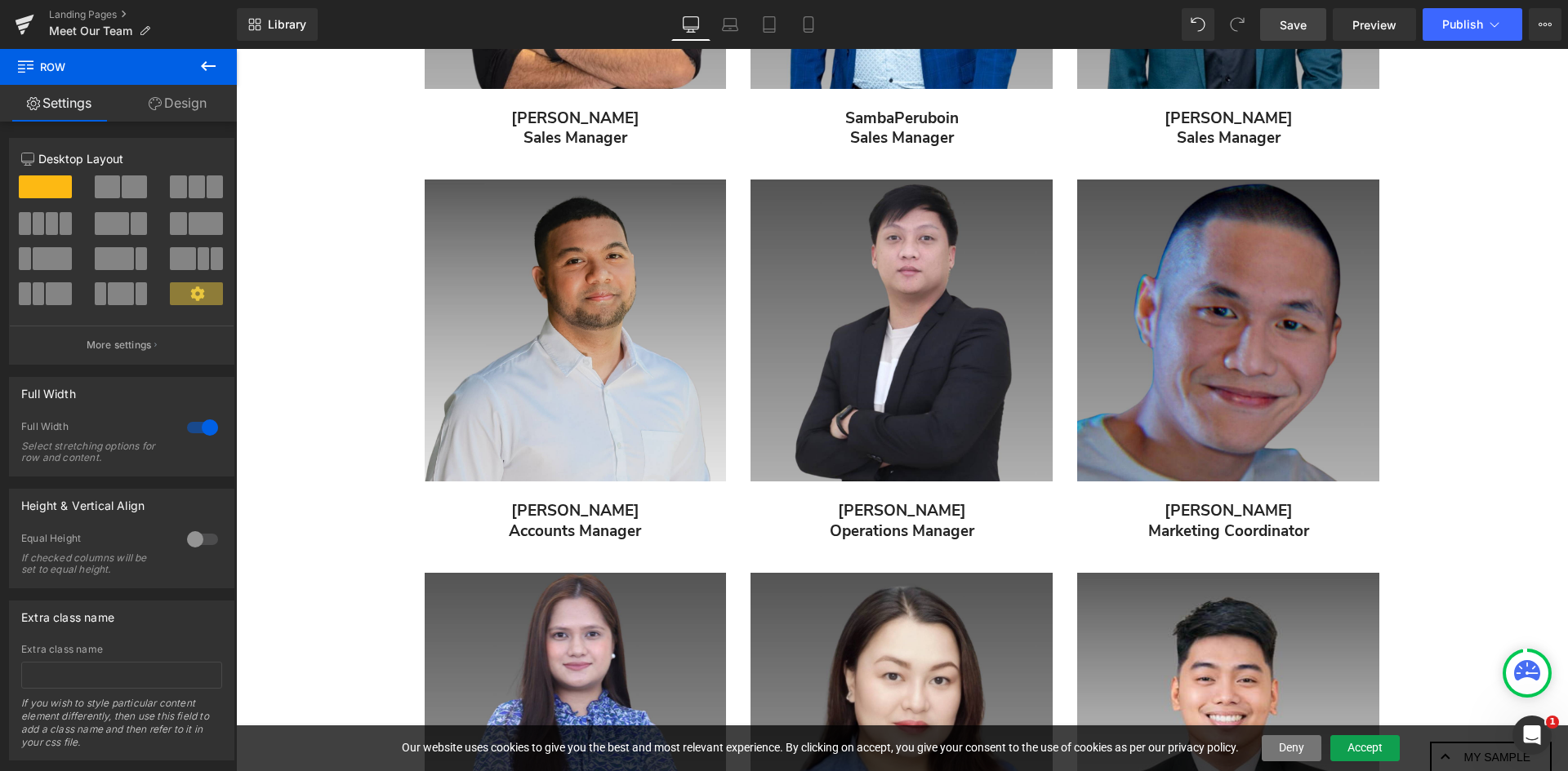
click at [208, 62] on icon at bounding box center [208, 66] width 20 height 20
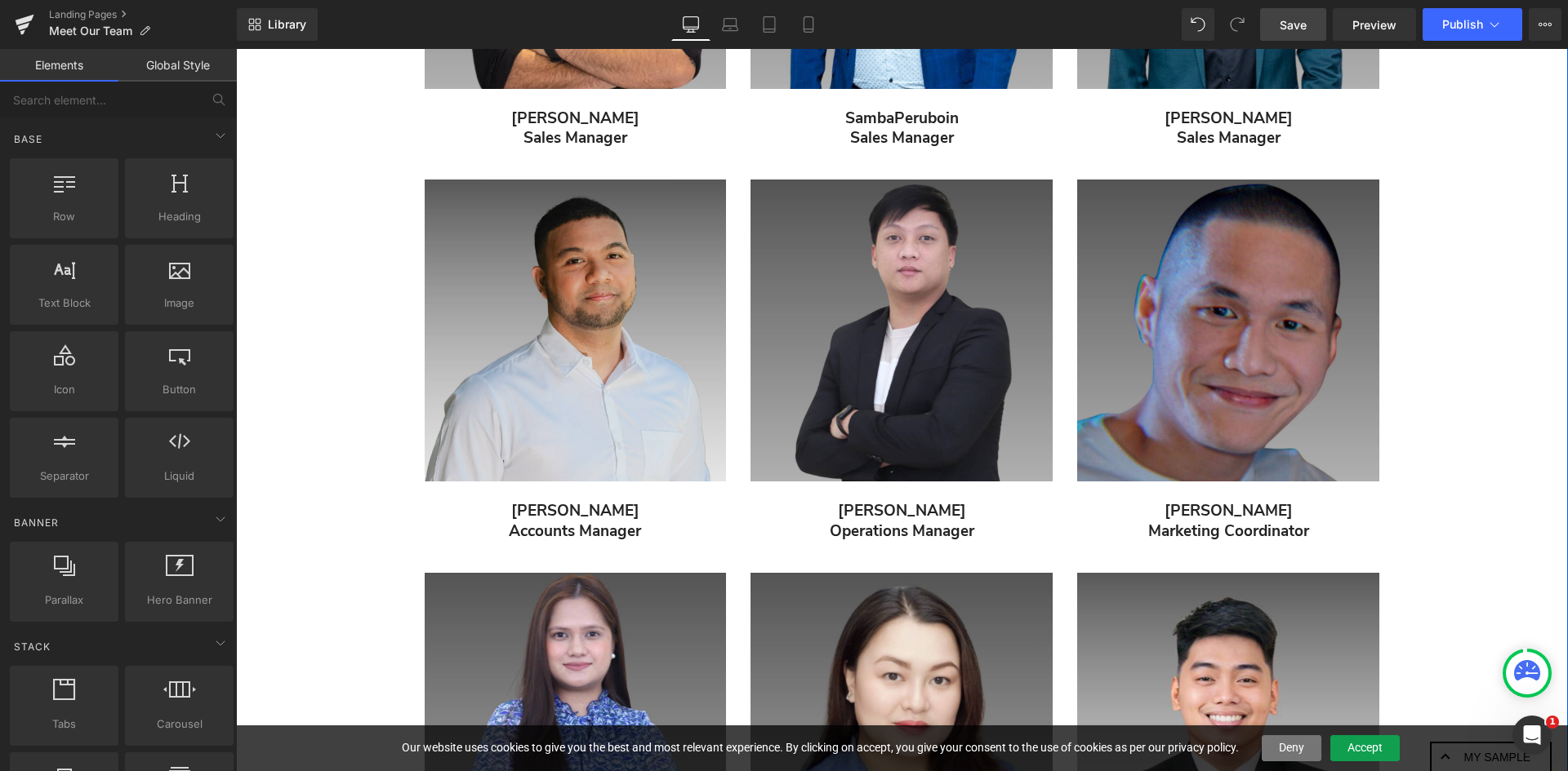
click at [302, 428] on div "Meet Our Team Heading At National Floors Direct , our success is built on the d…" at bounding box center [902, 521] width 1332 height 2505
